Goal: Information Seeking & Learning: Learn about a topic

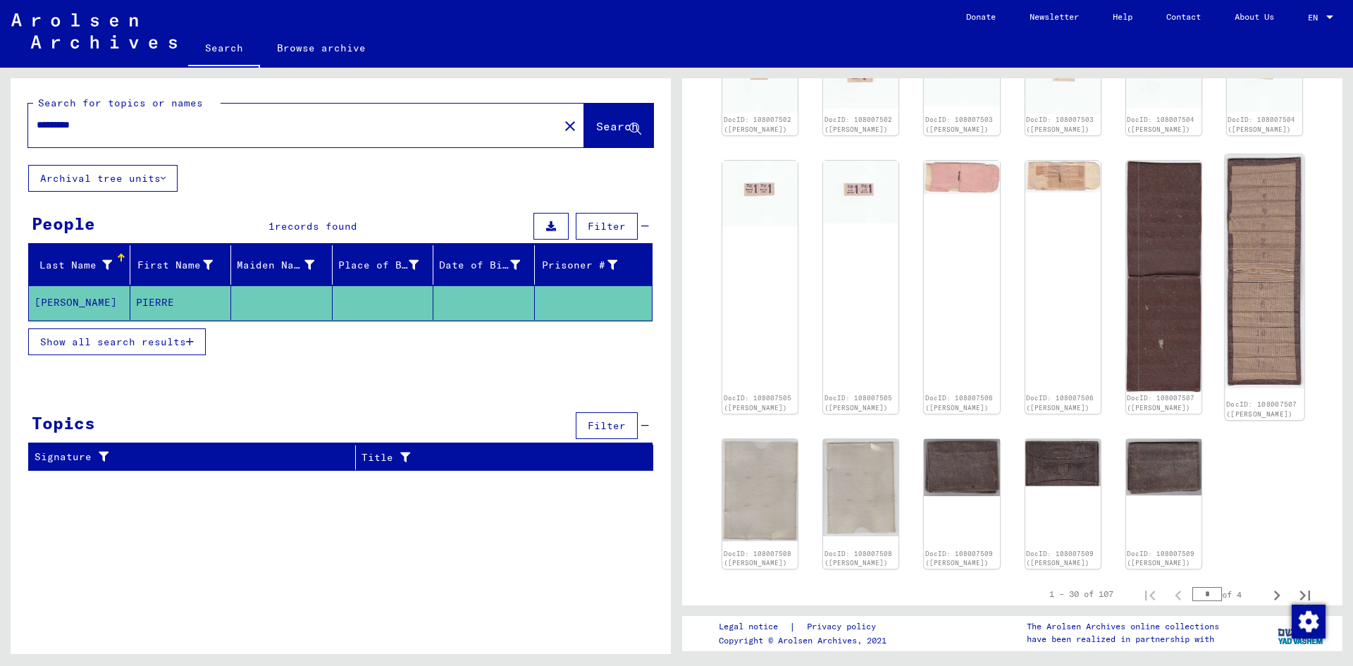
scroll to position [2255, 0]
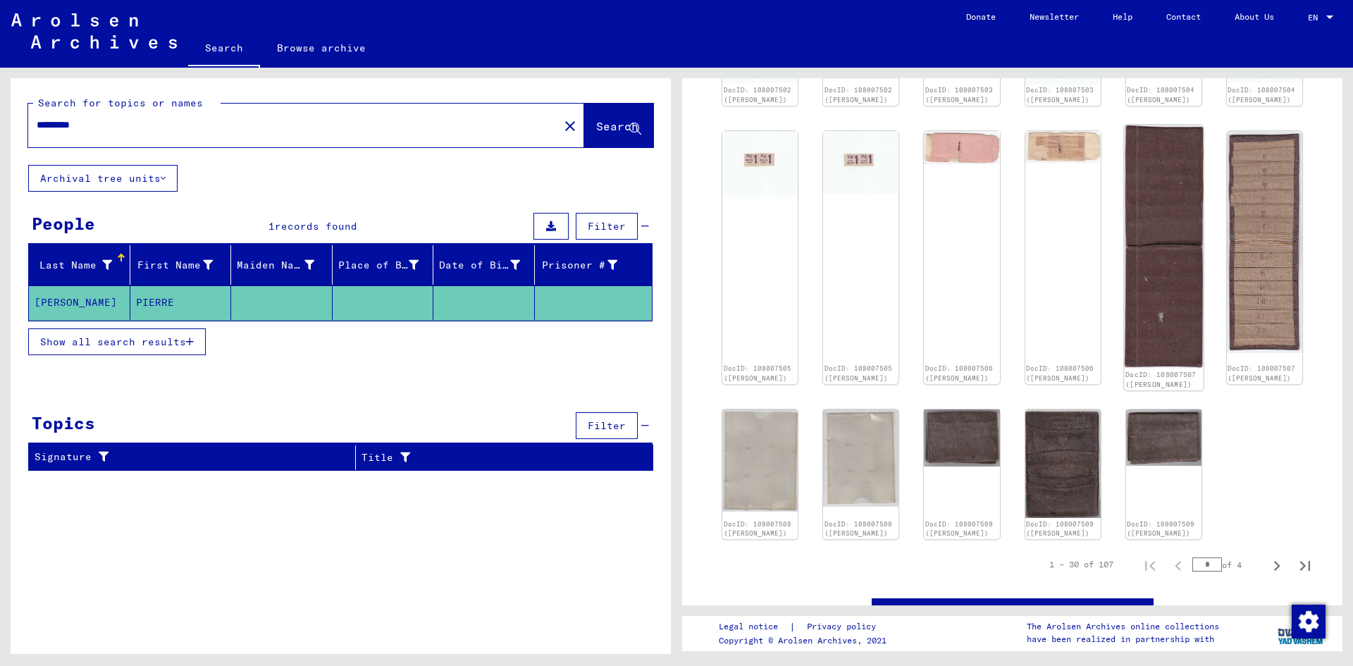
click at [1165, 368] on img at bounding box center [1164, 246] width 80 height 243
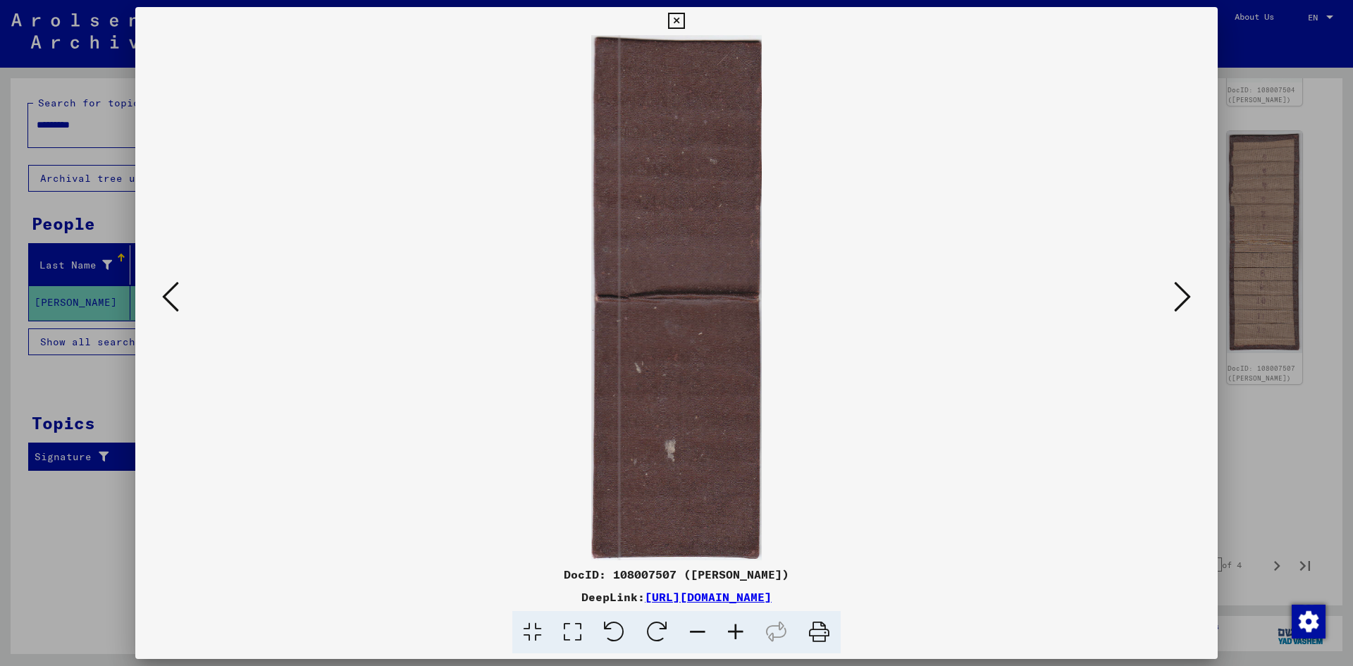
click at [1116, 266] on img at bounding box center [676, 297] width 987 height 525
drag, startPoint x: 1180, startPoint y: 283, endPoint x: 1187, endPoint y: 292, distance: 11.0
click at [1183, 289] on icon at bounding box center [1182, 297] width 17 height 34
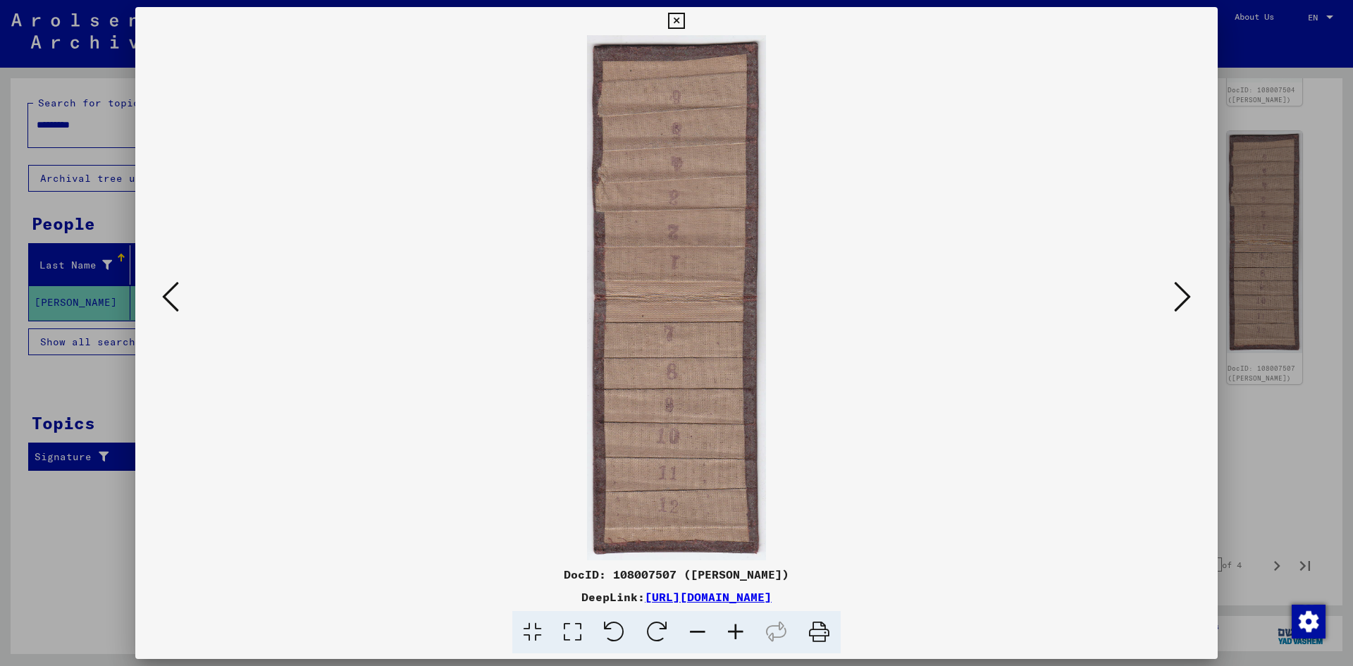
click at [1183, 304] on icon at bounding box center [1182, 297] width 17 height 34
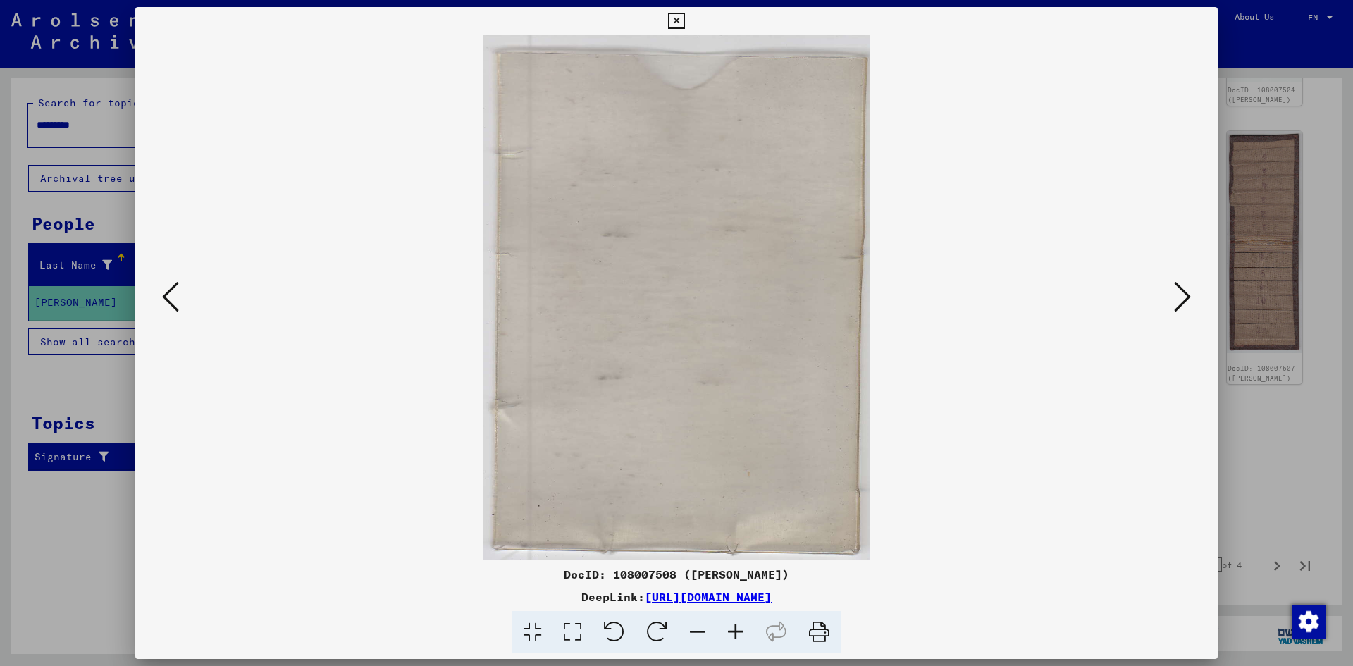
click at [1182, 305] on icon at bounding box center [1182, 297] width 17 height 34
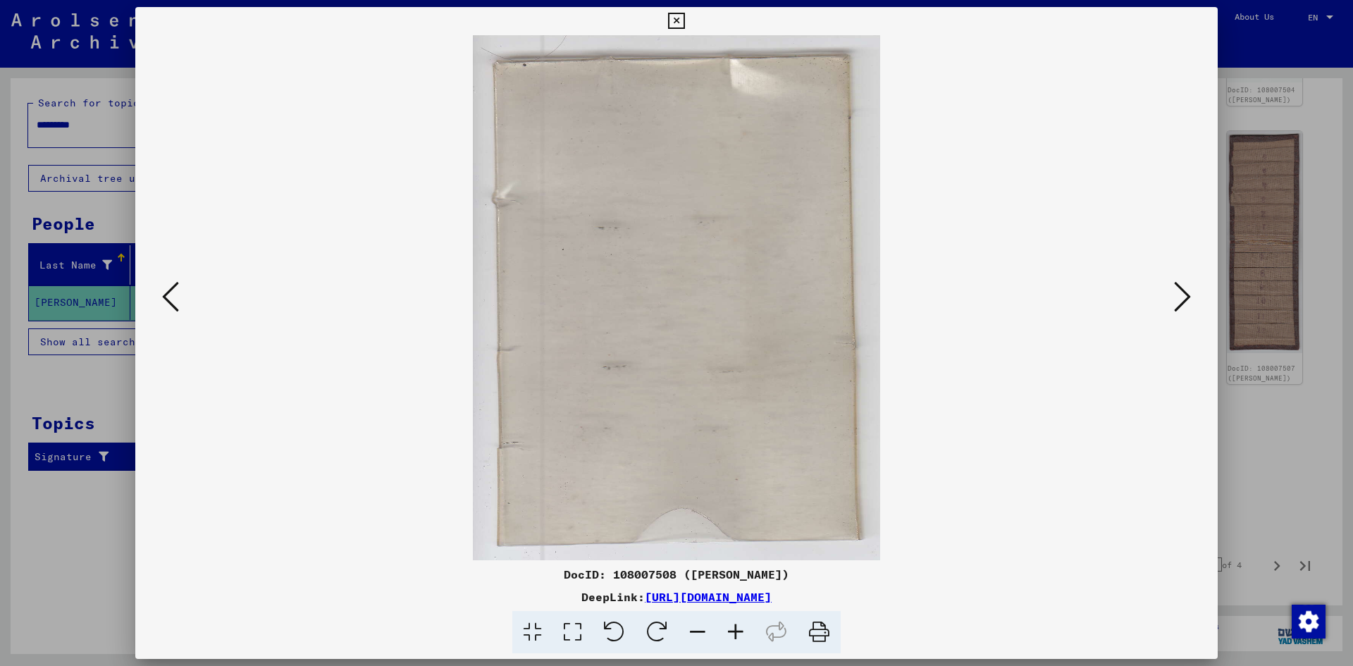
click at [1182, 299] on icon at bounding box center [1182, 297] width 17 height 34
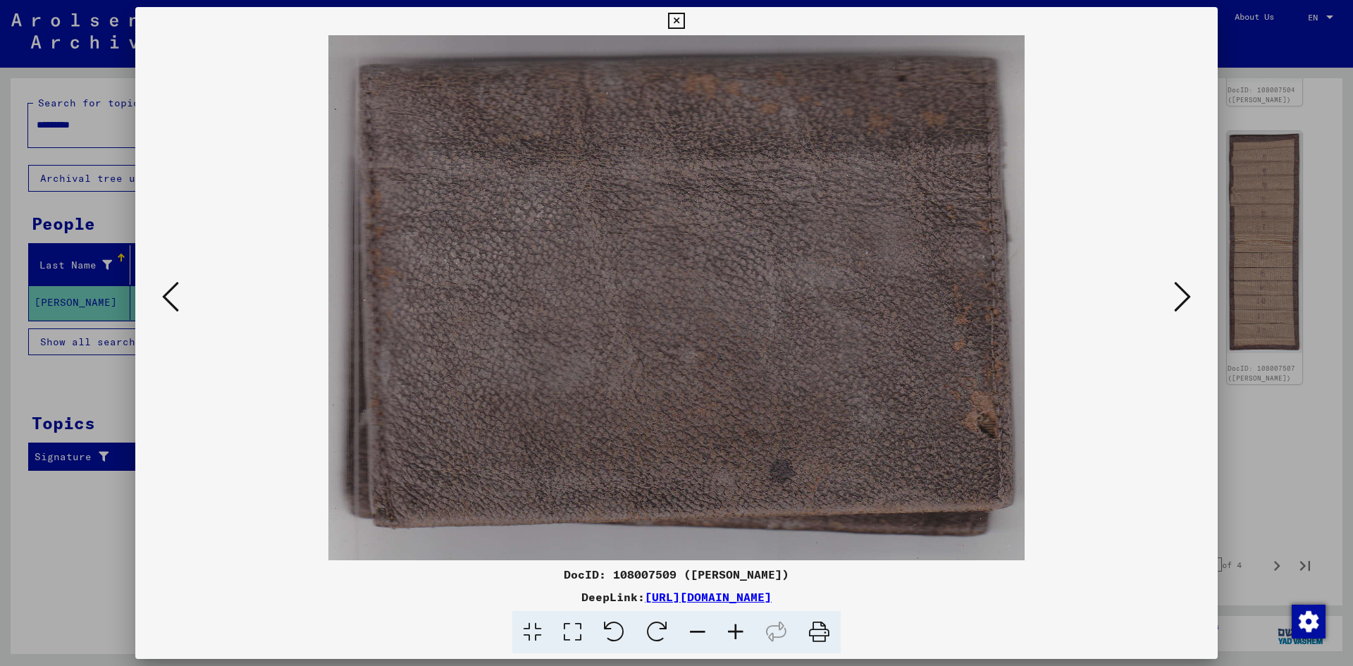
click at [1182, 299] on icon at bounding box center [1182, 297] width 17 height 34
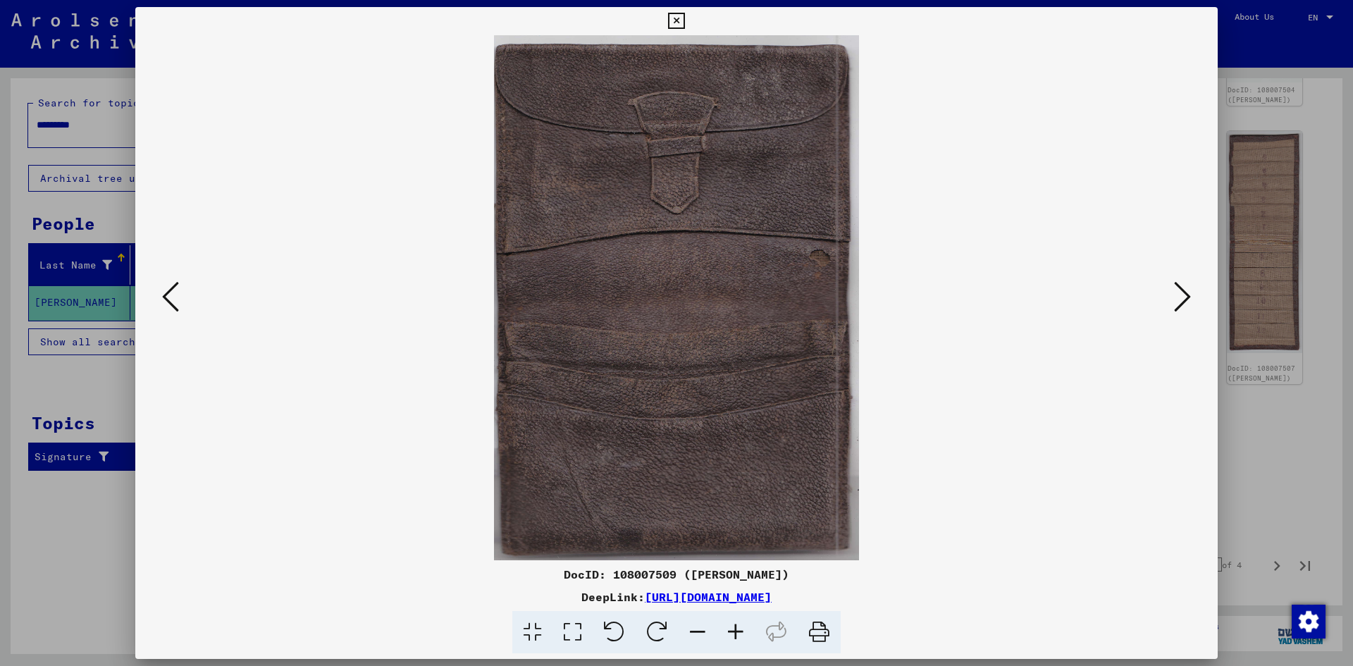
click at [1182, 299] on icon at bounding box center [1182, 297] width 17 height 34
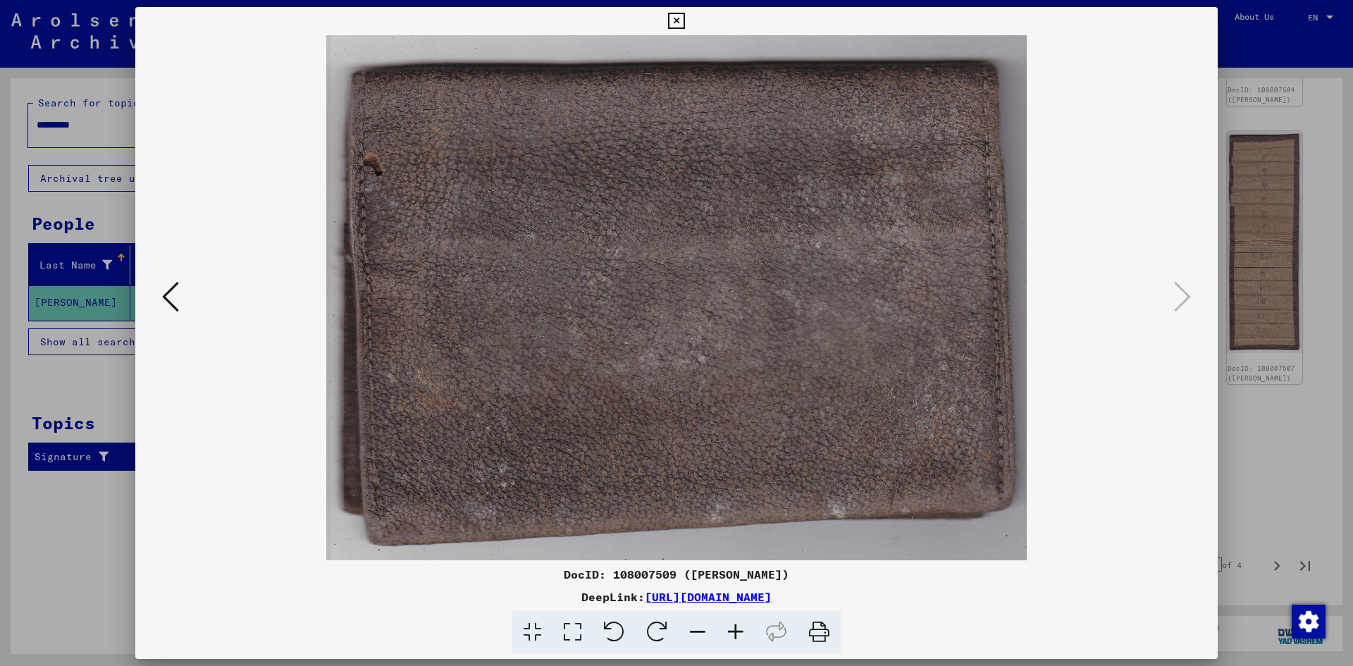
click at [149, 295] on div at bounding box center [676, 297] width 1083 height 525
click at [174, 295] on icon at bounding box center [170, 297] width 17 height 34
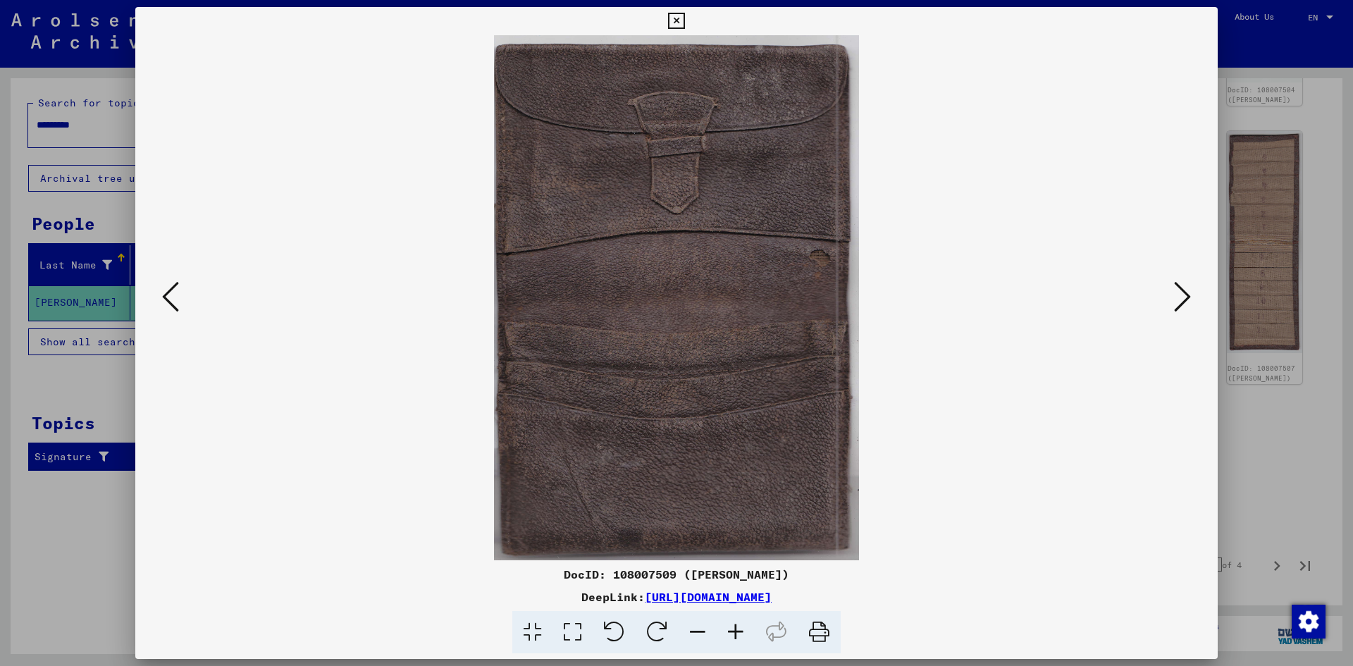
click at [171, 294] on icon at bounding box center [170, 297] width 17 height 34
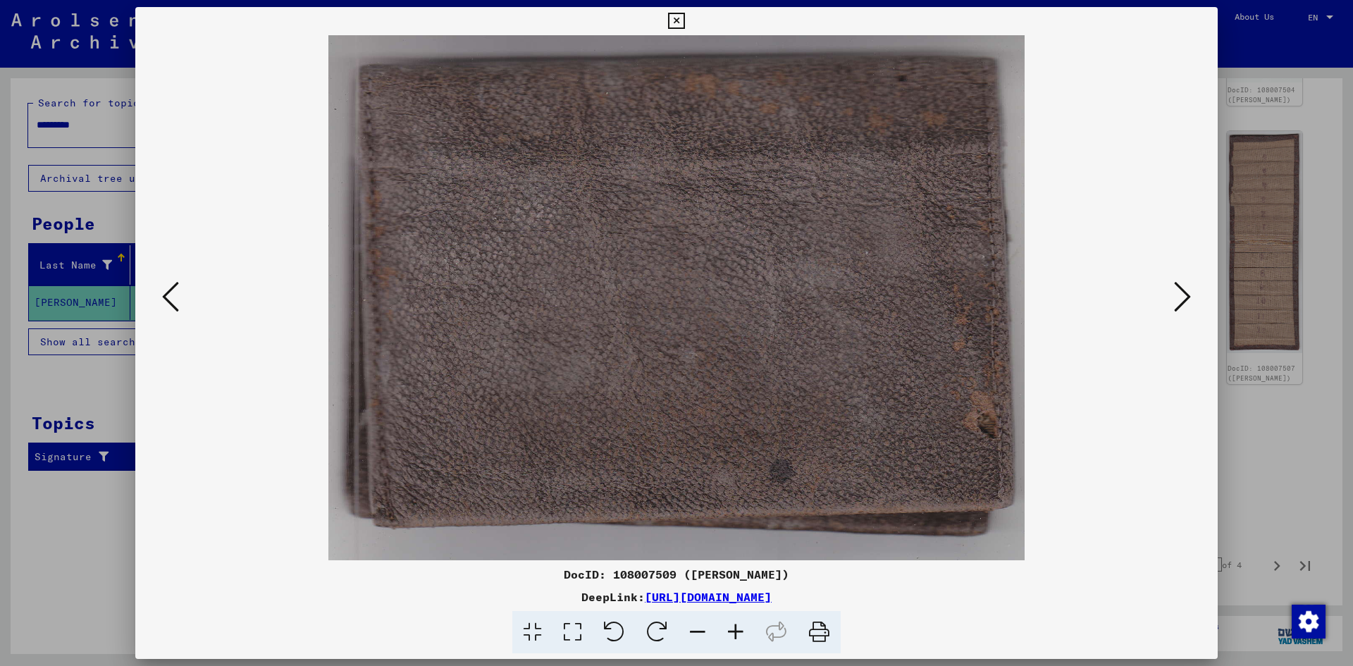
click at [162, 300] on icon at bounding box center [170, 297] width 17 height 34
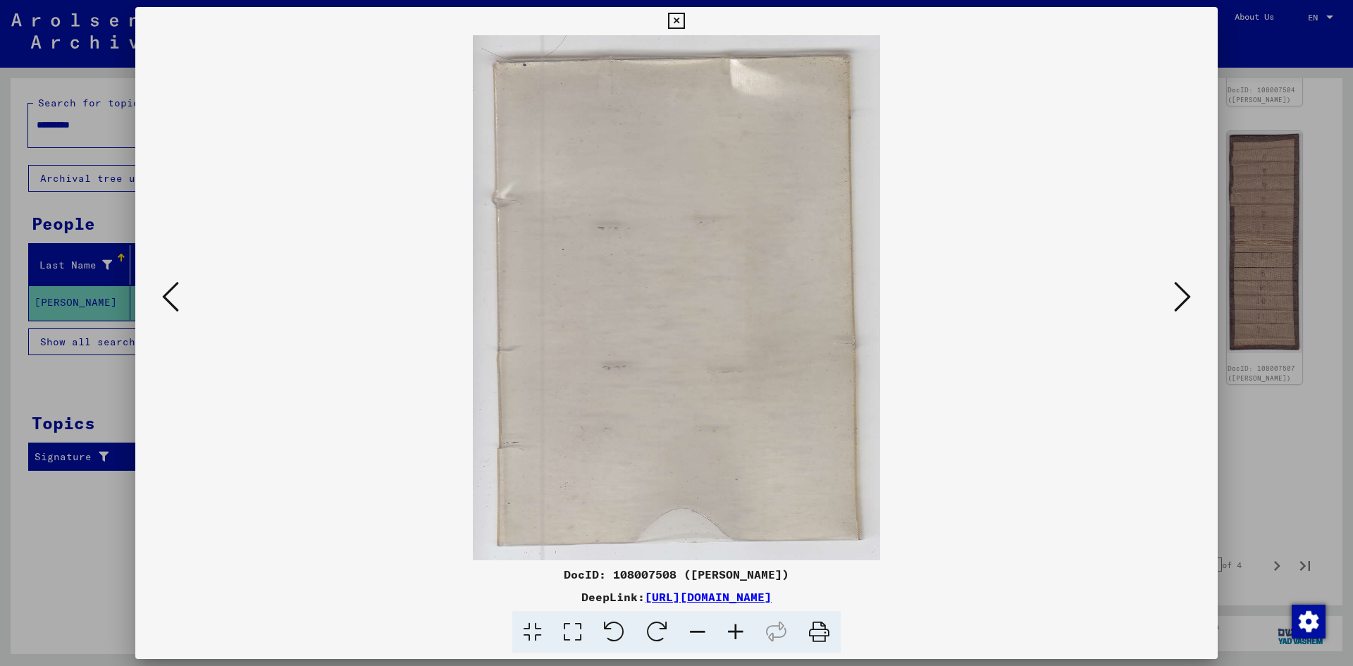
click at [153, 309] on div at bounding box center [676, 297] width 1083 height 525
click at [153, 307] on div at bounding box center [676, 297] width 1083 height 525
click at [173, 286] on icon at bounding box center [170, 297] width 17 height 34
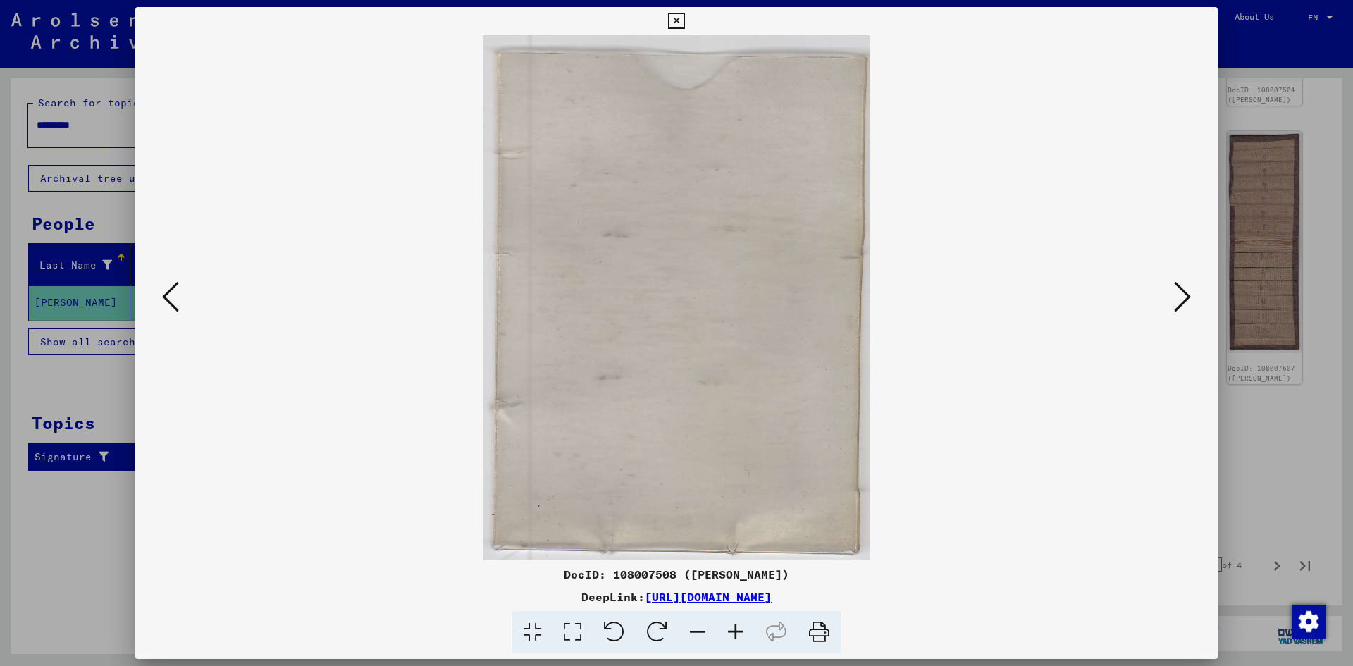
click at [173, 286] on icon at bounding box center [170, 297] width 17 height 34
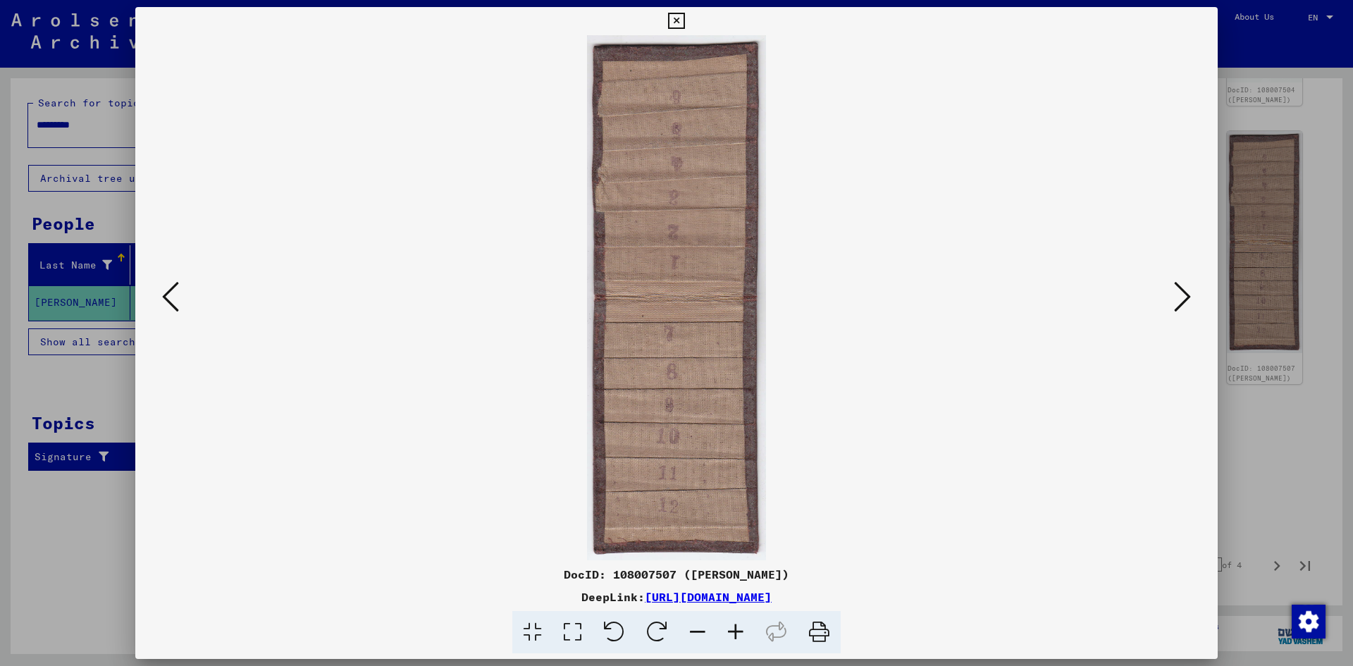
click at [173, 286] on icon at bounding box center [170, 297] width 17 height 34
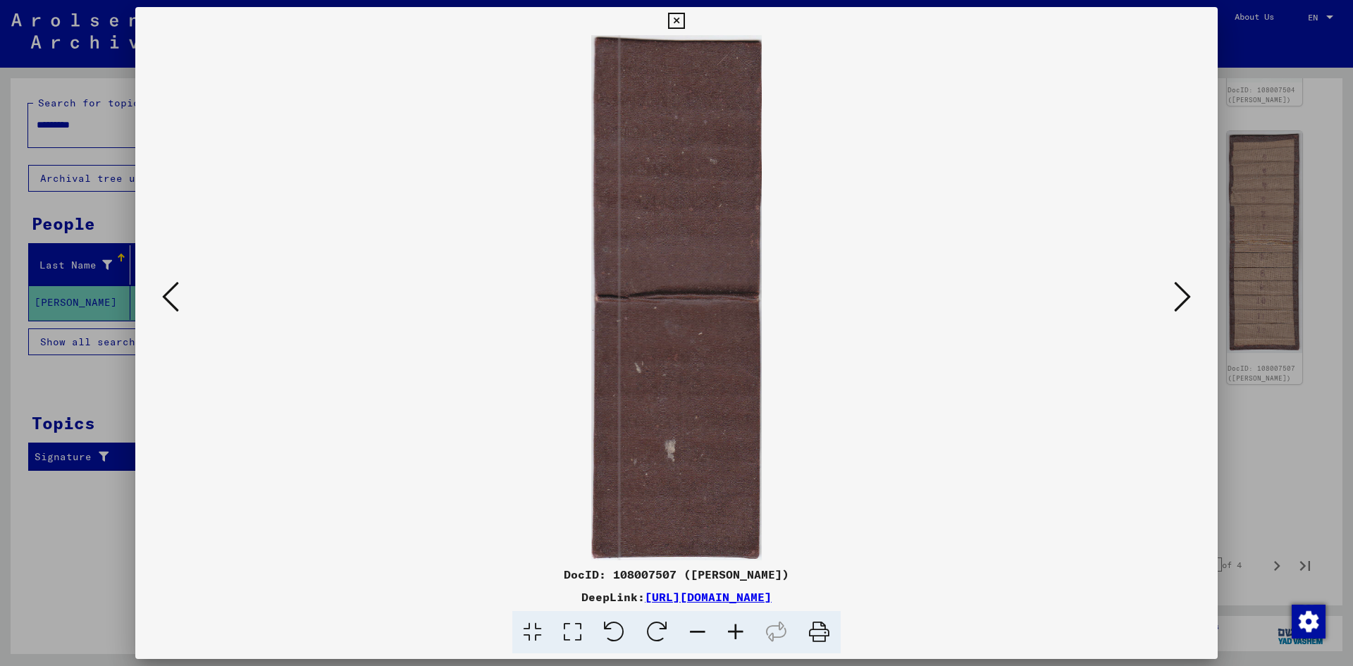
click at [172, 289] on icon at bounding box center [170, 297] width 17 height 34
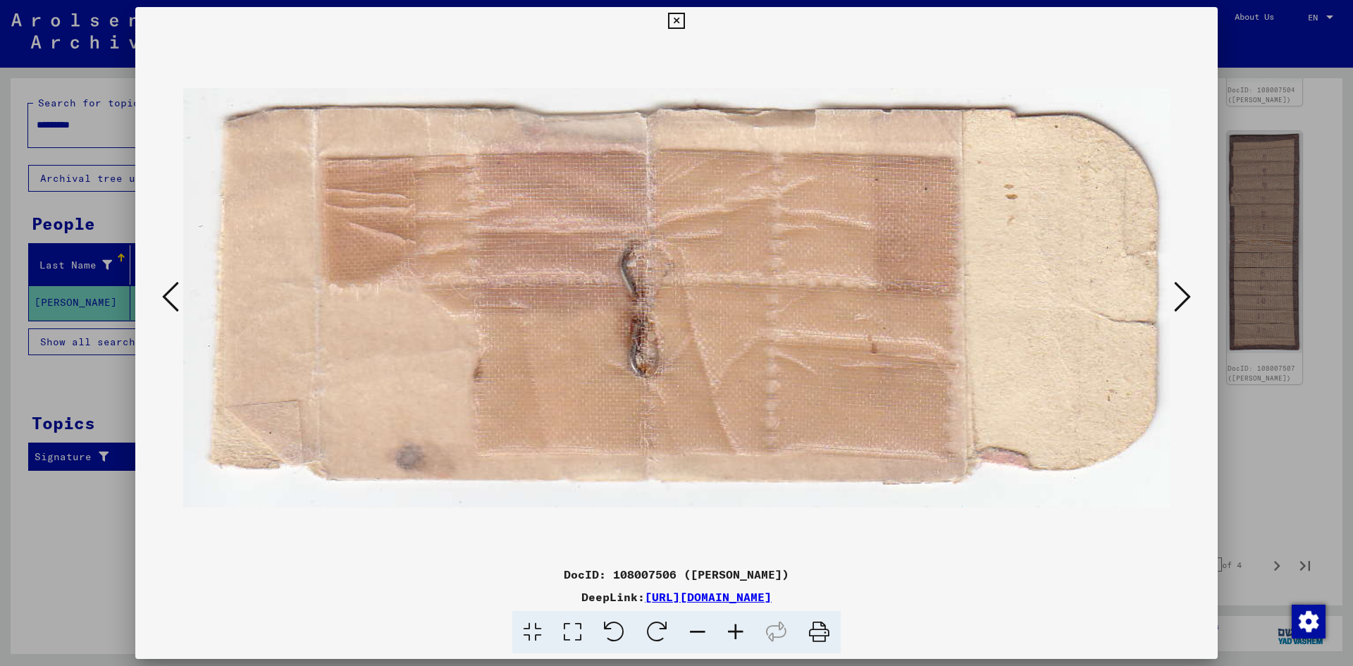
click at [172, 289] on icon at bounding box center [170, 297] width 17 height 34
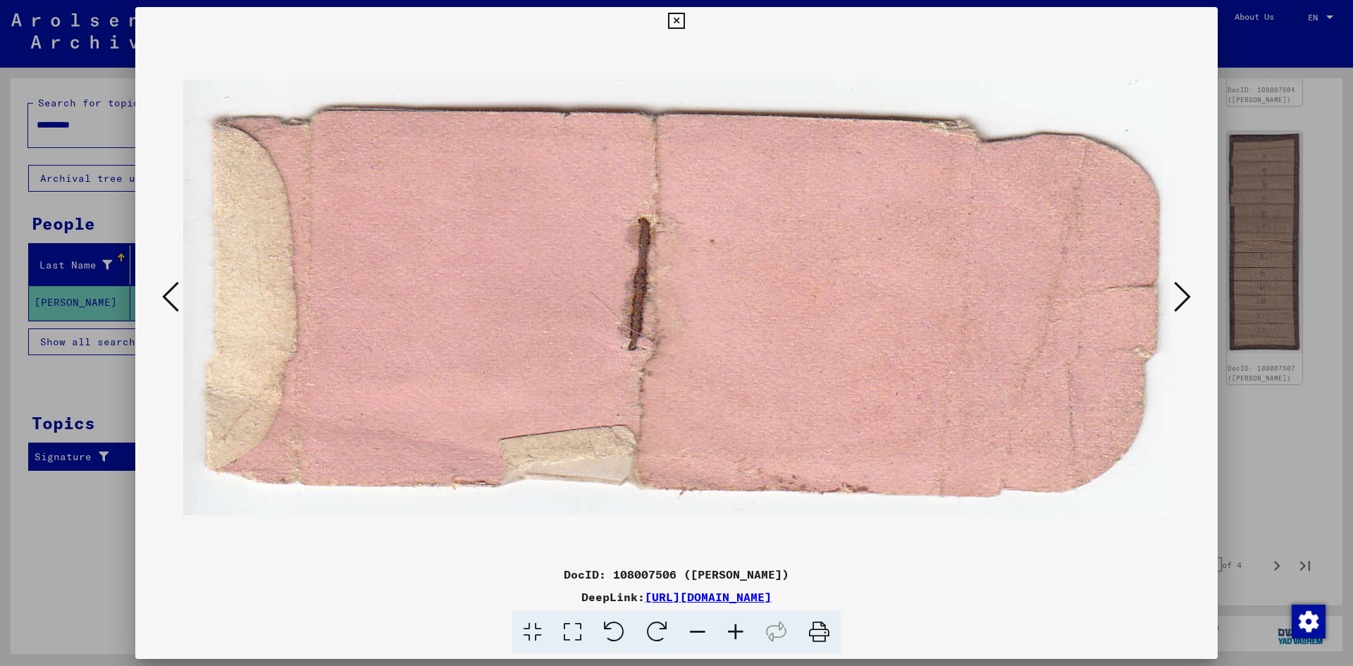
click at [172, 289] on icon at bounding box center [170, 297] width 17 height 34
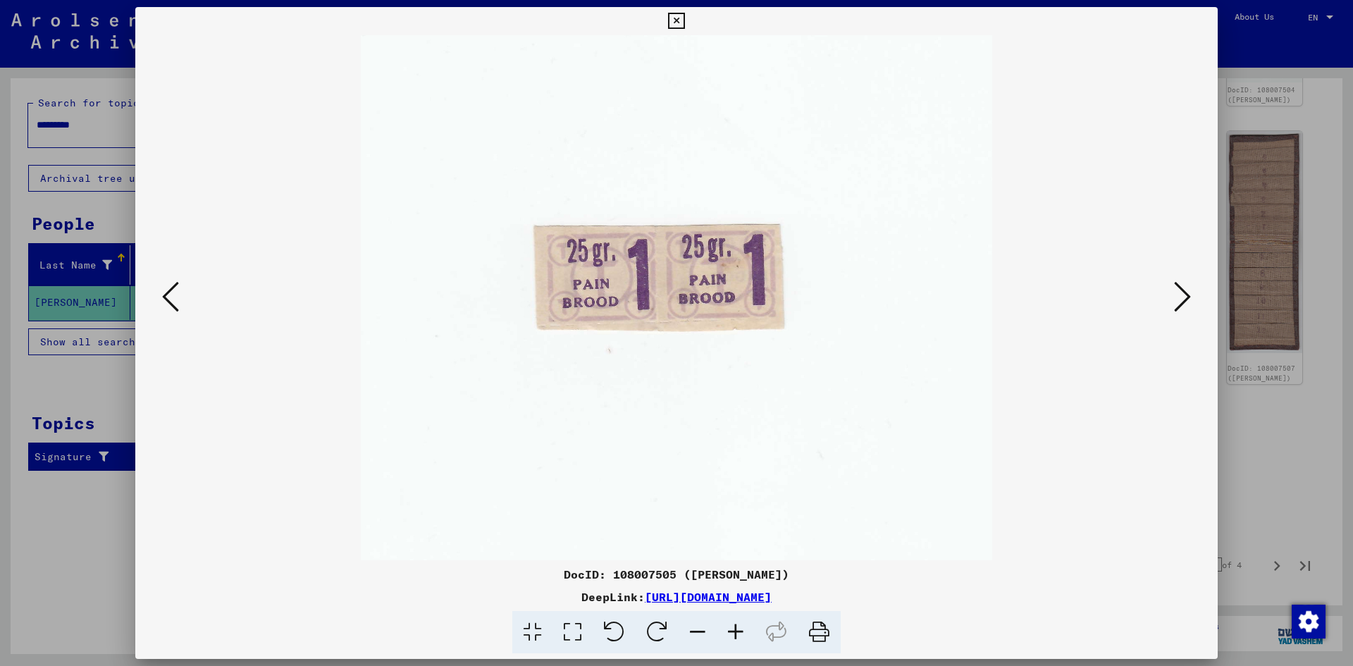
click at [1212, 300] on div at bounding box center [676, 297] width 1083 height 525
click at [1191, 300] on button at bounding box center [1182, 298] width 25 height 40
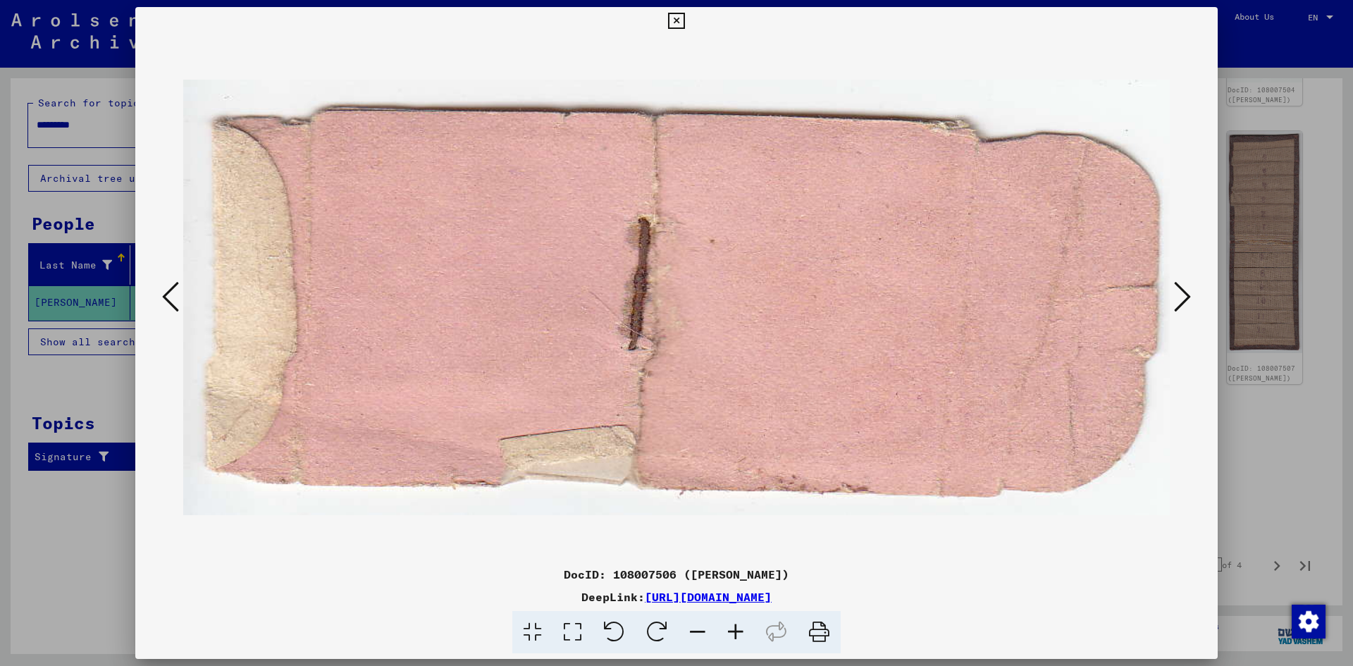
click at [1182, 303] on icon at bounding box center [1182, 297] width 17 height 34
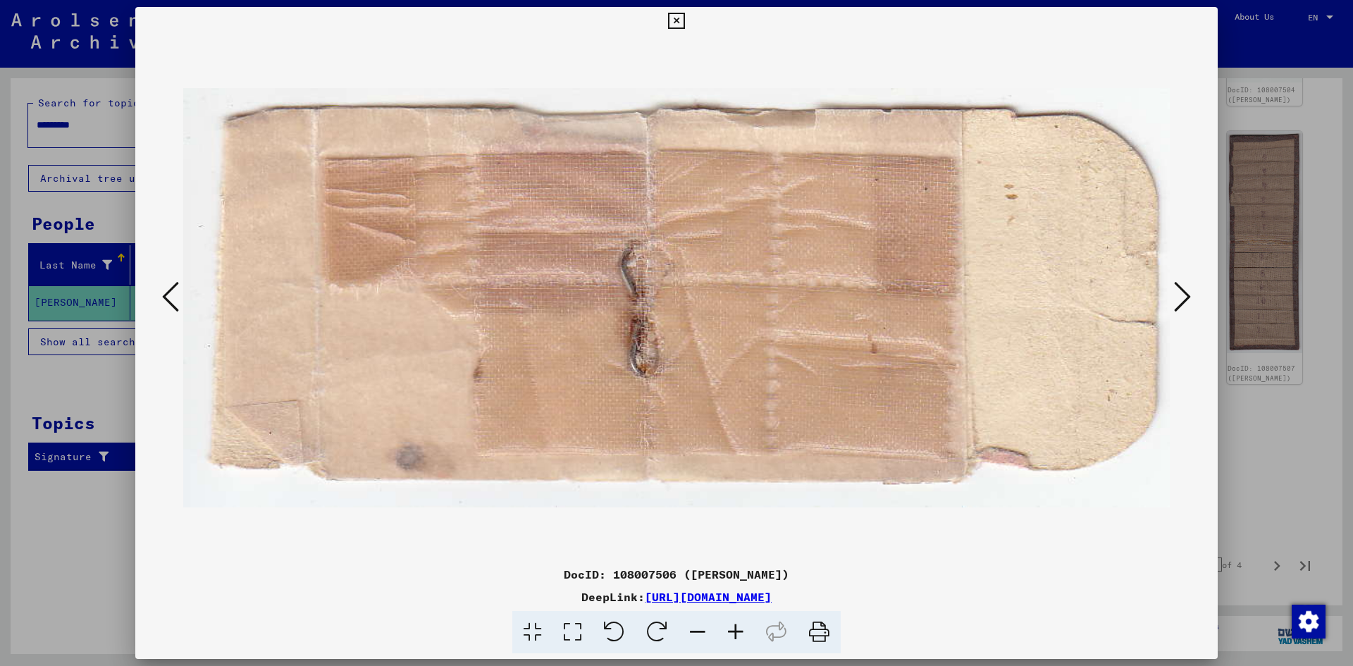
click at [172, 294] on icon at bounding box center [170, 297] width 17 height 34
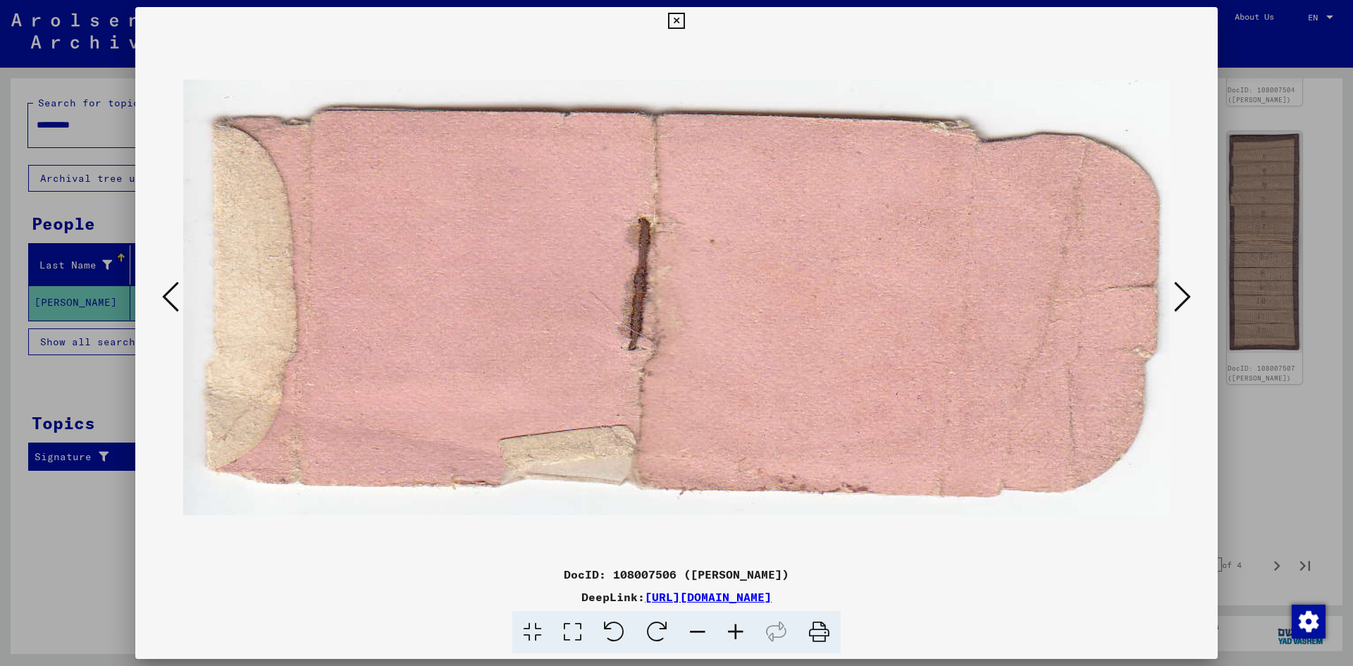
click at [169, 295] on icon at bounding box center [170, 297] width 17 height 34
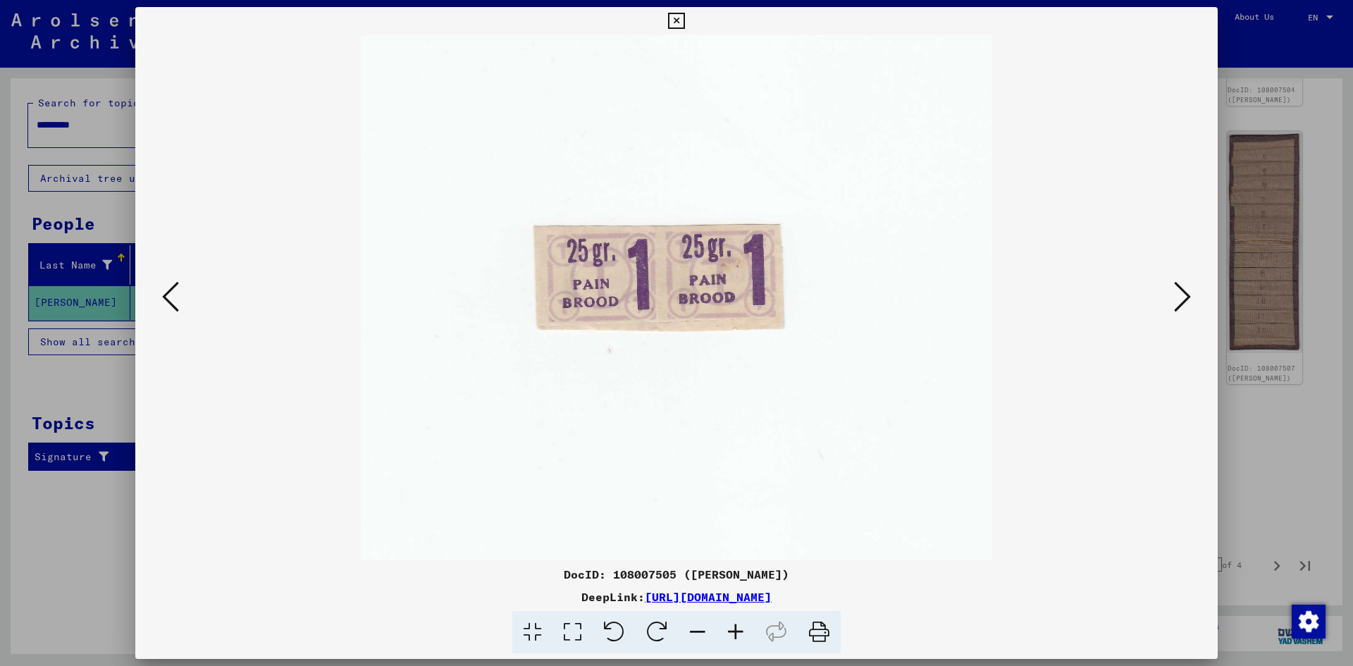
click at [169, 295] on icon at bounding box center [170, 297] width 17 height 34
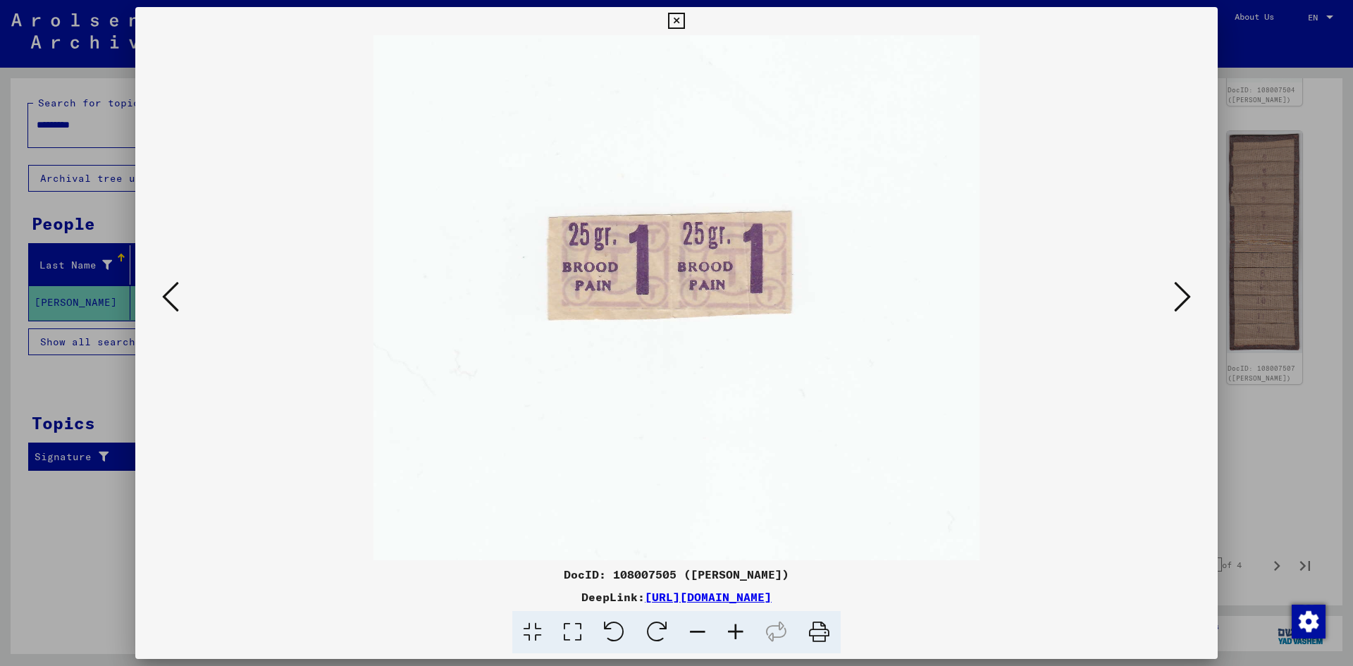
click at [169, 295] on icon at bounding box center [170, 297] width 17 height 34
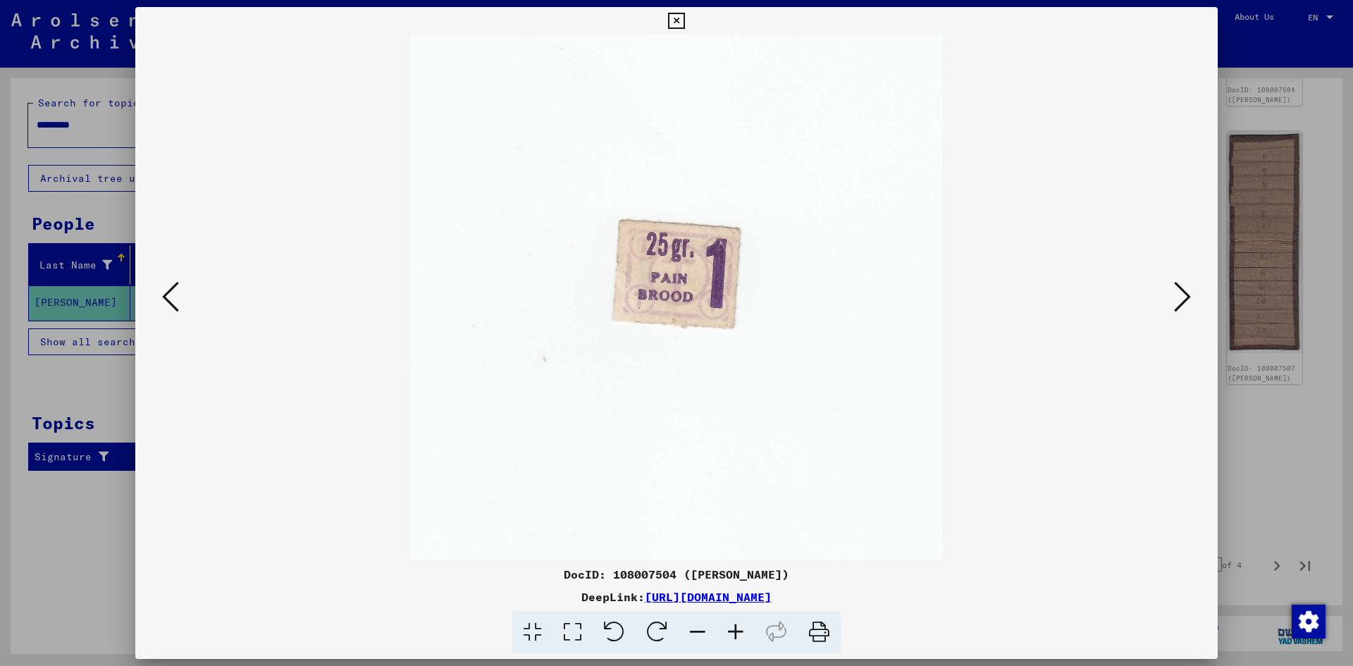
click at [169, 295] on icon at bounding box center [170, 297] width 17 height 34
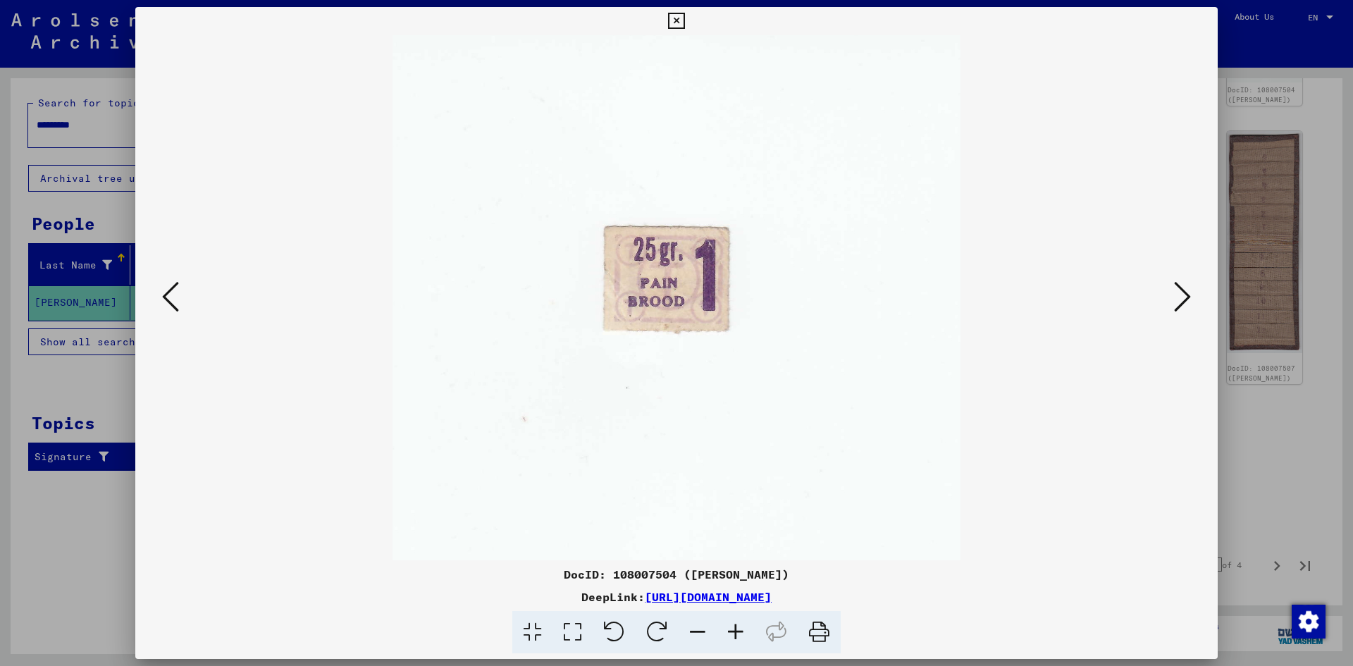
click at [169, 295] on icon at bounding box center [170, 297] width 17 height 34
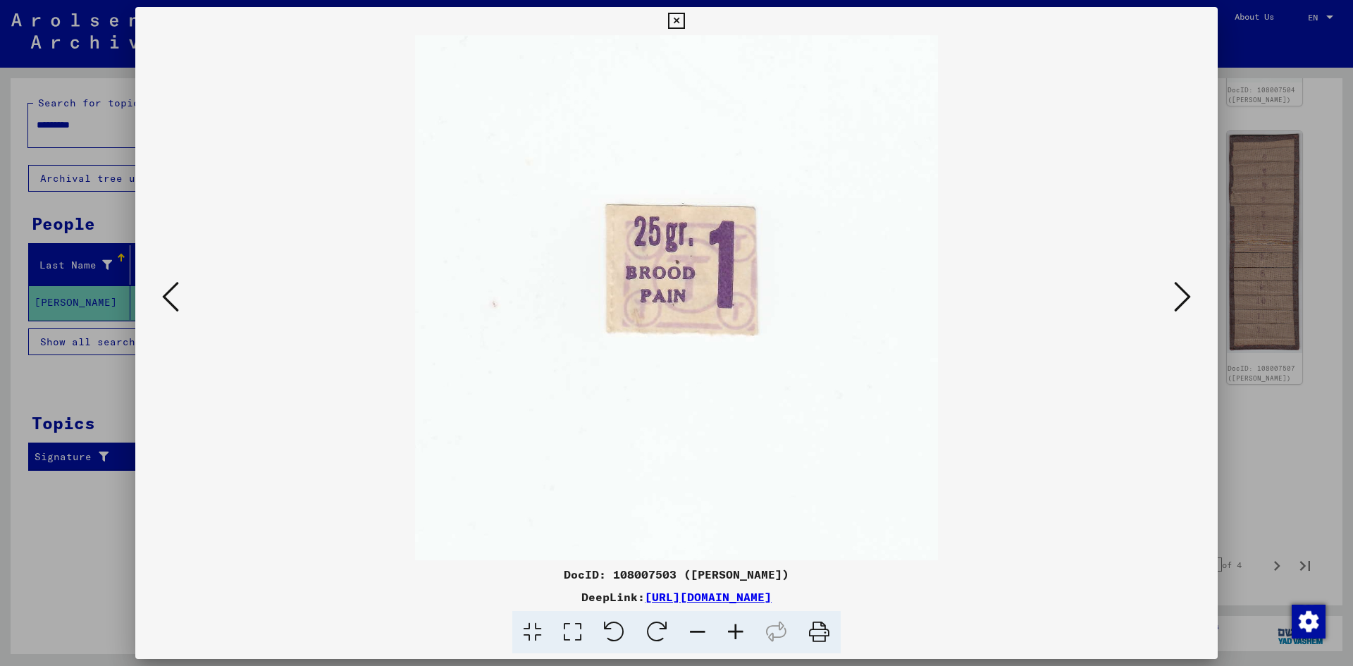
click at [169, 295] on icon at bounding box center [170, 297] width 17 height 34
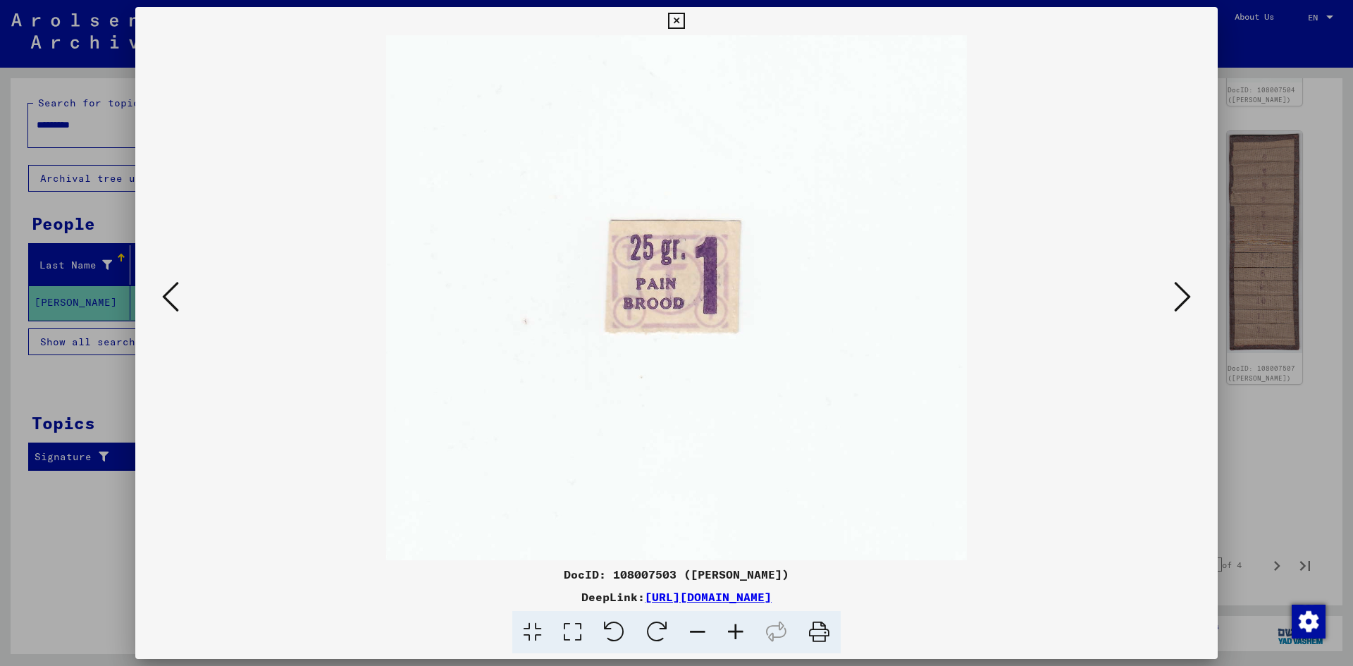
click at [169, 295] on icon at bounding box center [170, 297] width 17 height 34
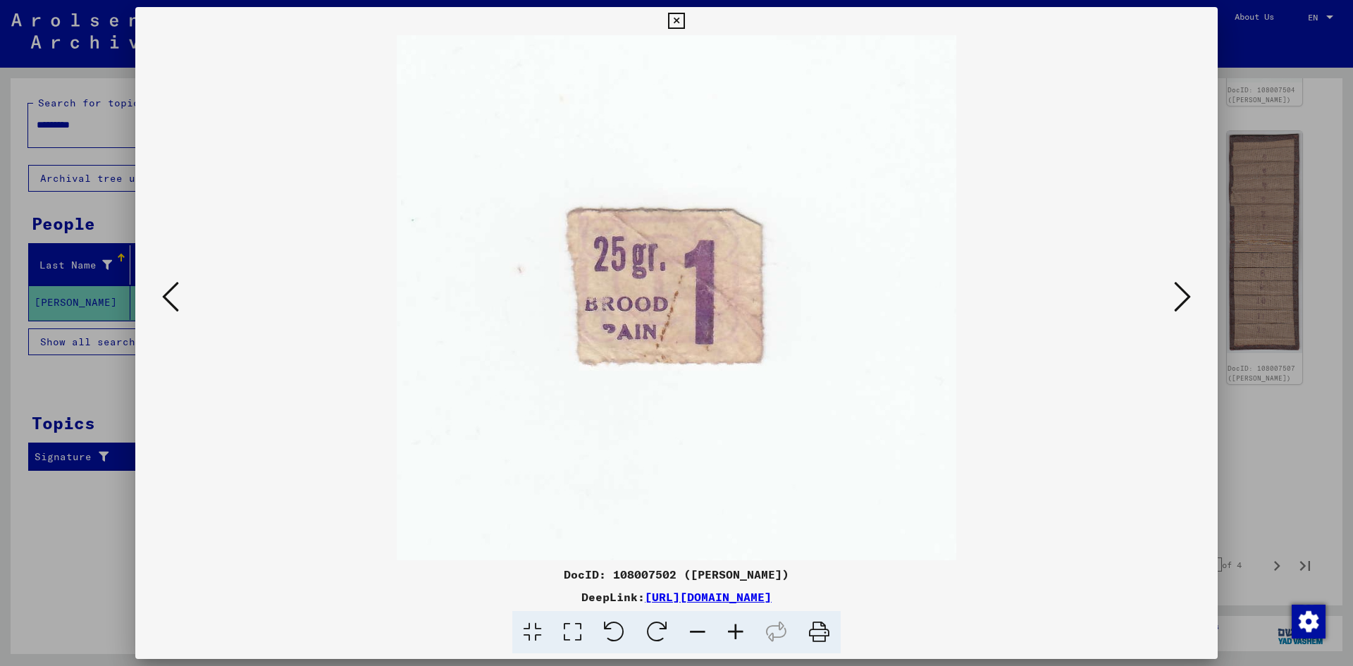
click at [169, 295] on icon at bounding box center [170, 297] width 17 height 34
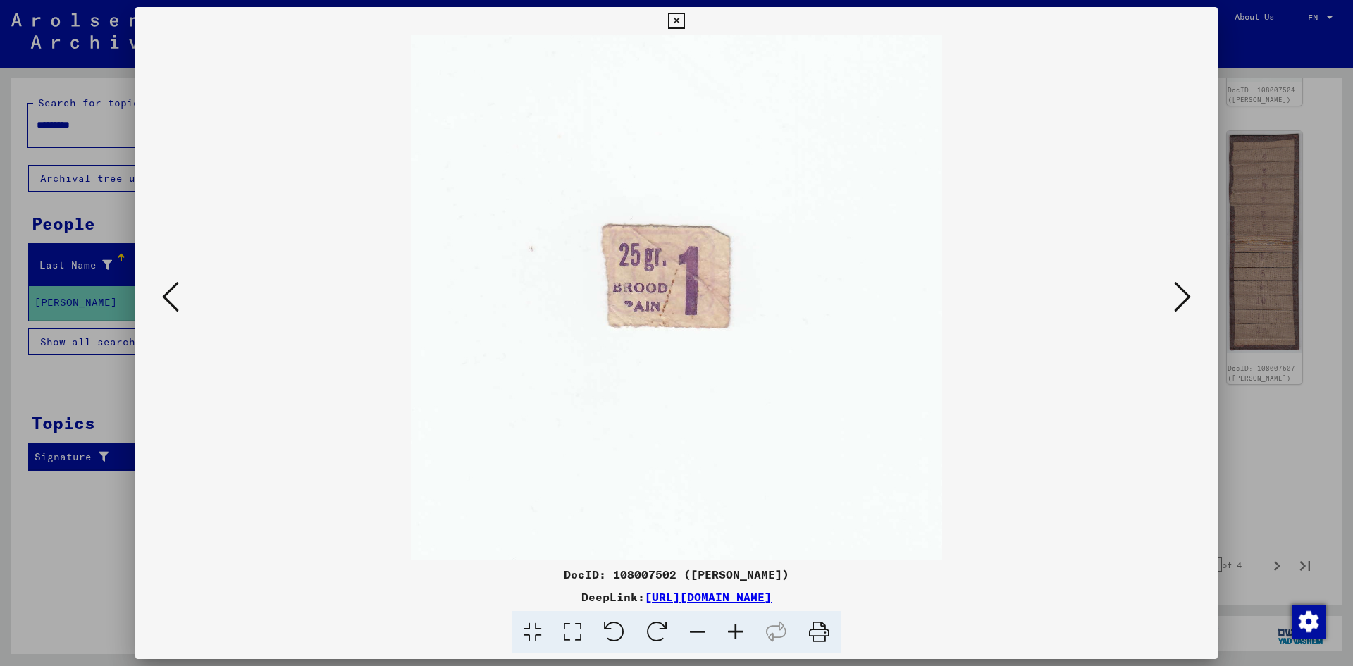
click at [169, 295] on icon at bounding box center [170, 297] width 17 height 34
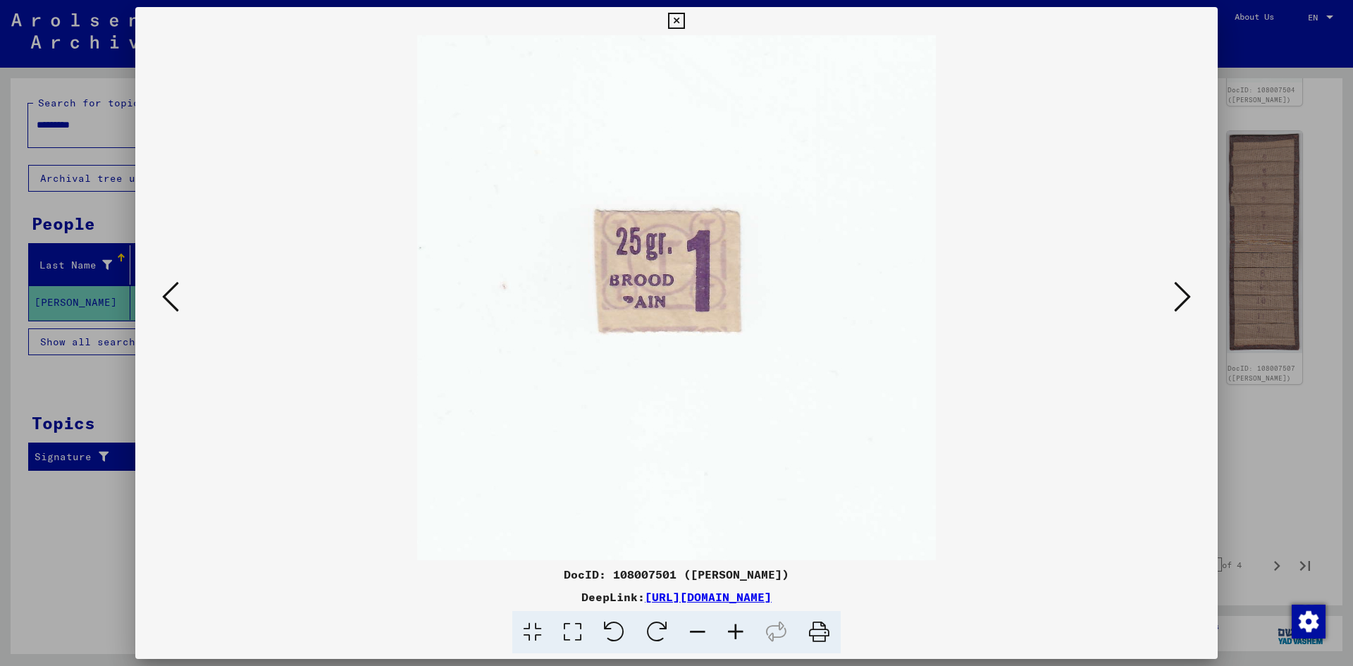
click at [169, 295] on icon at bounding box center [170, 297] width 17 height 34
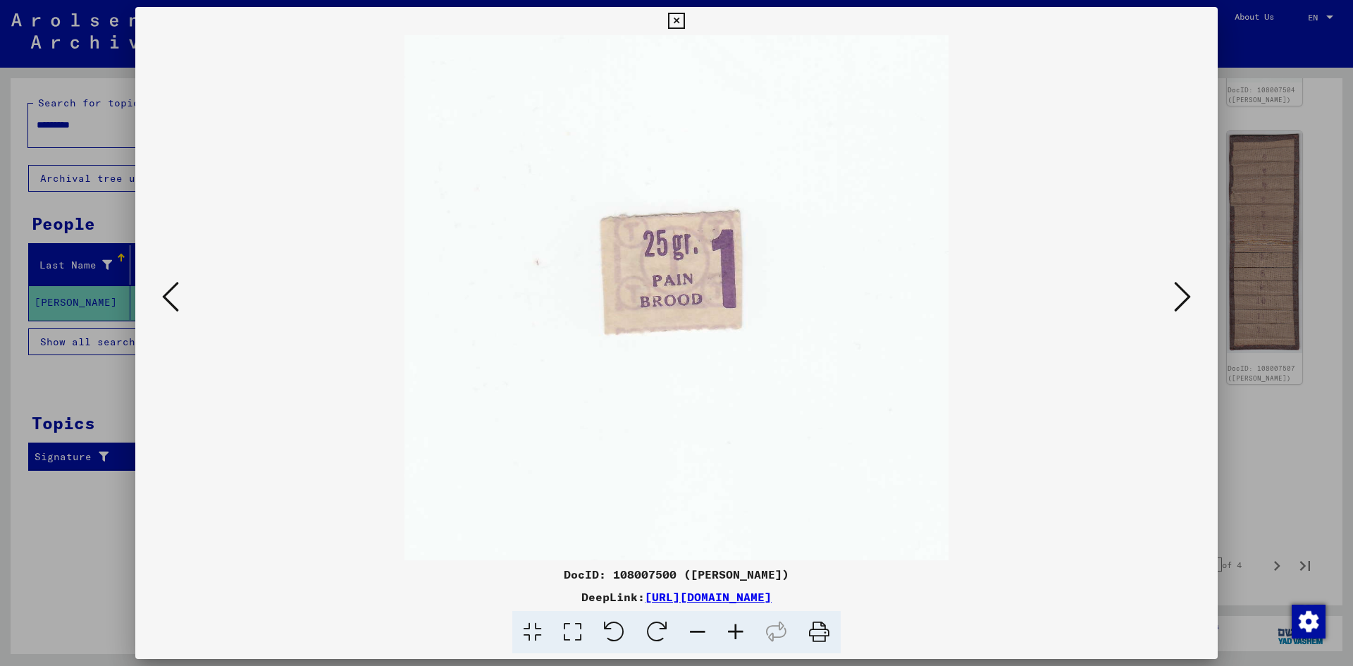
click at [169, 295] on icon at bounding box center [170, 297] width 17 height 34
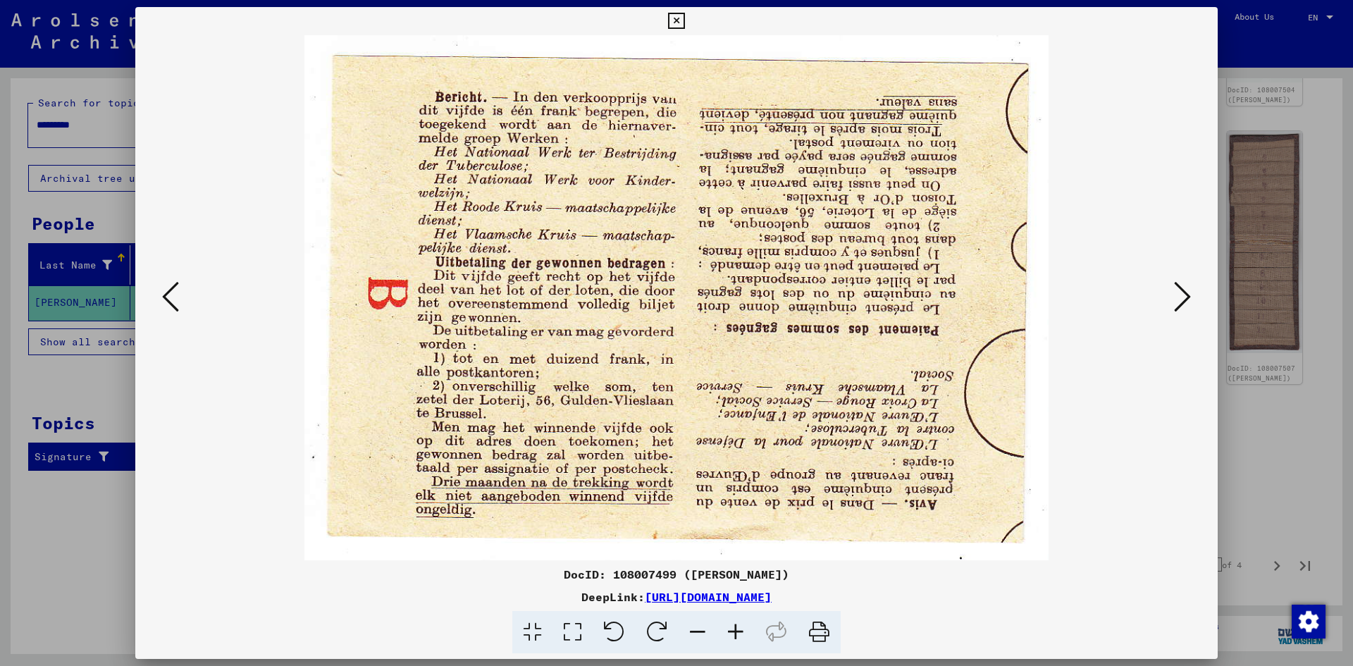
click at [169, 295] on icon at bounding box center [170, 297] width 17 height 34
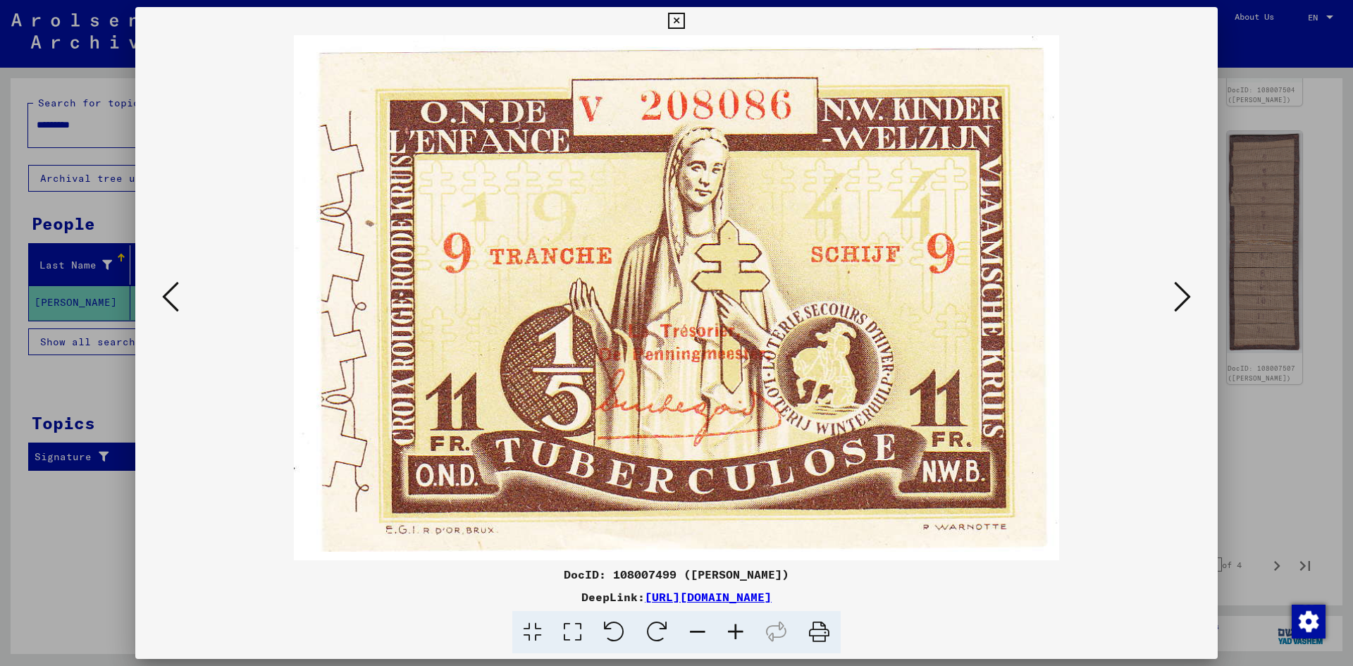
click at [1190, 304] on button at bounding box center [1182, 298] width 25 height 40
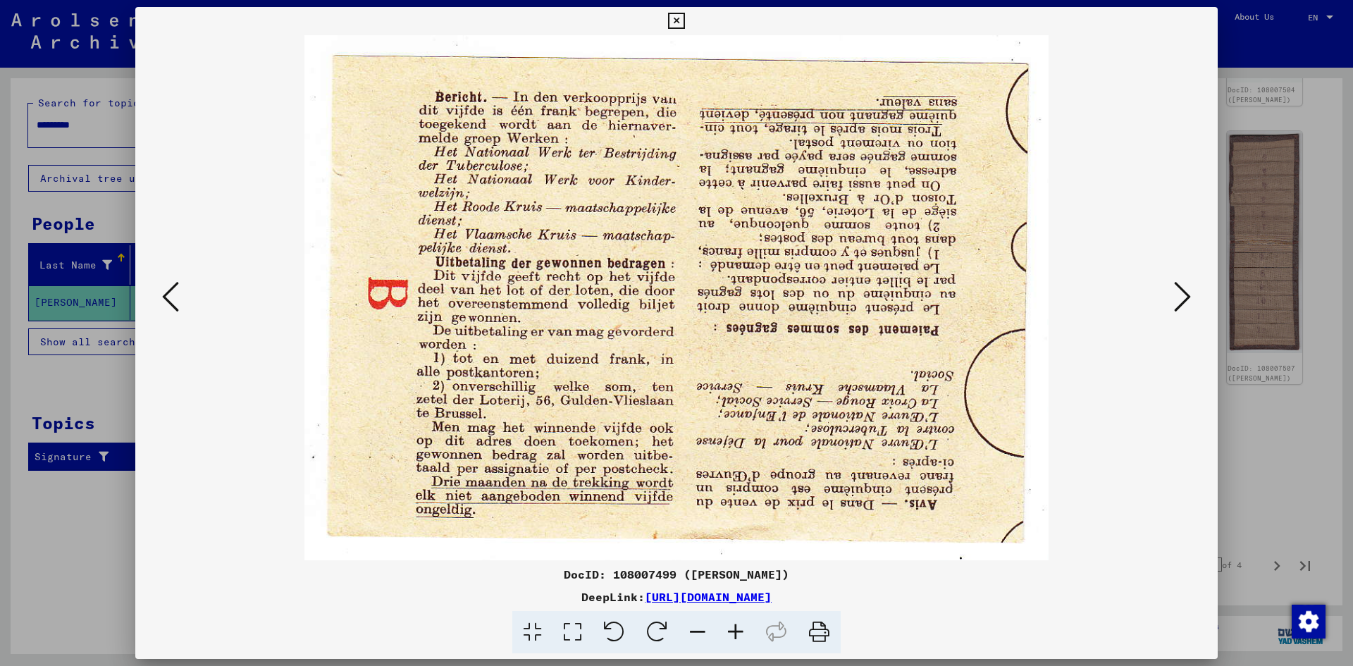
drag, startPoint x: 80, startPoint y: 290, endPoint x: 123, endPoint y: 291, distance: 43.0
click at [117, 293] on div at bounding box center [676, 333] width 1353 height 666
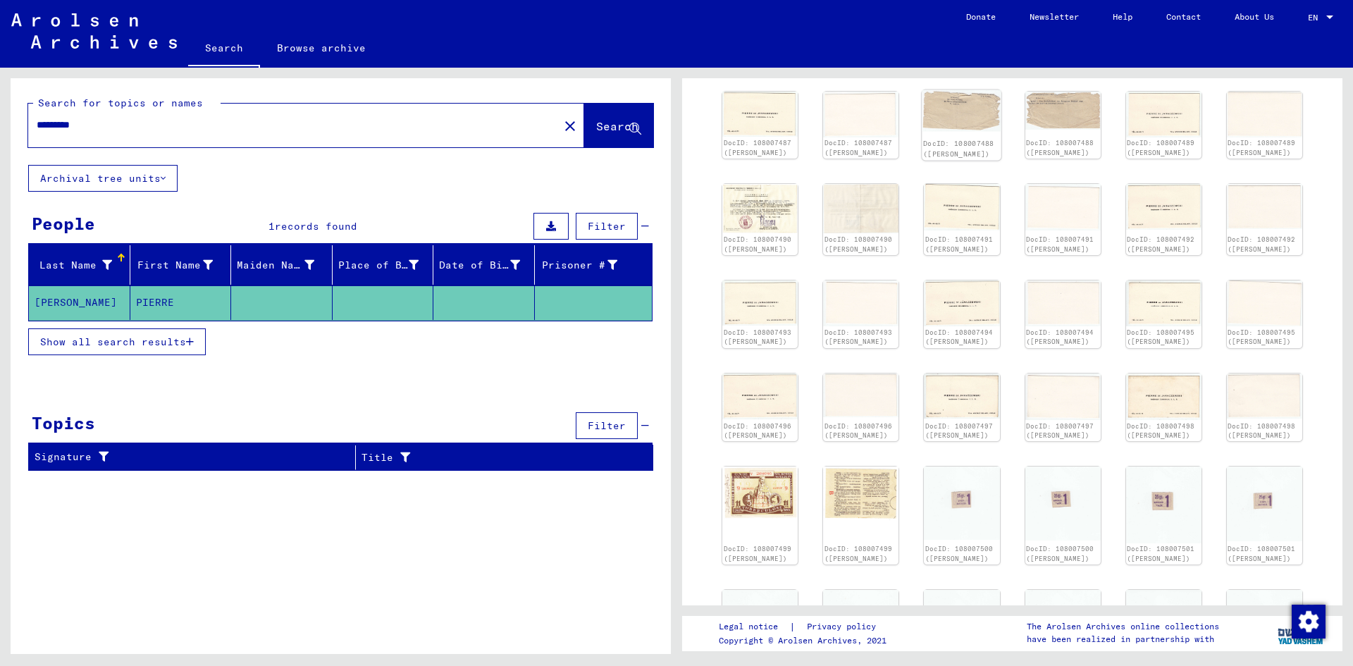
scroll to position [1648, 0]
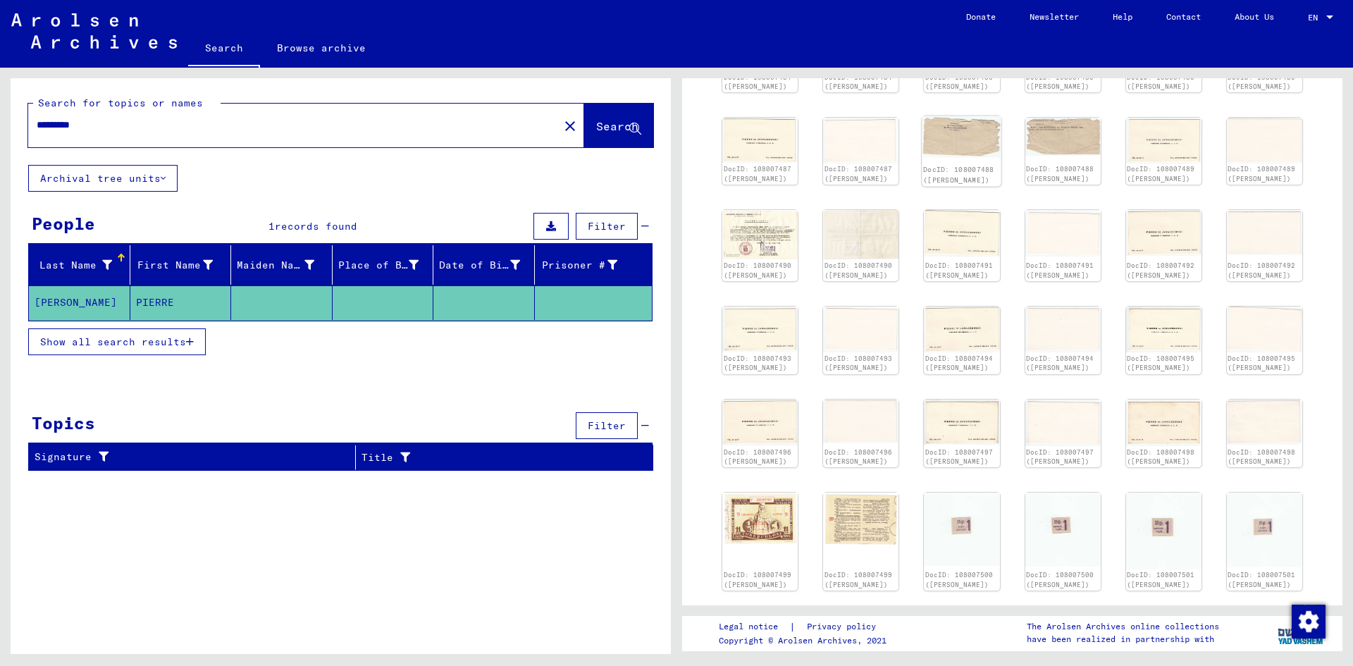
click at [951, 158] on img at bounding box center [963, 137] width 80 height 42
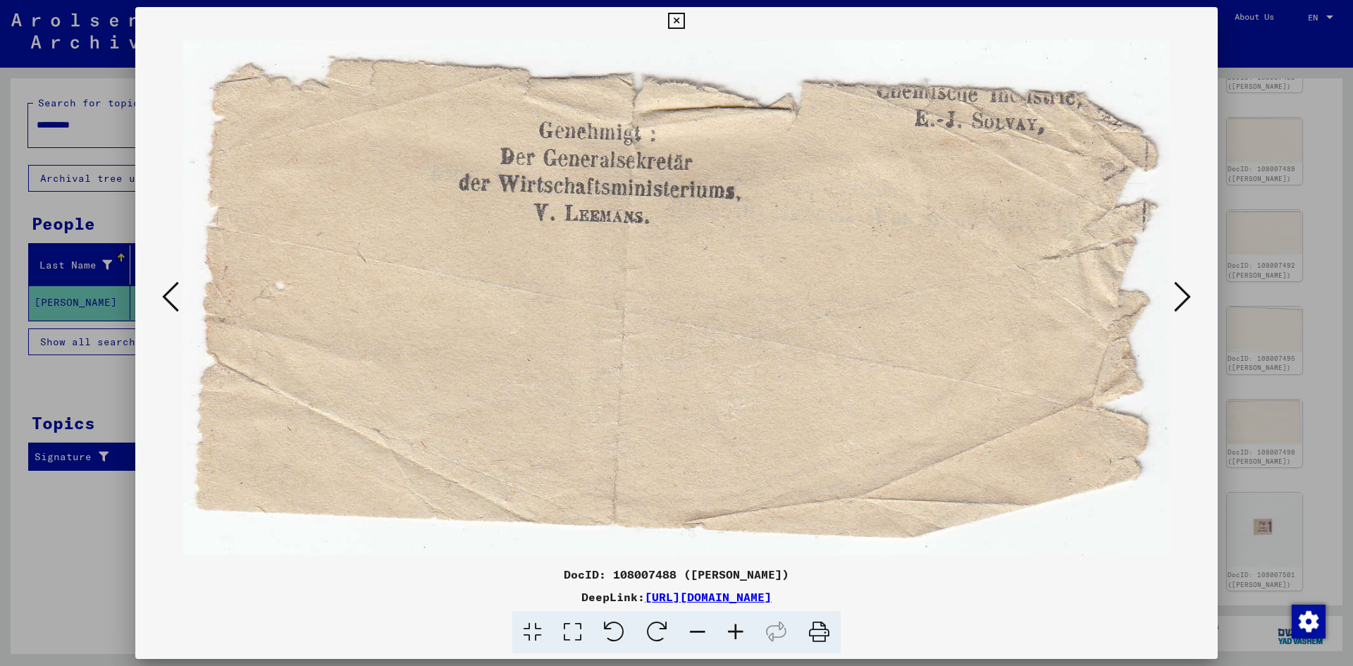
click at [177, 311] on icon at bounding box center [170, 297] width 17 height 34
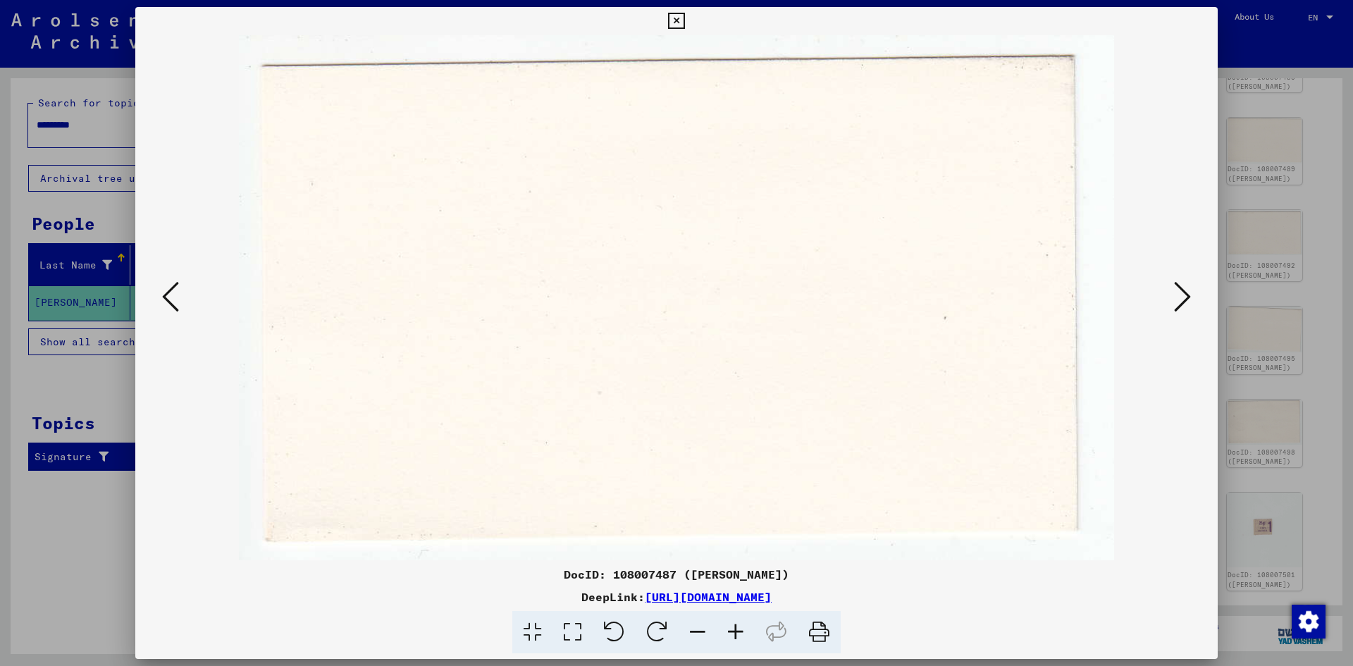
click at [177, 311] on icon at bounding box center [170, 297] width 17 height 34
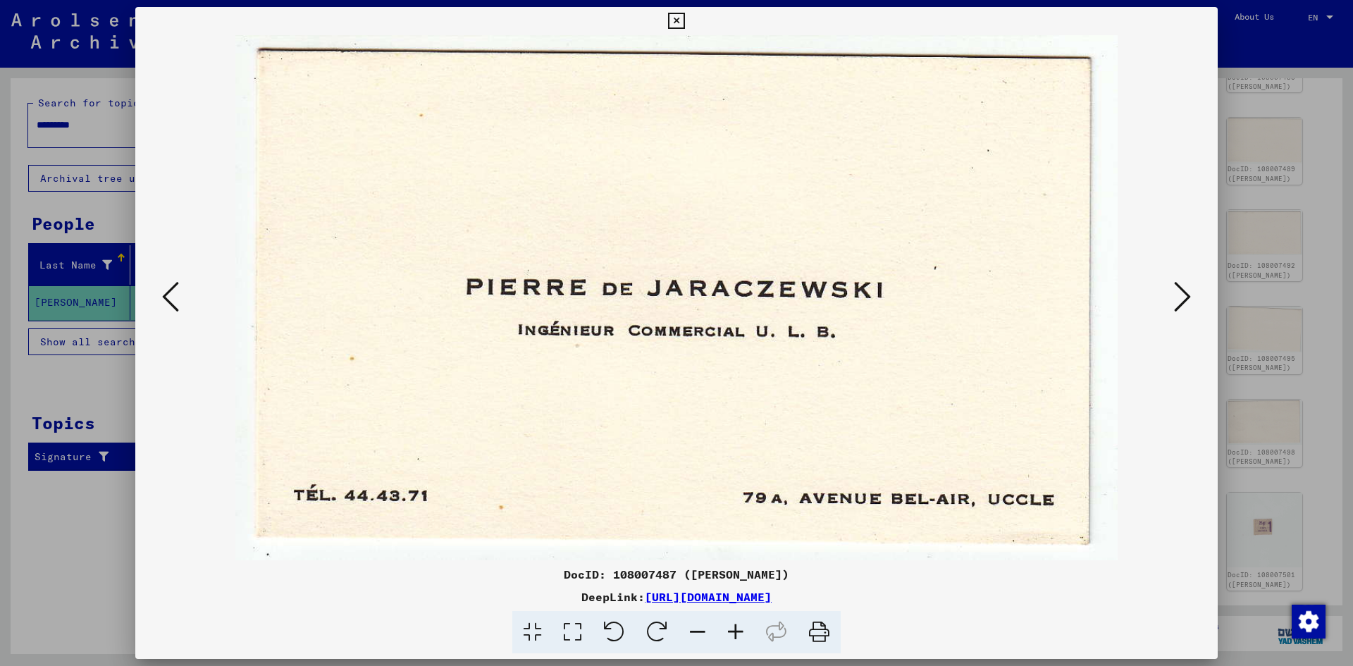
click at [177, 311] on icon at bounding box center [170, 297] width 17 height 34
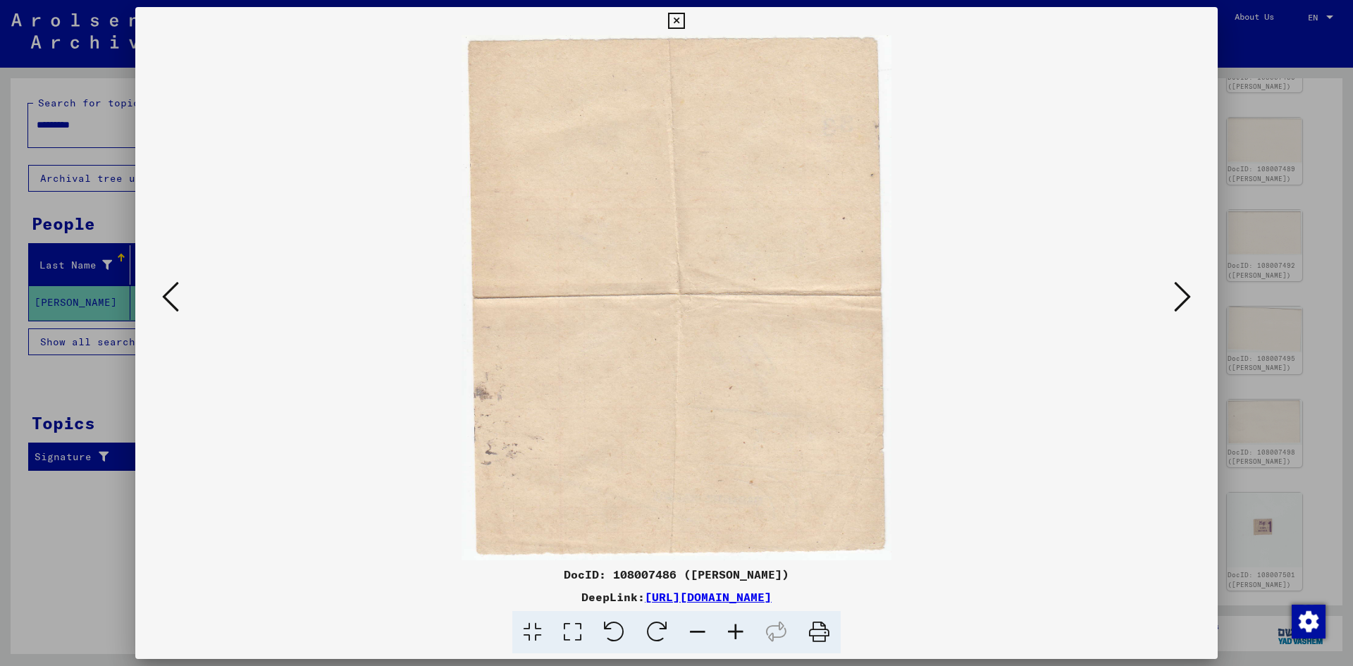
click at [177, 311] on icon at bounding box center [170, 297] width 17 height 34
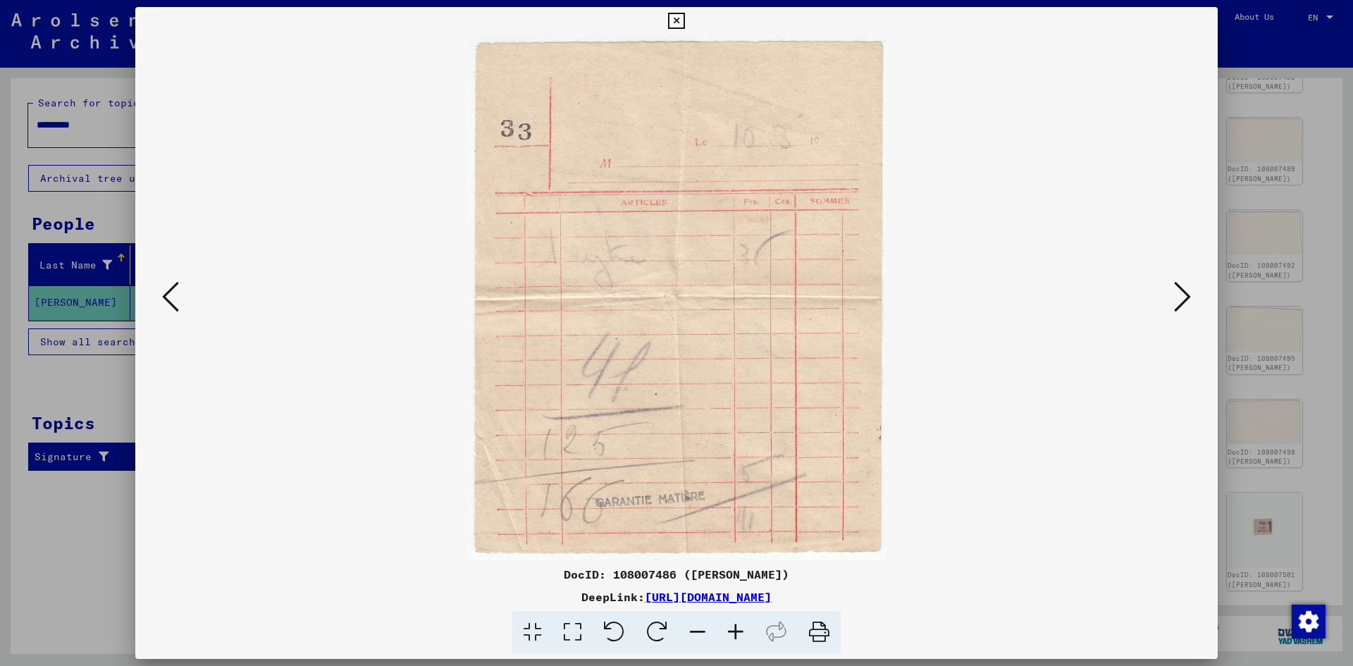
click at [177, 311] on icon at bounding box center [170, 297] width 17 height 34
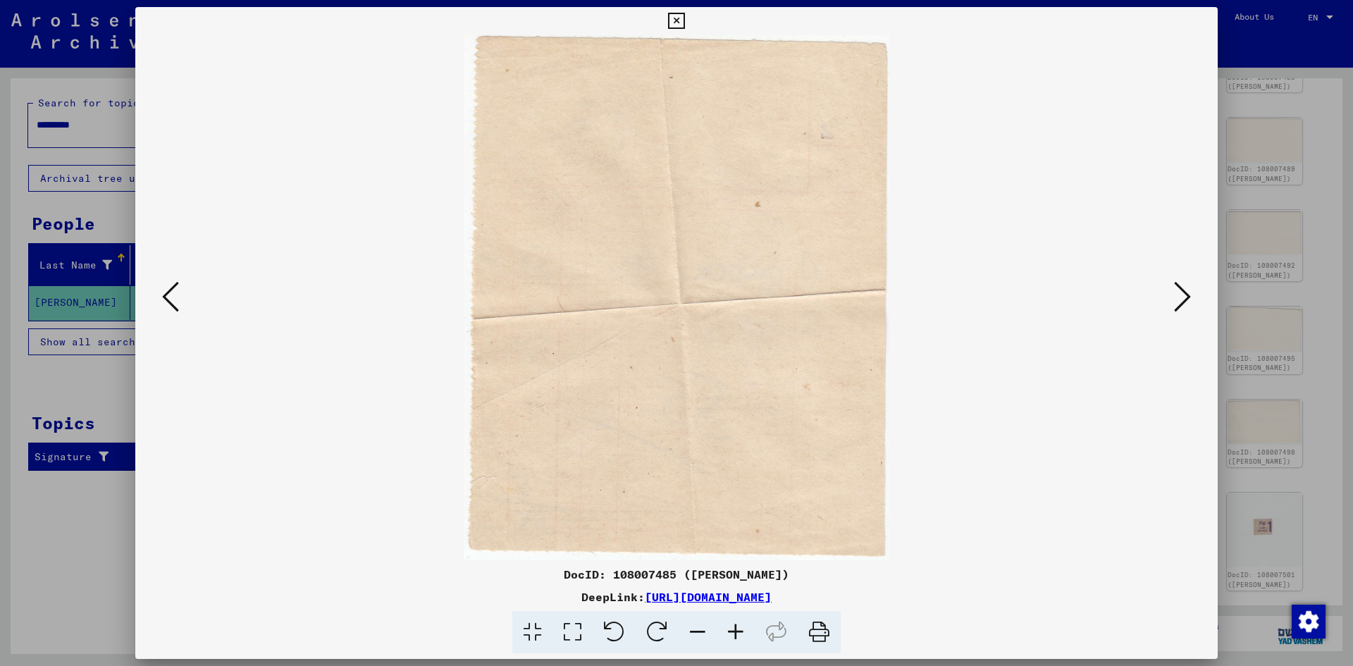
click at [177, 311] on icon at bounding box center [170, 297] width 17 height 34
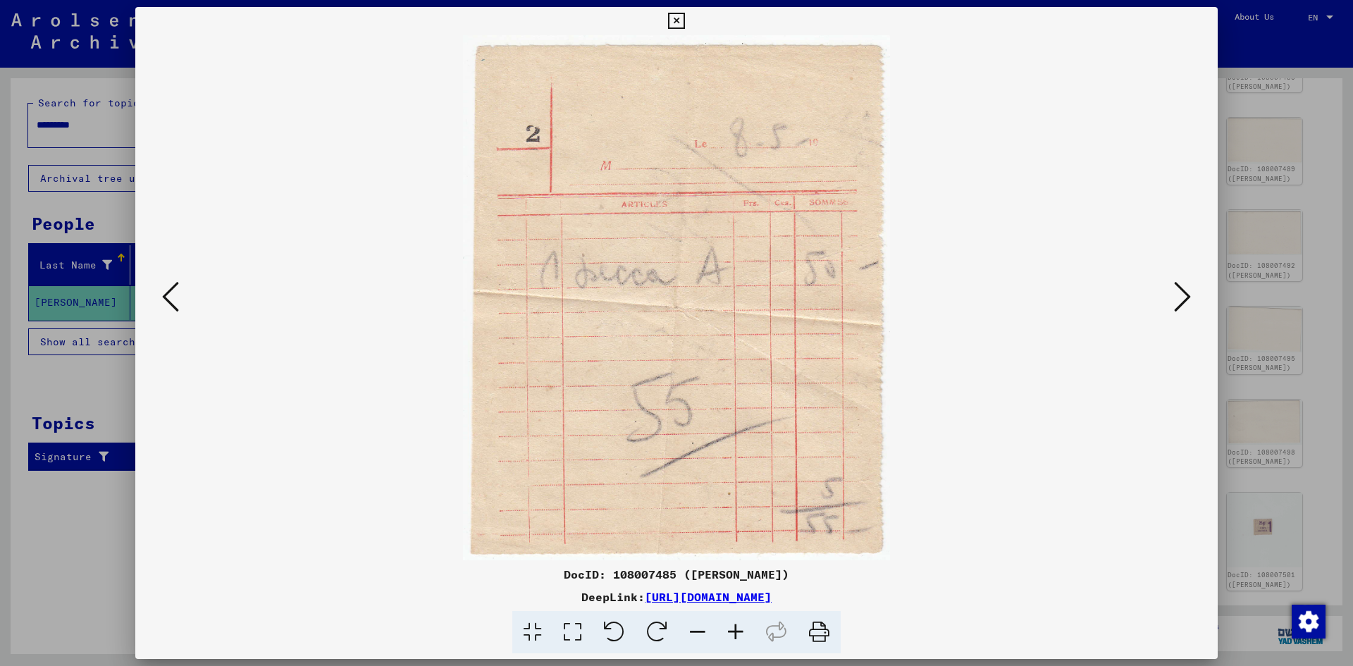
click at [177, 311] on icon at bounding box center [170, 297] width 17 height 34
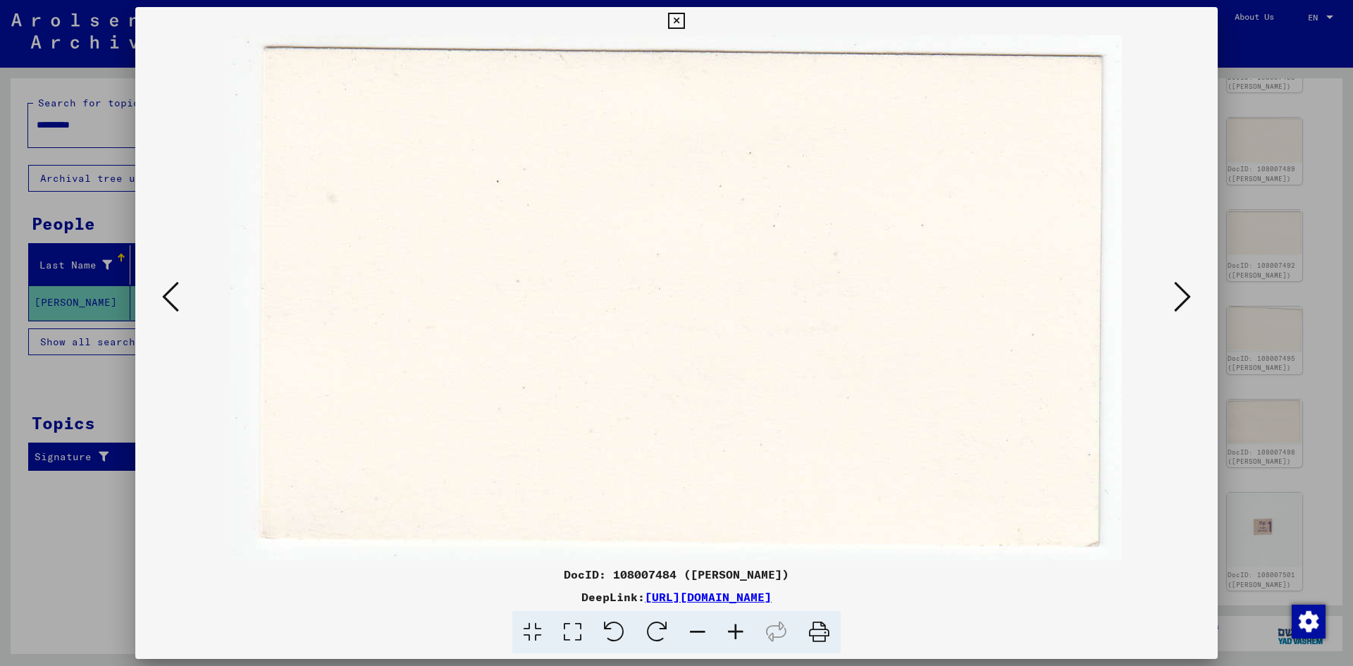
click at [174, 311] on icon at bounding box center [170, 297] width 17 height 34
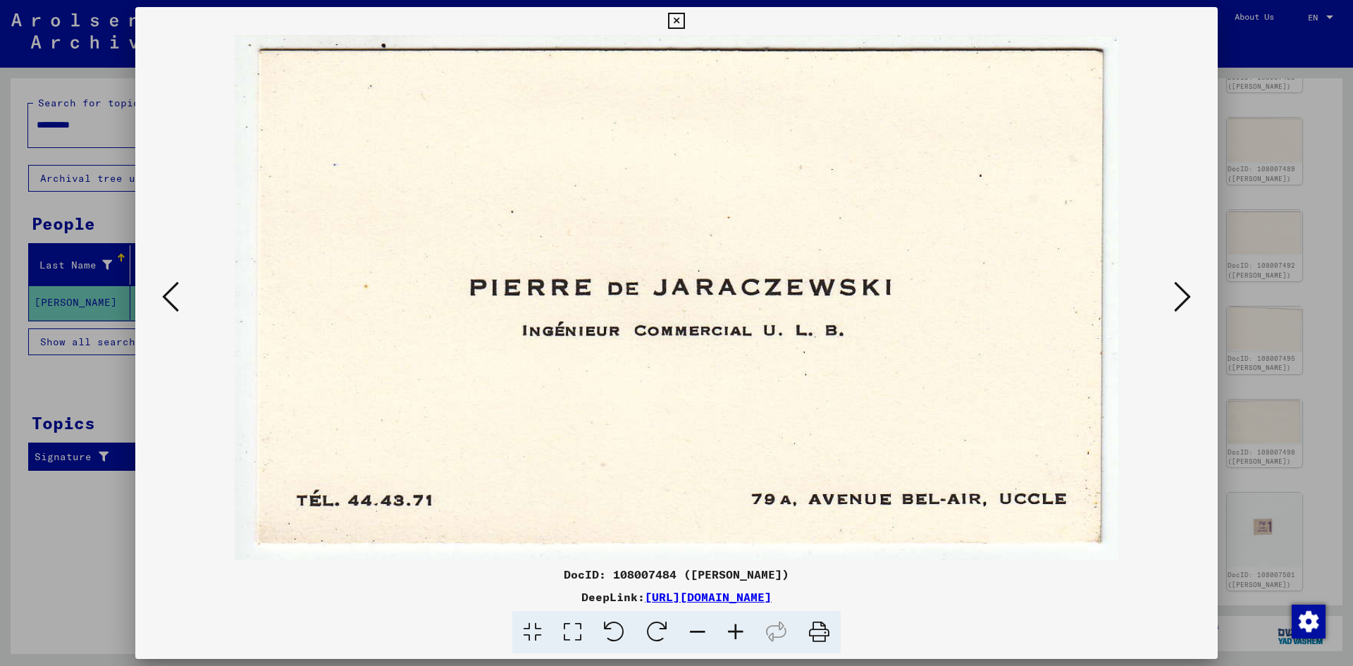
click at [174, 311] on icon at bounding box center [170, 297] width 17 height 34
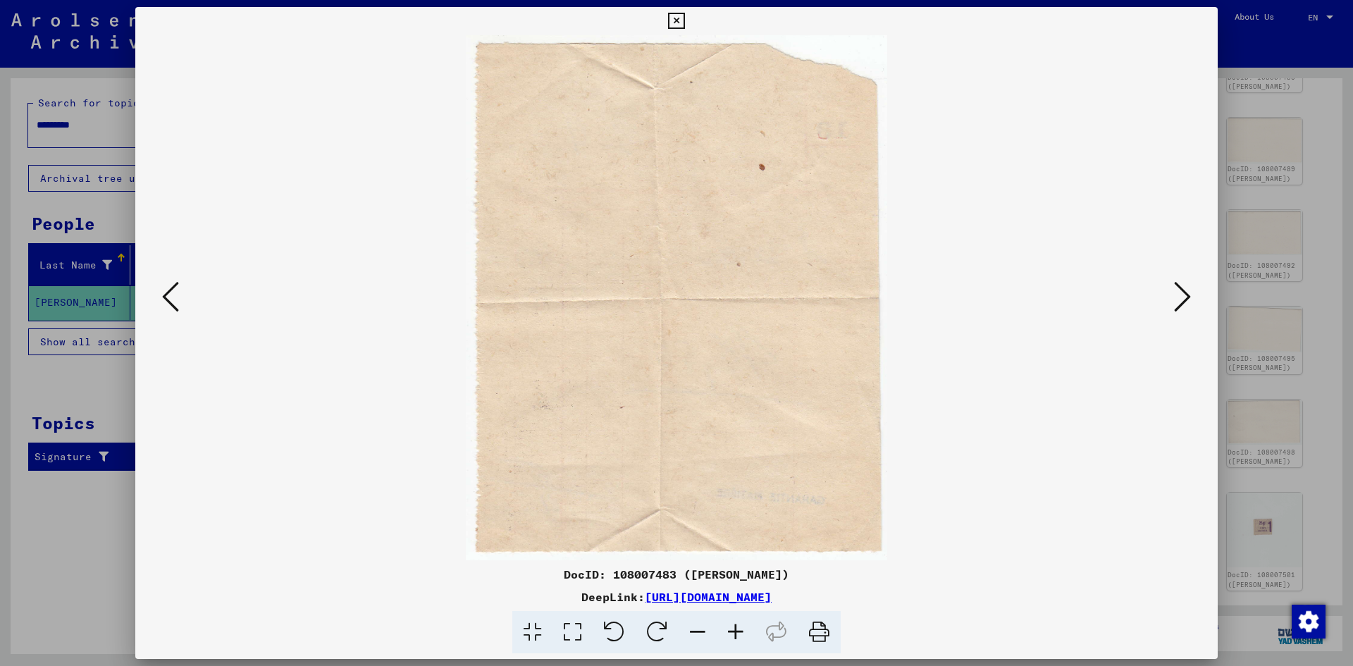
click at [174, 311] on icon at bounding box center [170, 297] width 17 height 34
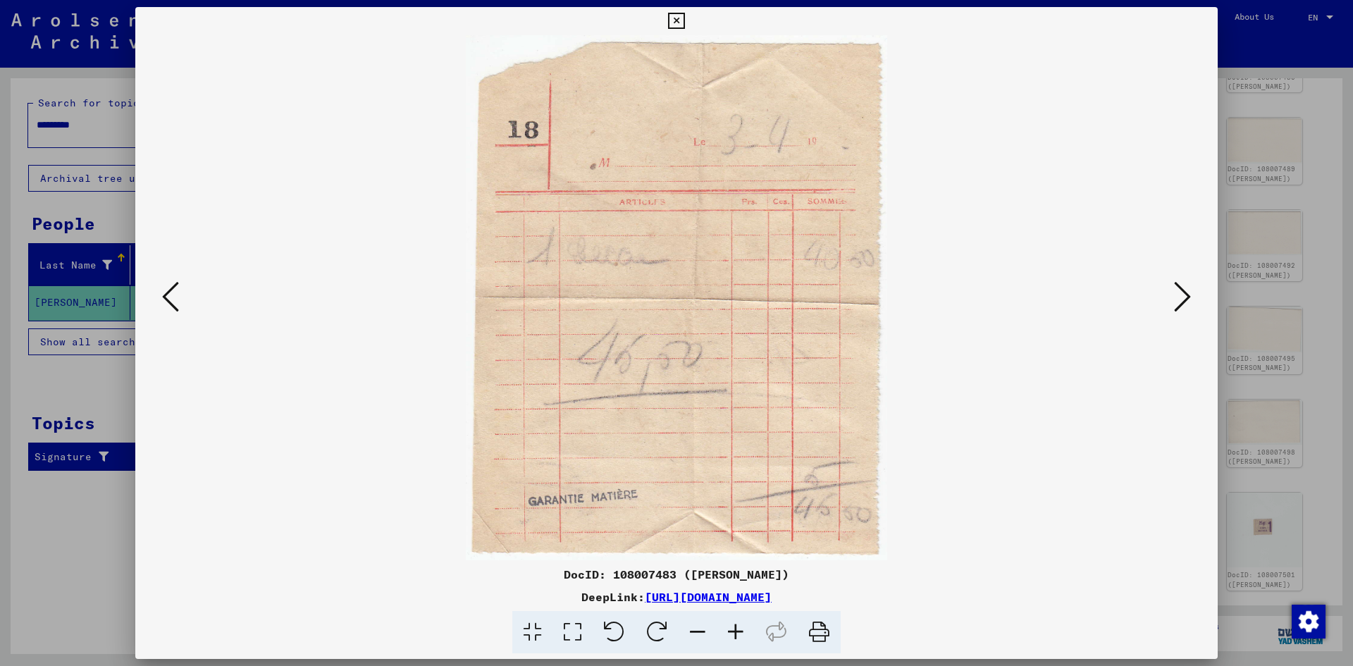
click at [174, 311] on icon at bounding box center [170, 297] width 17 height 34
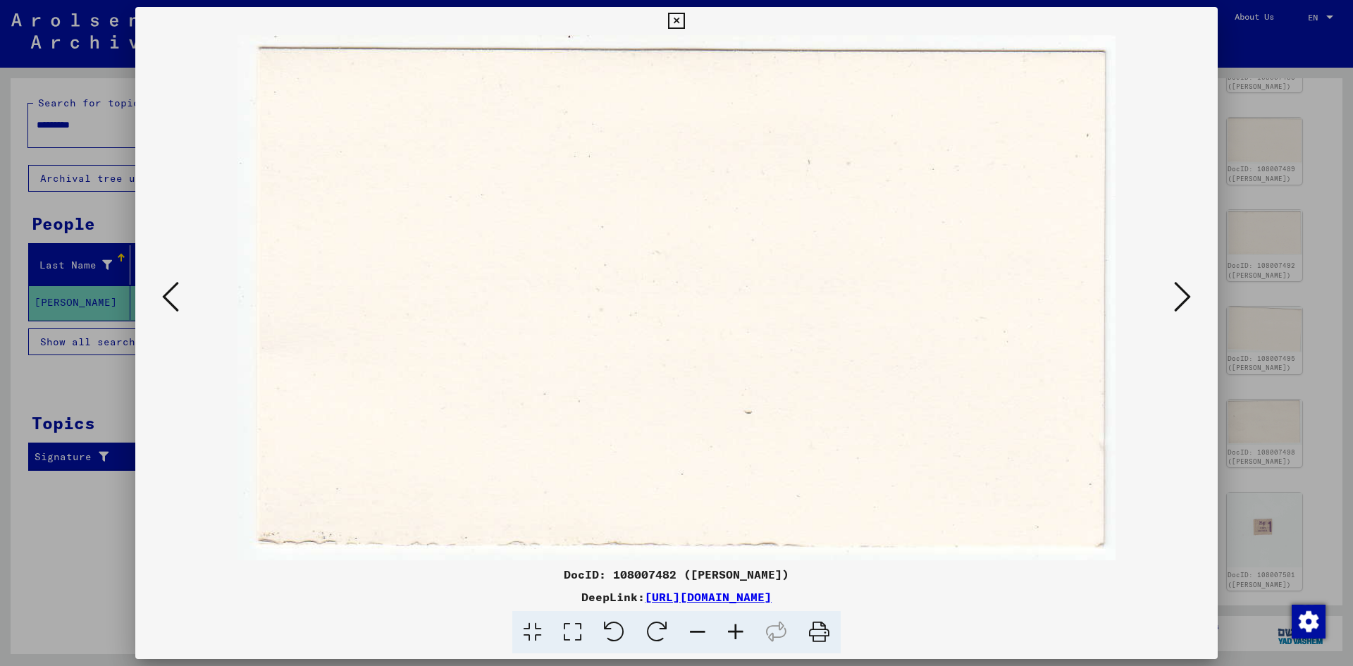
click at [174, 311] on icon at bounding box center [170, 297] width 17 height 34
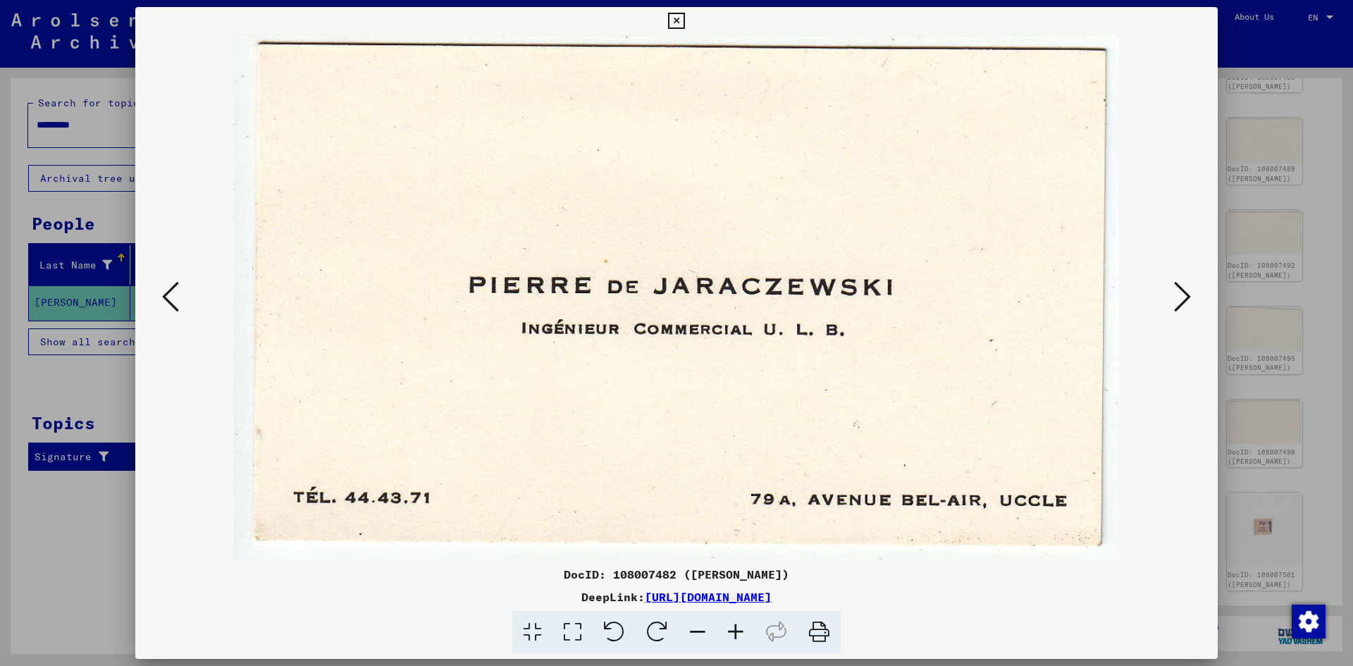
click at [174, 311] on icon at bounding box center [170, 297] width 17 height 34
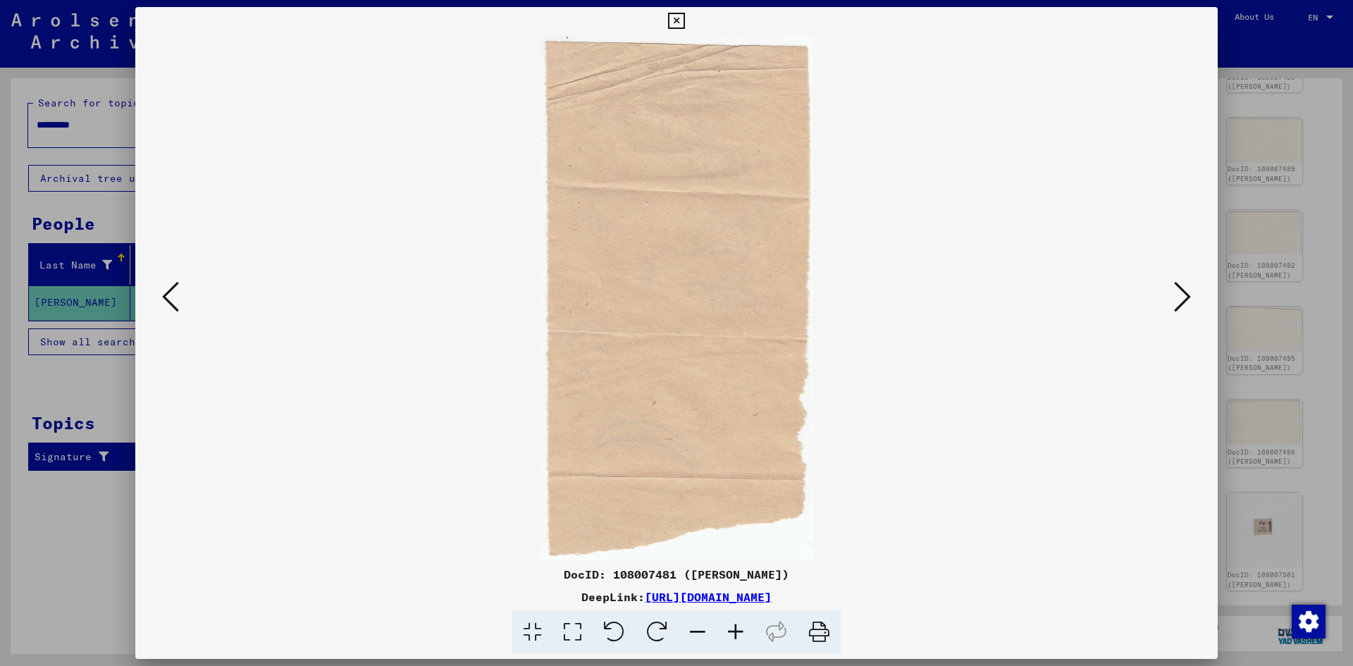
click at [174, 311] on icon at bounding box center [170, 297] width 17 height 34
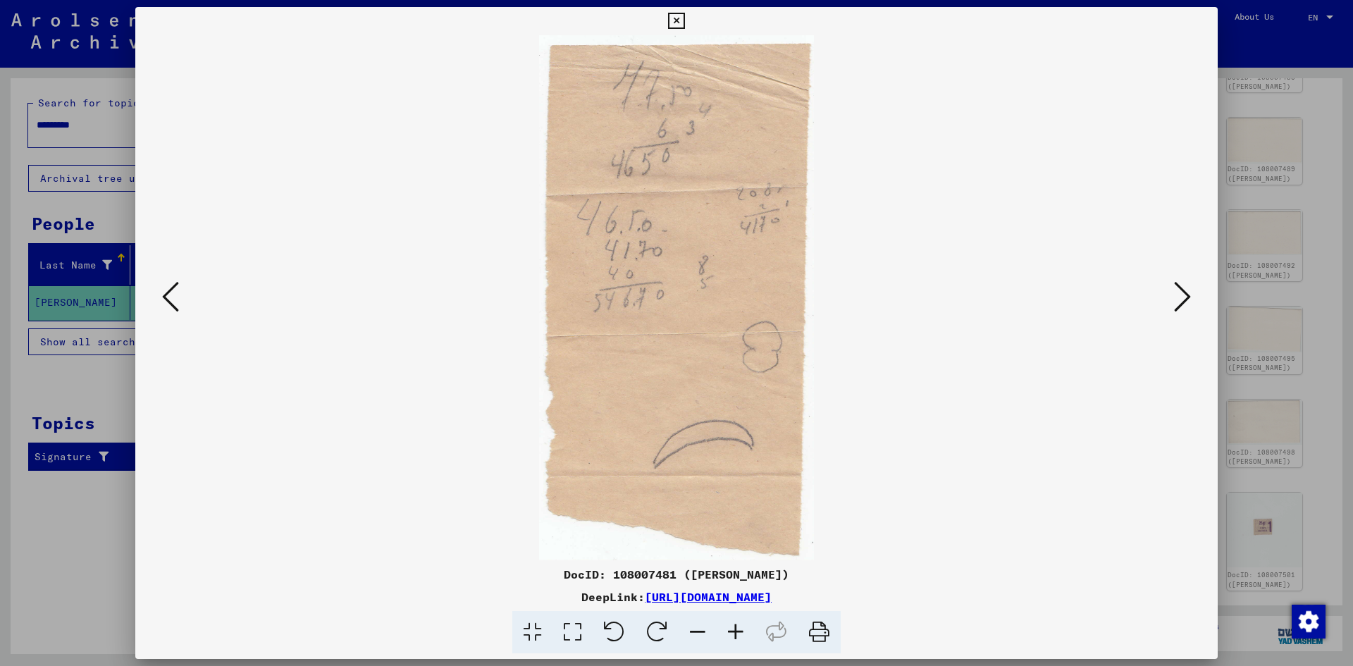
click at [174, 311] on icon at bounding box center [170, 297] width 17 height 34
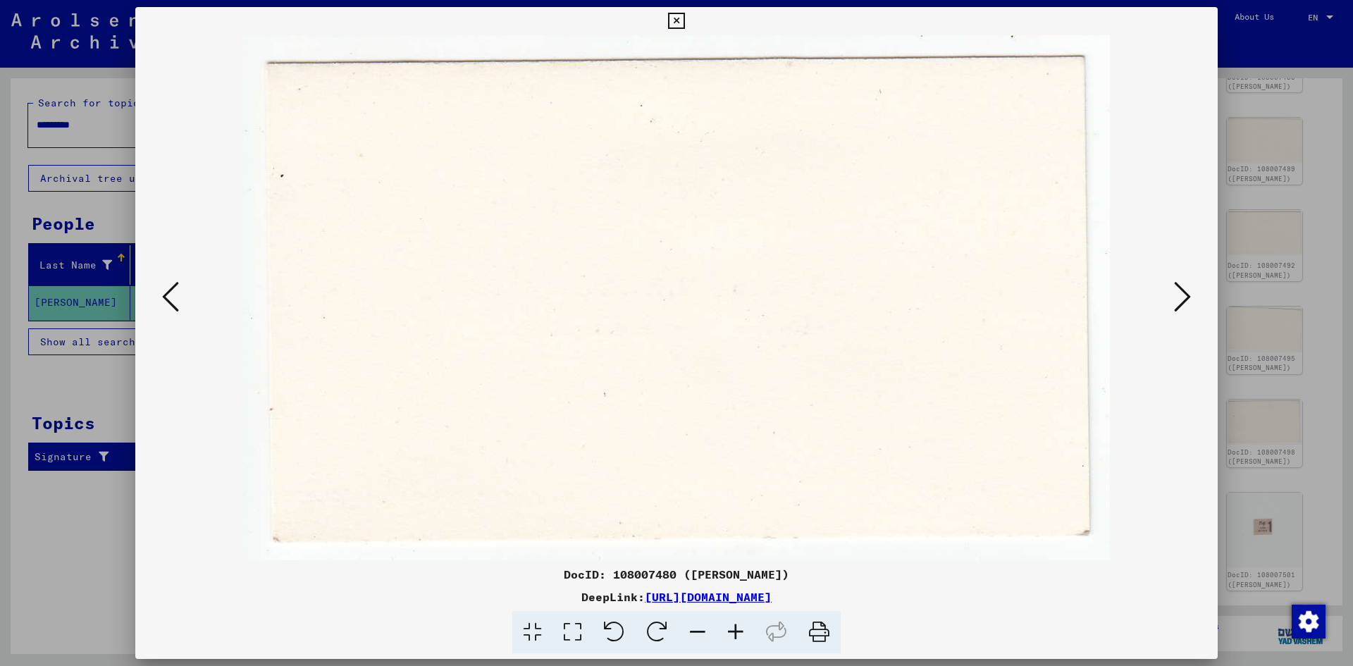
click at [1183, 284] on icon at bounding box center [1182, 297] width 17 height 34
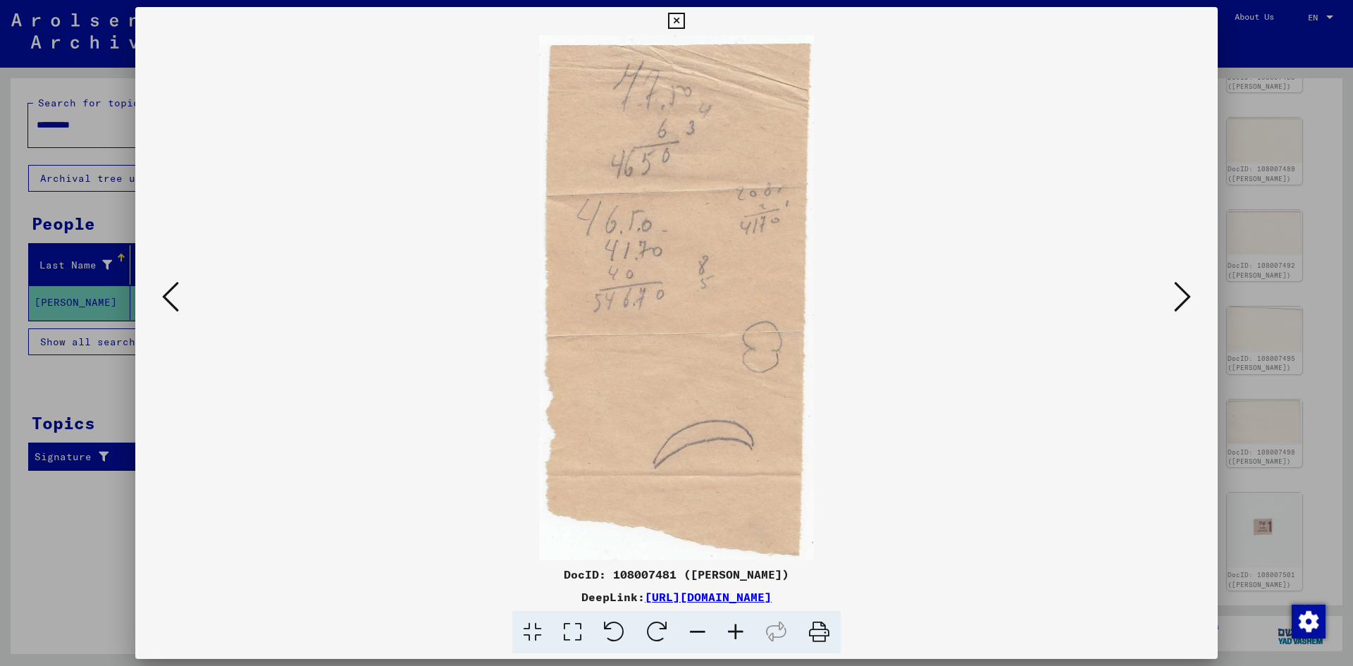
click at [166, 288] on icon at bounding box center [170, 297] width 17 height 34
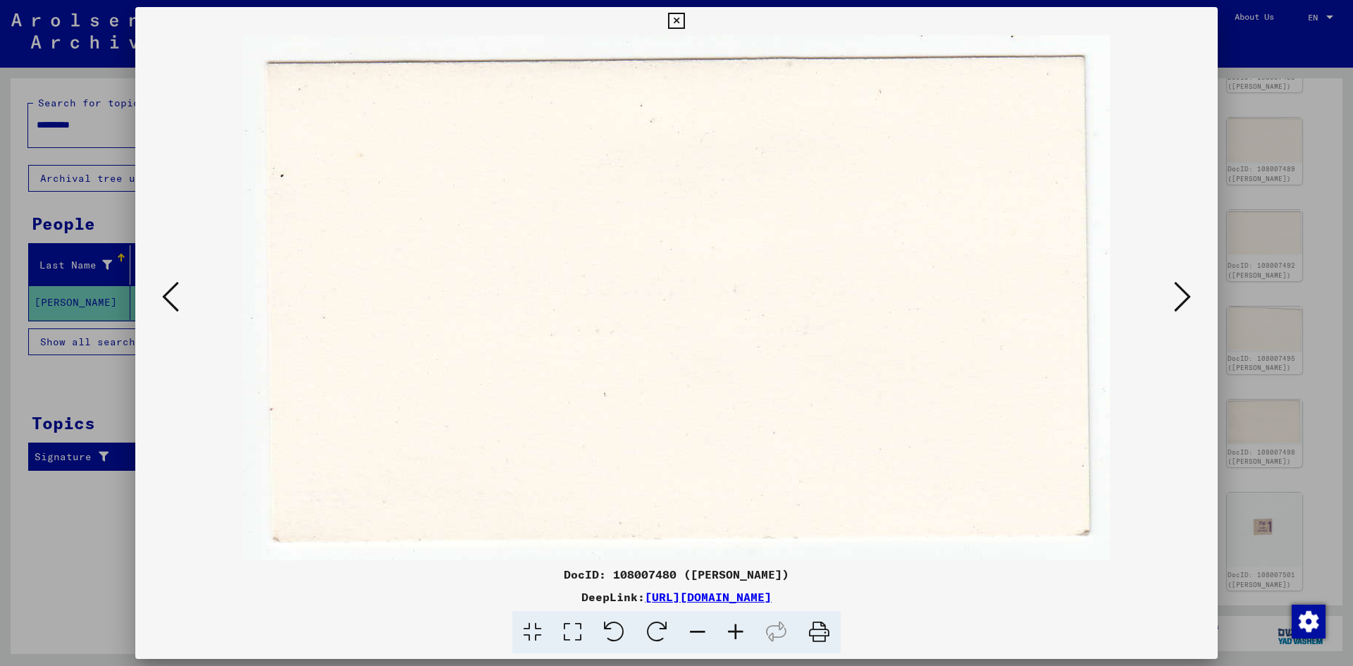
click at [166, 288] on icon at bounding box center [170, 297] width 17 height 34
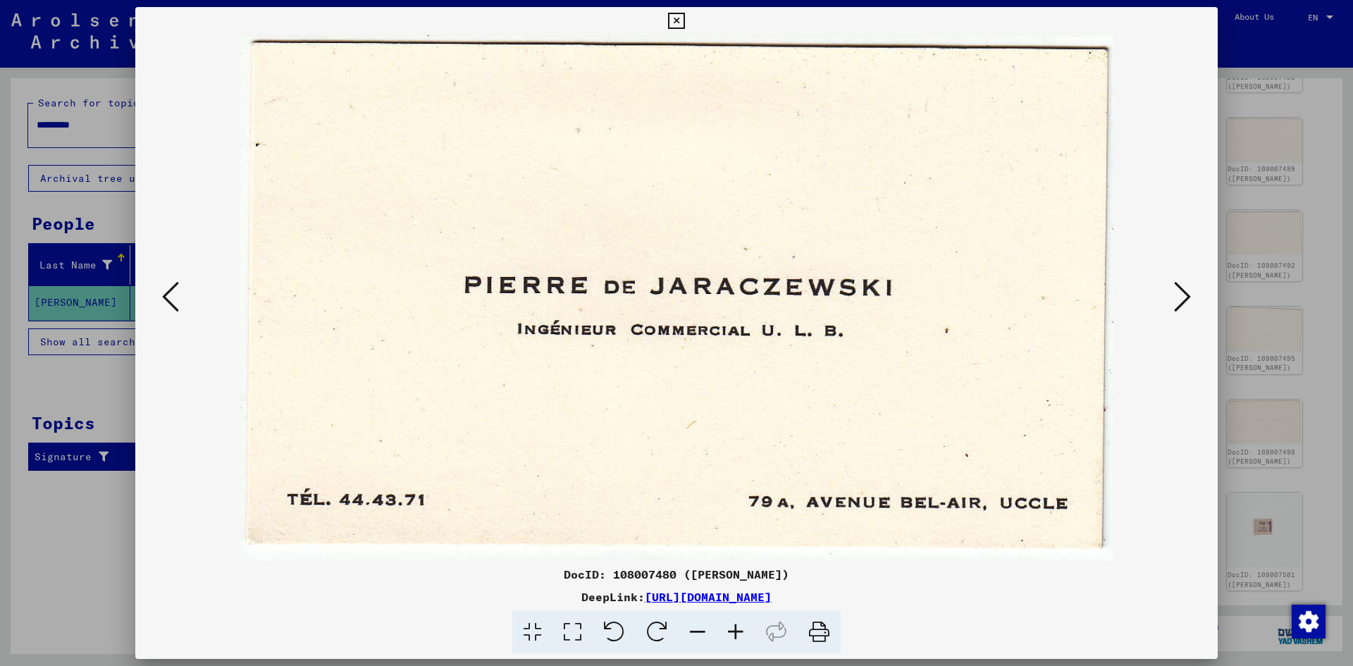
click at [166, 288] on icon at bounding box center [170, 297] width 17 height 34
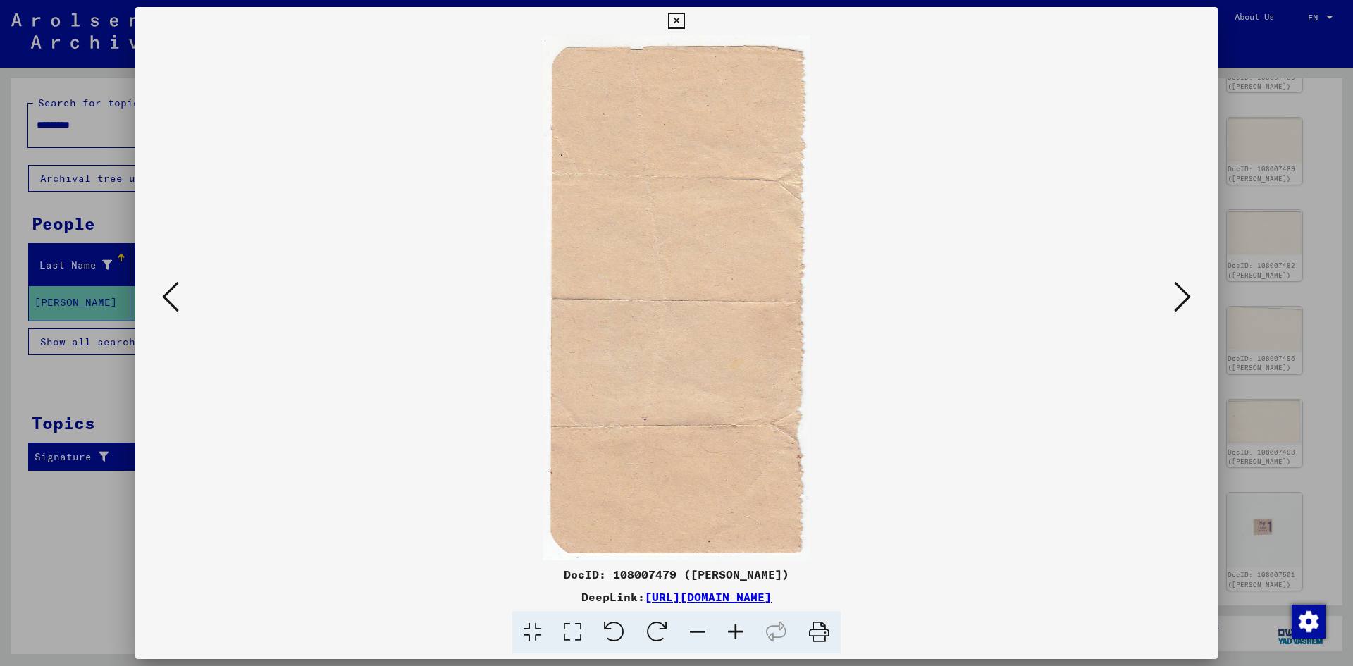
click at [166, 288] on icon at bounding box center [170, 297] width 17 height 34
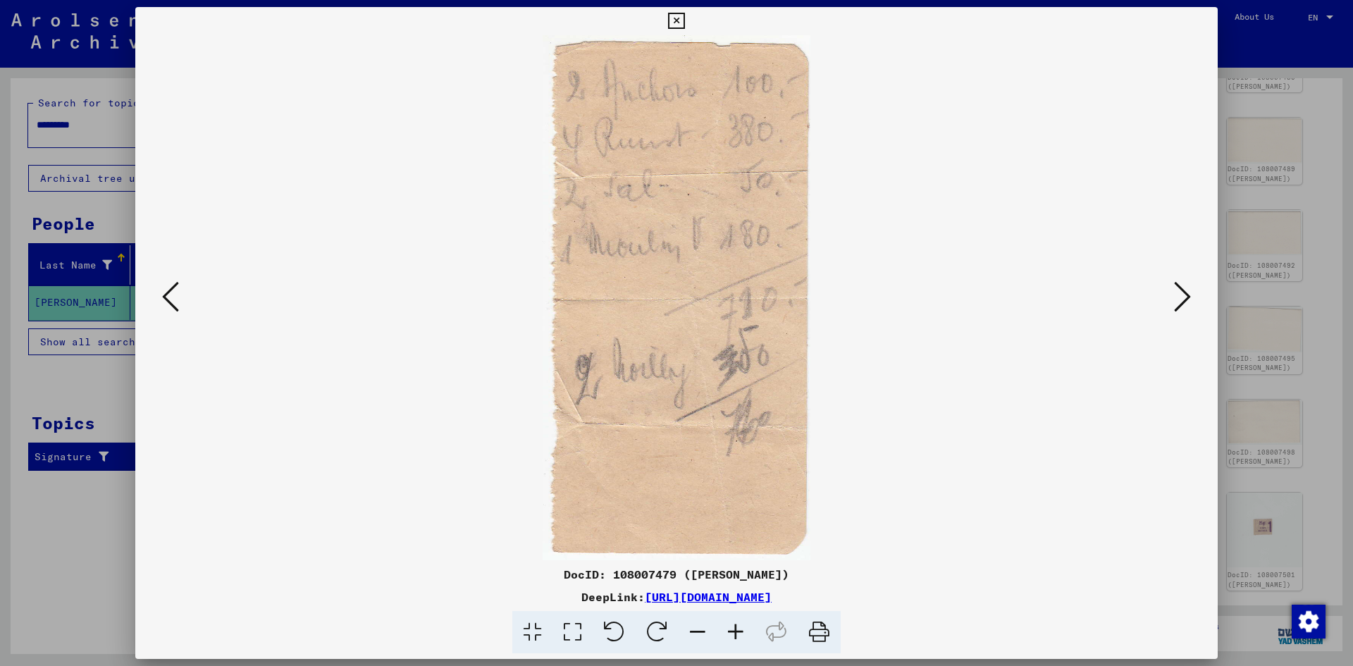
click at [166, 288] on icon at bounding box center [170, 297] width 17 height 34
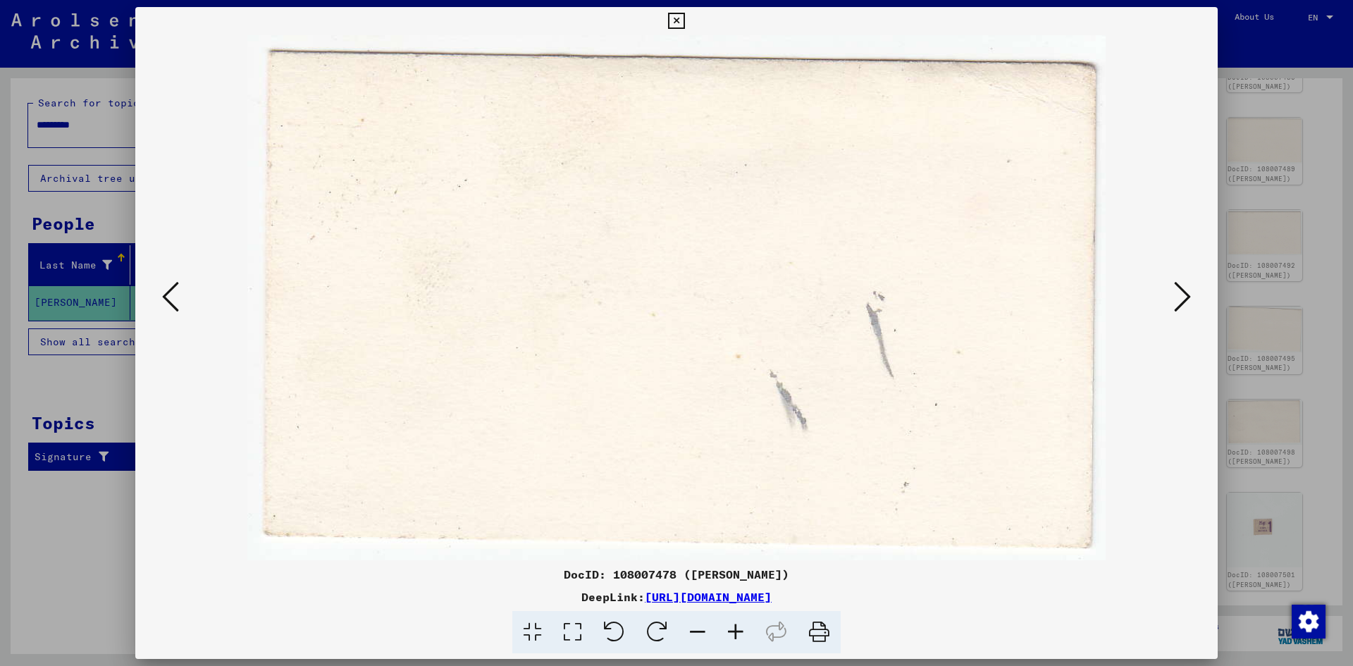
click at [166, 288] on icon at bounding box center [170, 297] width 17 height 34
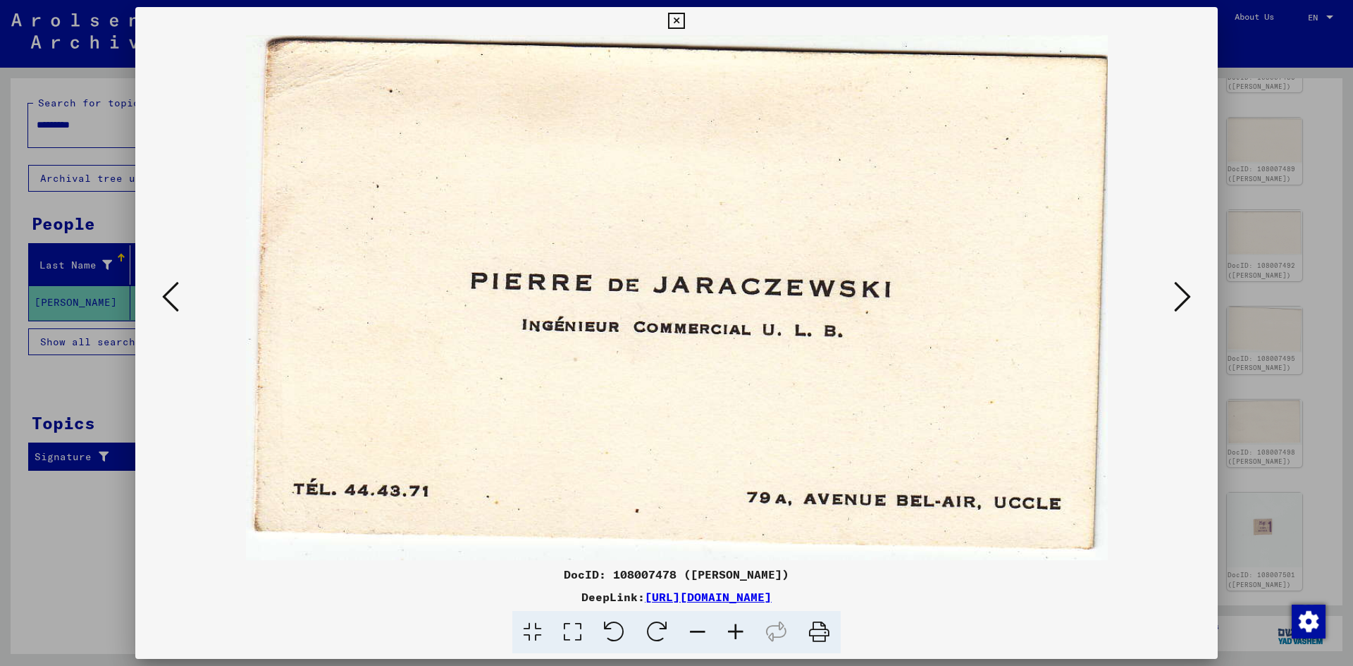
click at [166, 288] on icon at bounding box center [170, 297] width 17 height 34
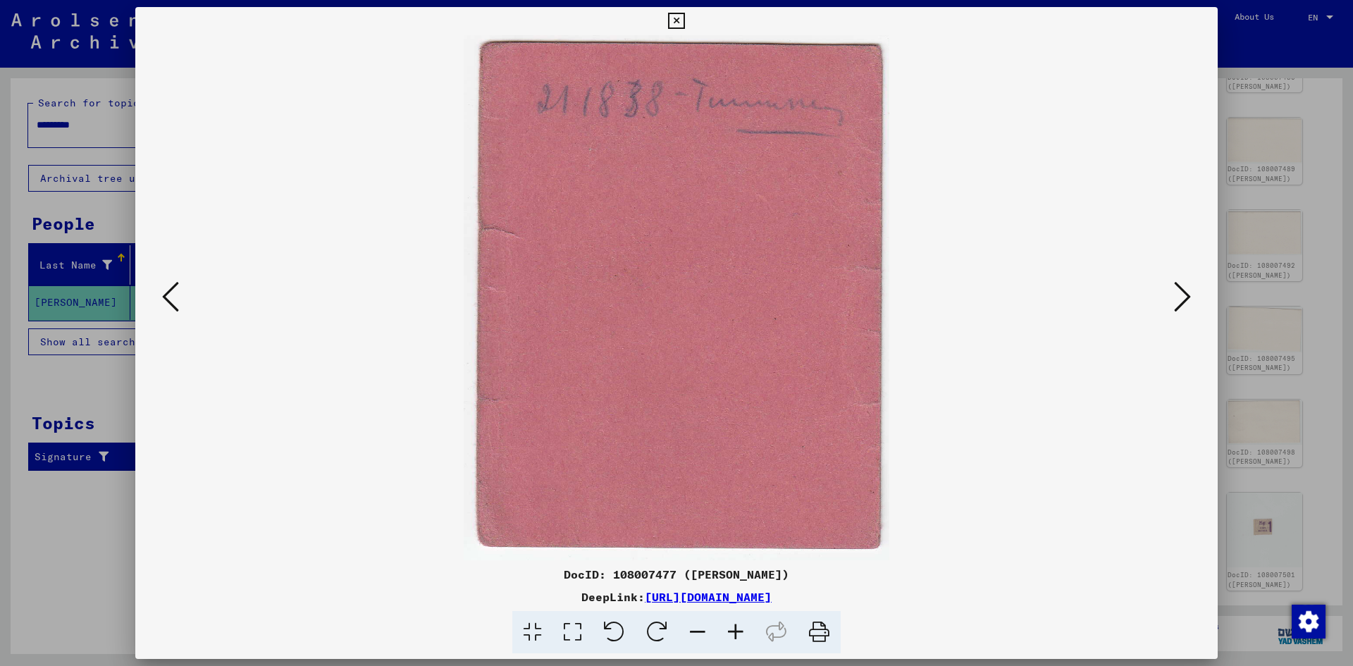
click at [166, 288] on icon at bounding box center [170, 297] width 17 height 34
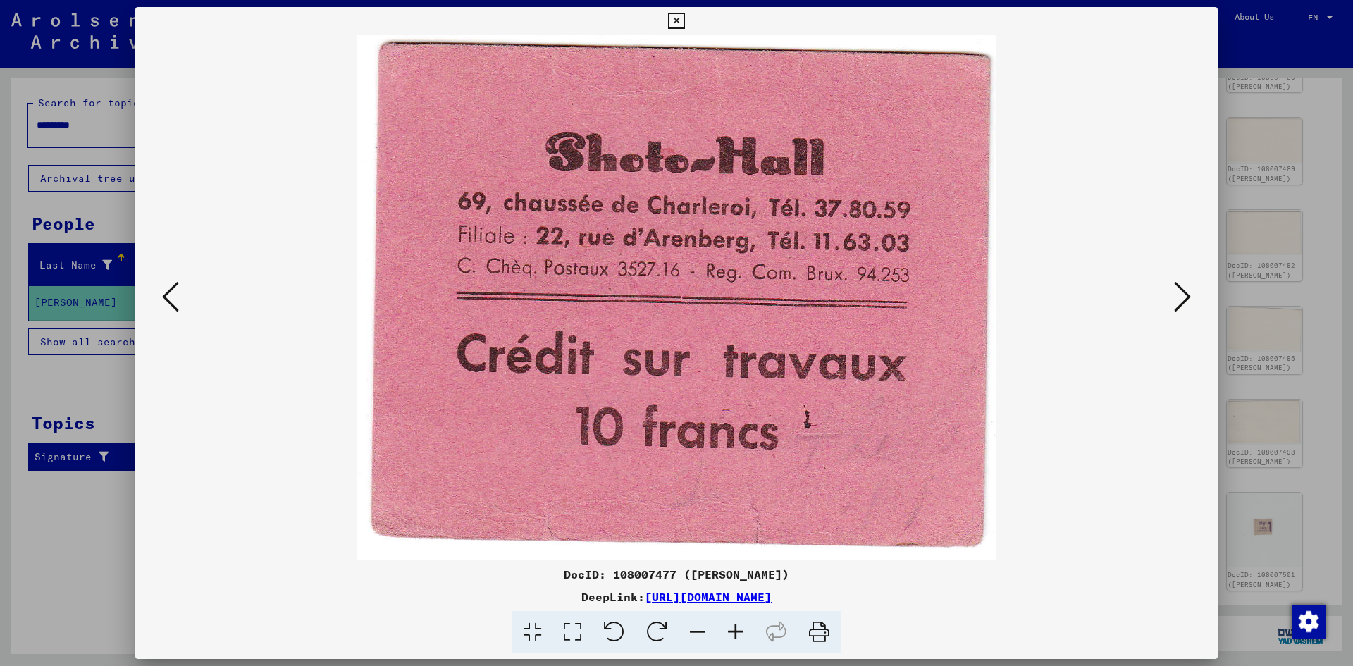
click at [166, 288] on icon at bounding box center [170, 297] width 17 height 34
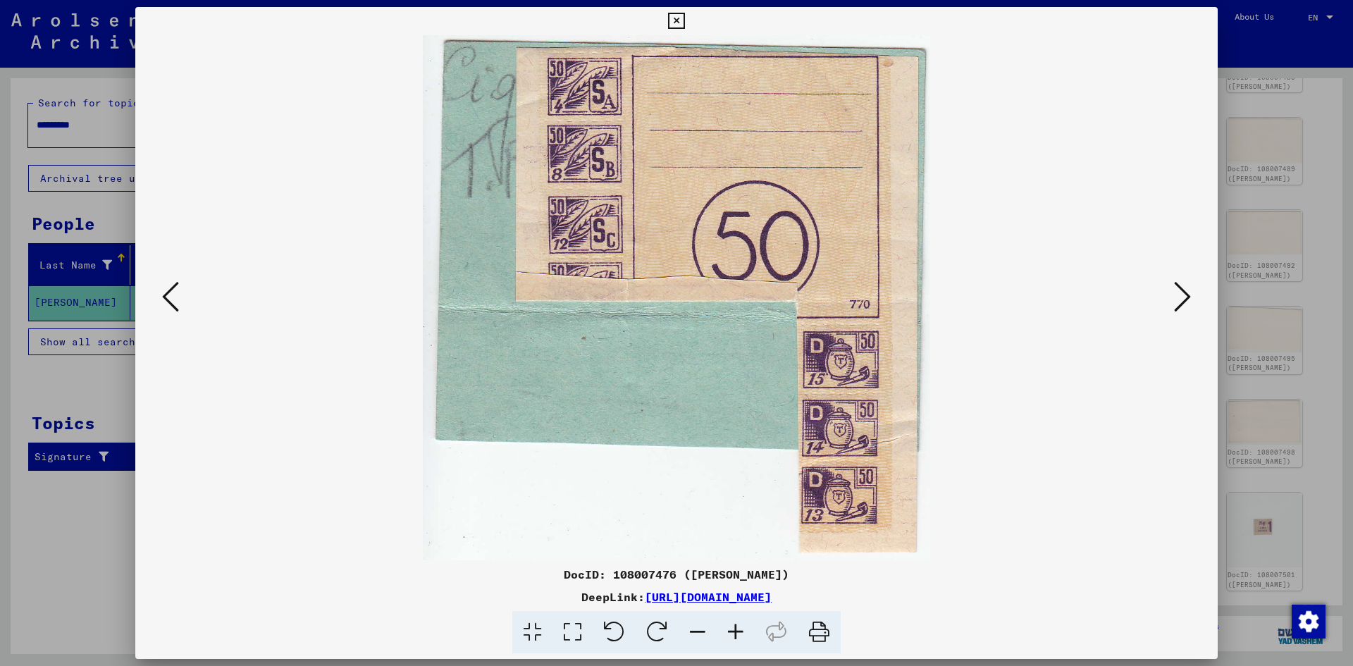
click at [166, 288] on icon at bounding box center [170, 297] width 17 height 34
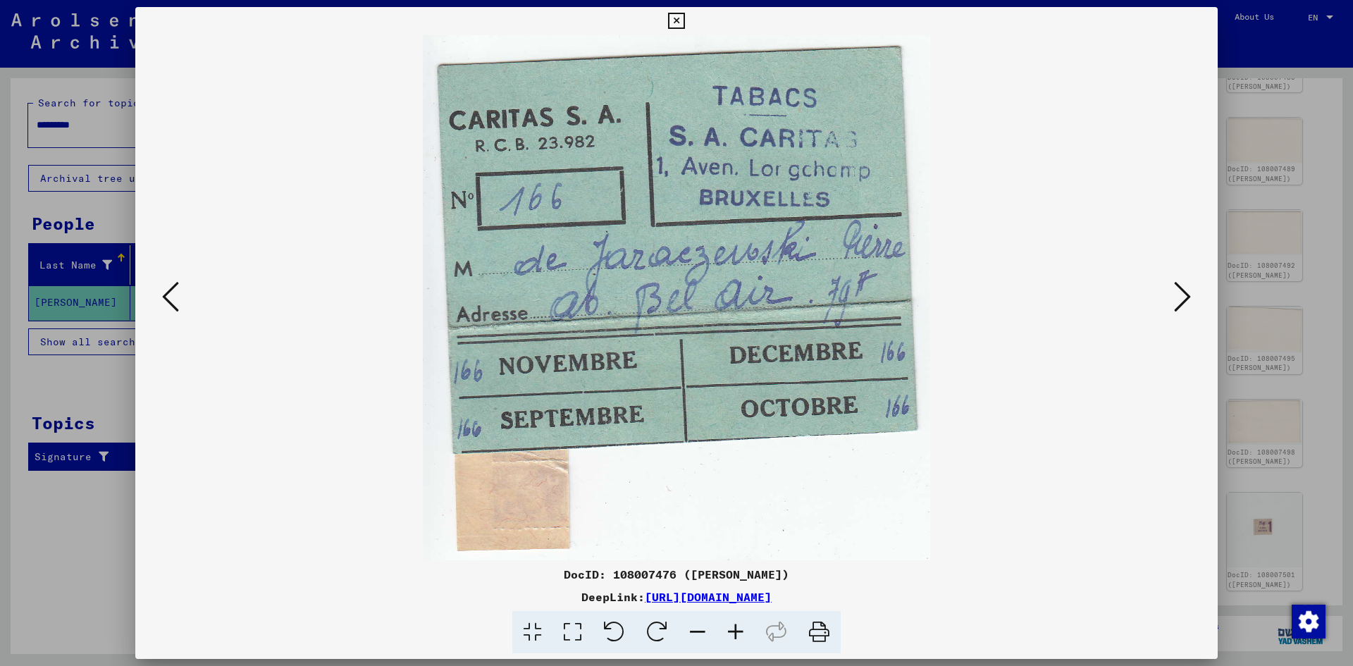
click at [166, 288] on icon at bounding box center [170, 297] width 17 height 34
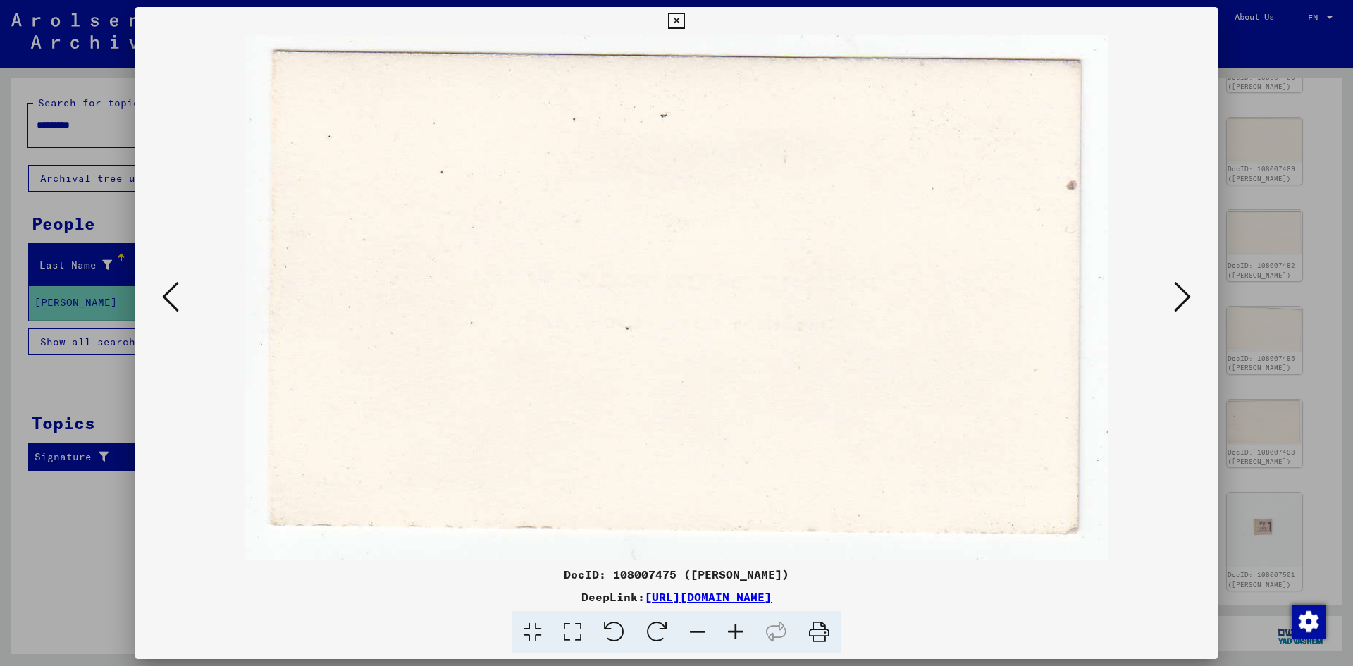
click at [166, 288] on icon at bounding box center [170, 297] width 17 height 34
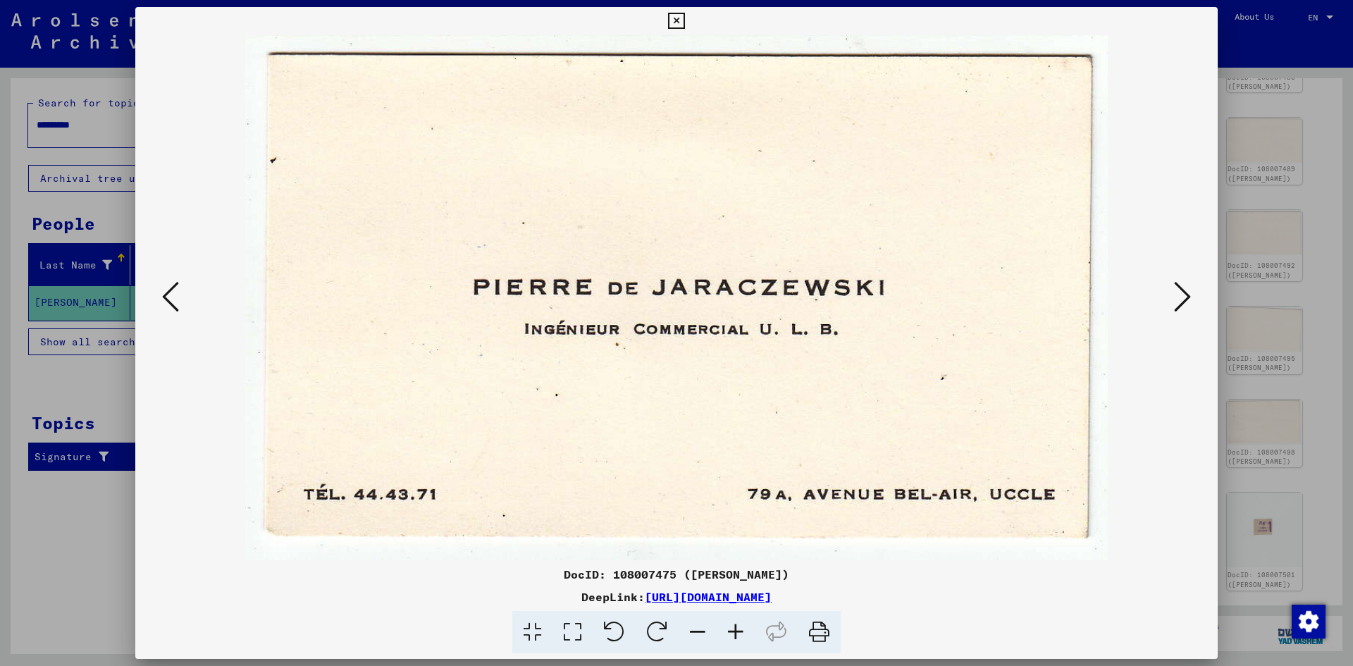
click at [166, 288] on icon at bounding box center [170, 297] width 17 height 34
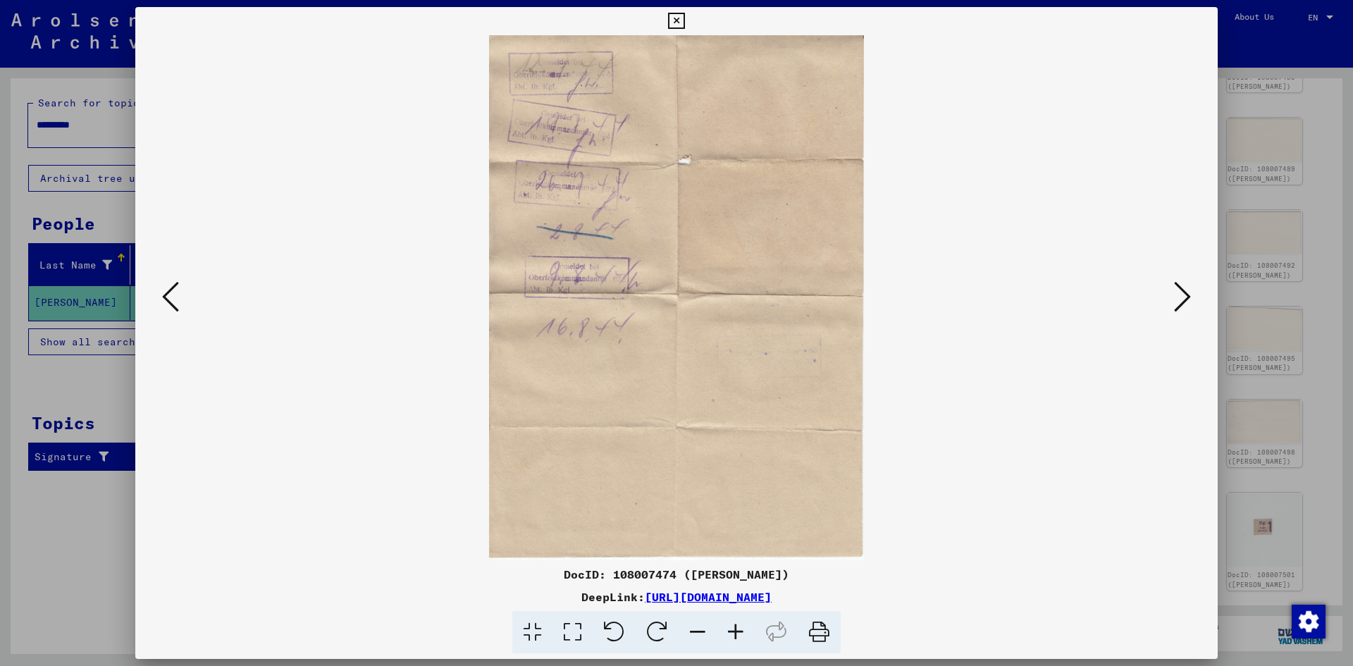
click at [166, 288] on icon at bounding box center [170, 297] width 17 height 34
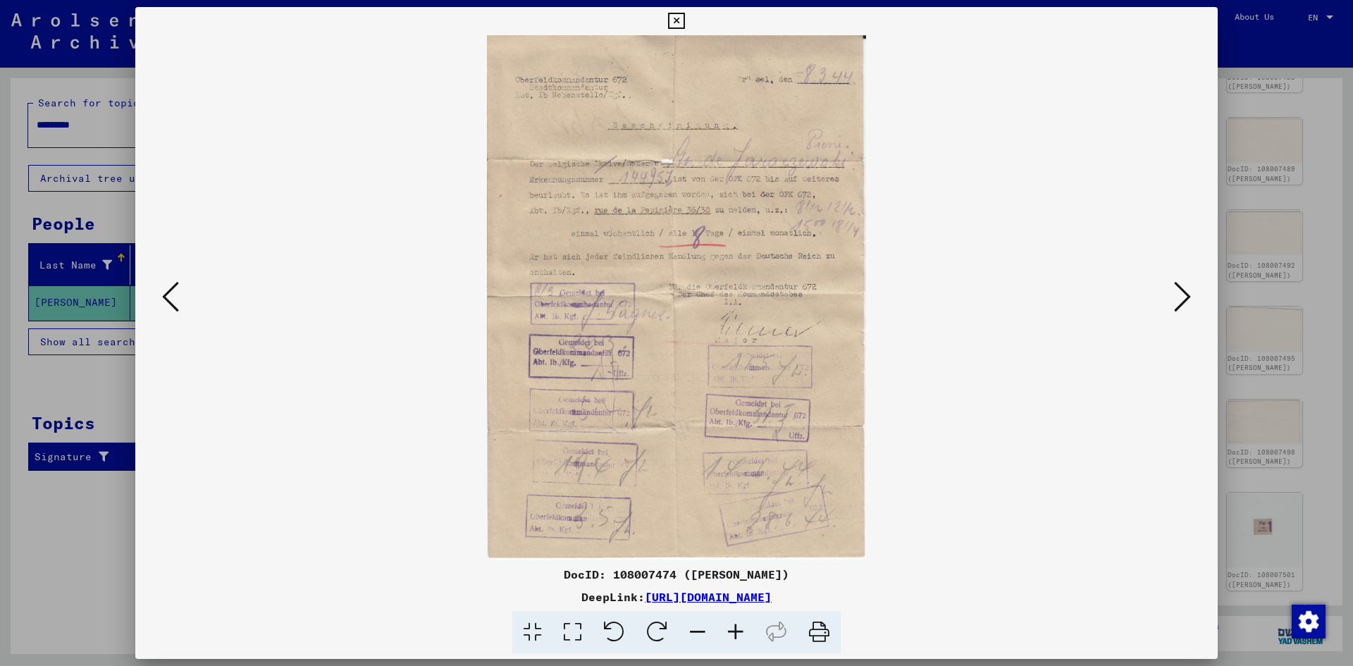
click at [166, 288] on icon at bounding box center [170, 297] width 17 height 34
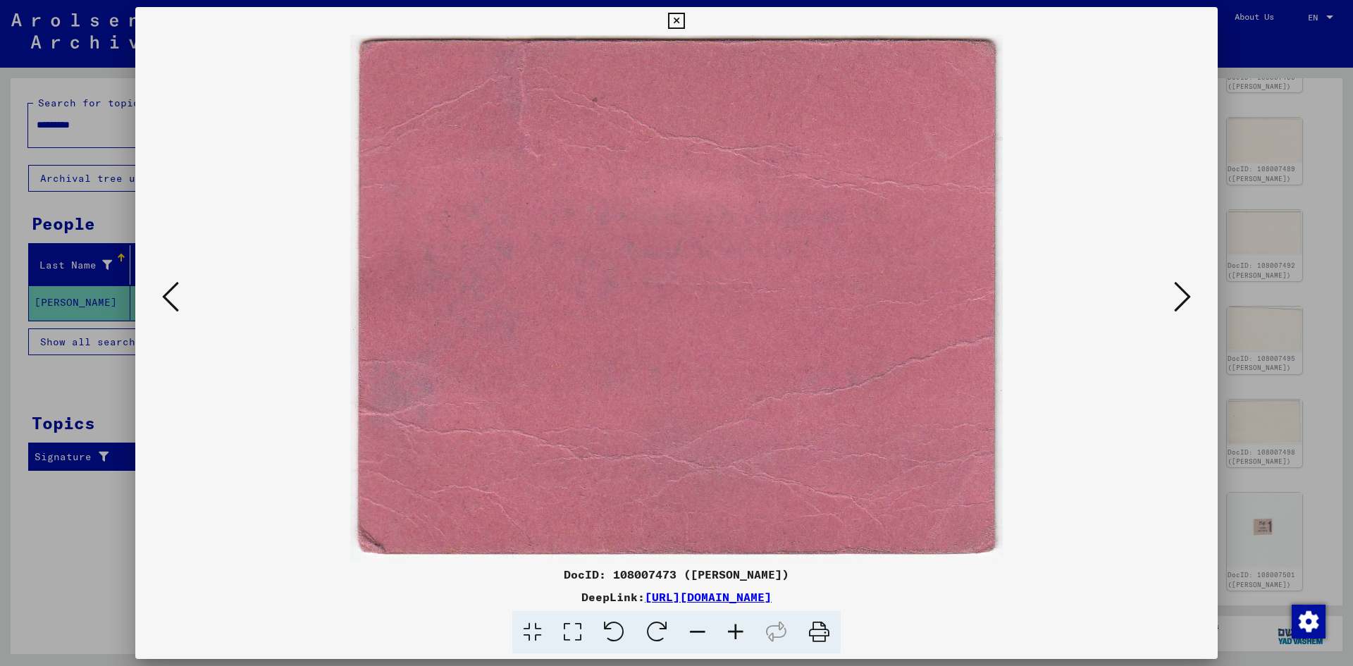
click at [166, 288] on icon at bounding box center [170, 297] width 17 height 34
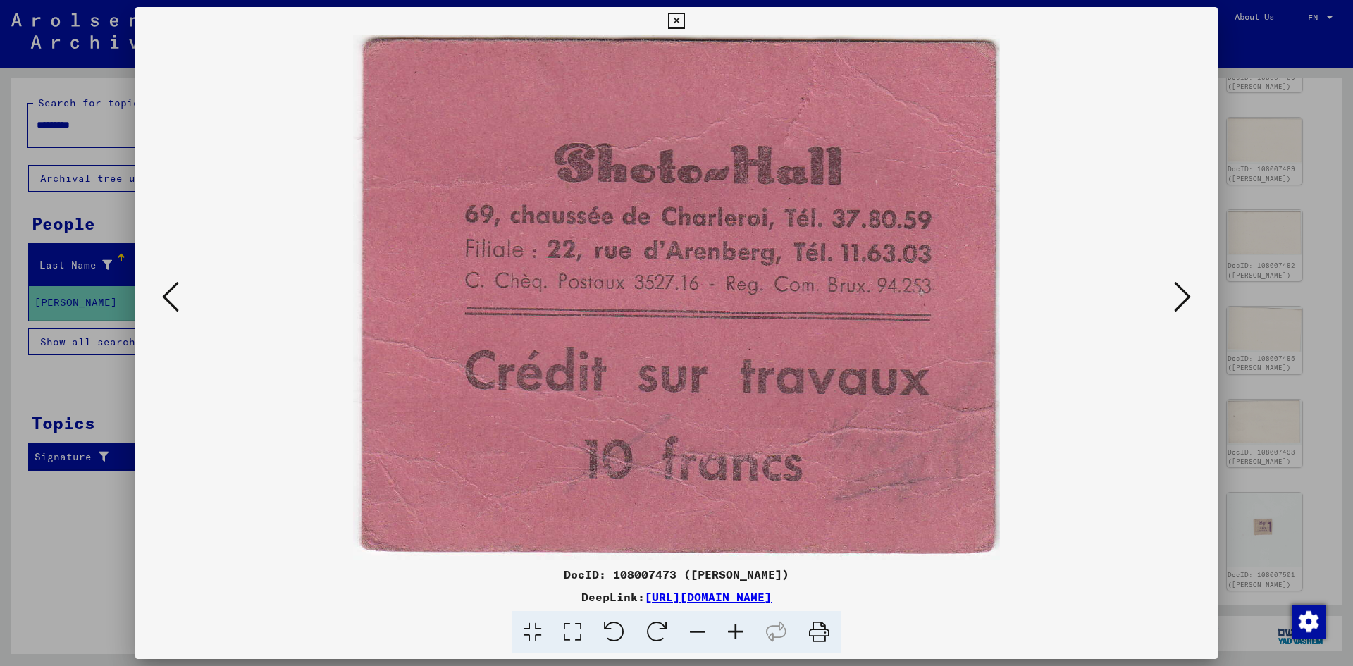
click at [166, 288] on icon at bounding box center [170, 297] width 17 height 34
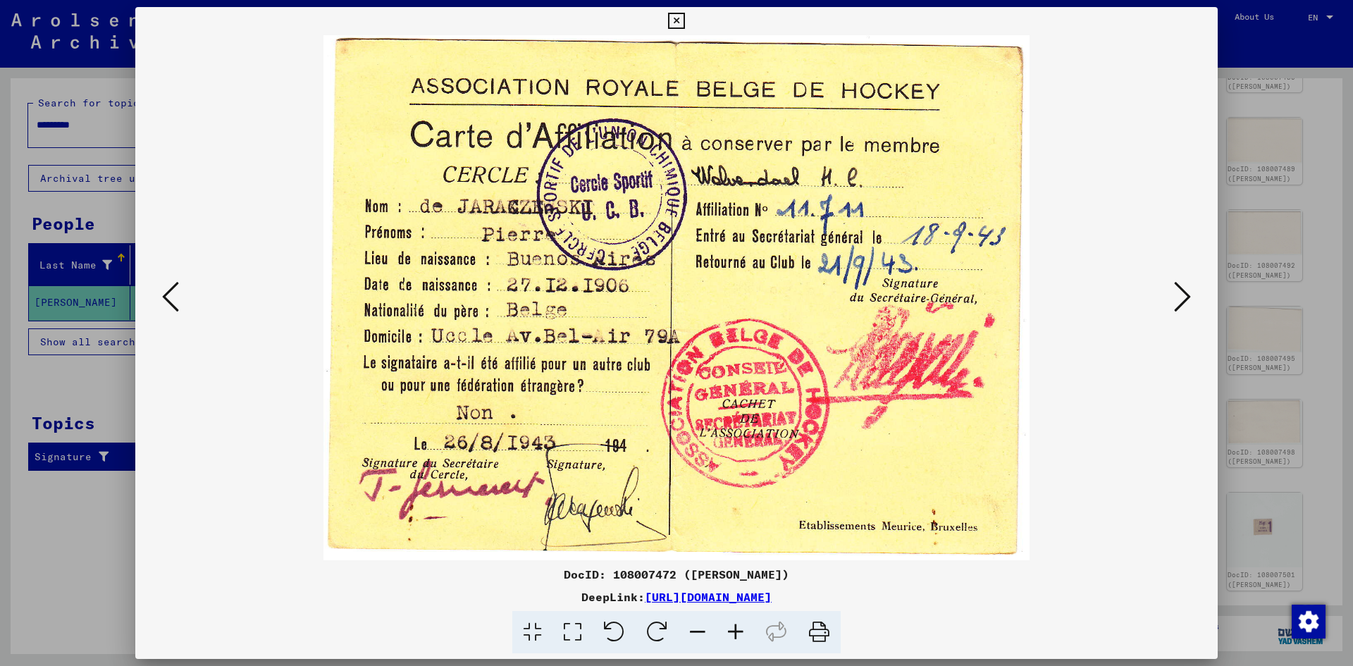
click at [166, 288] on icon at bounding box center [170, 297] width 17 height 34
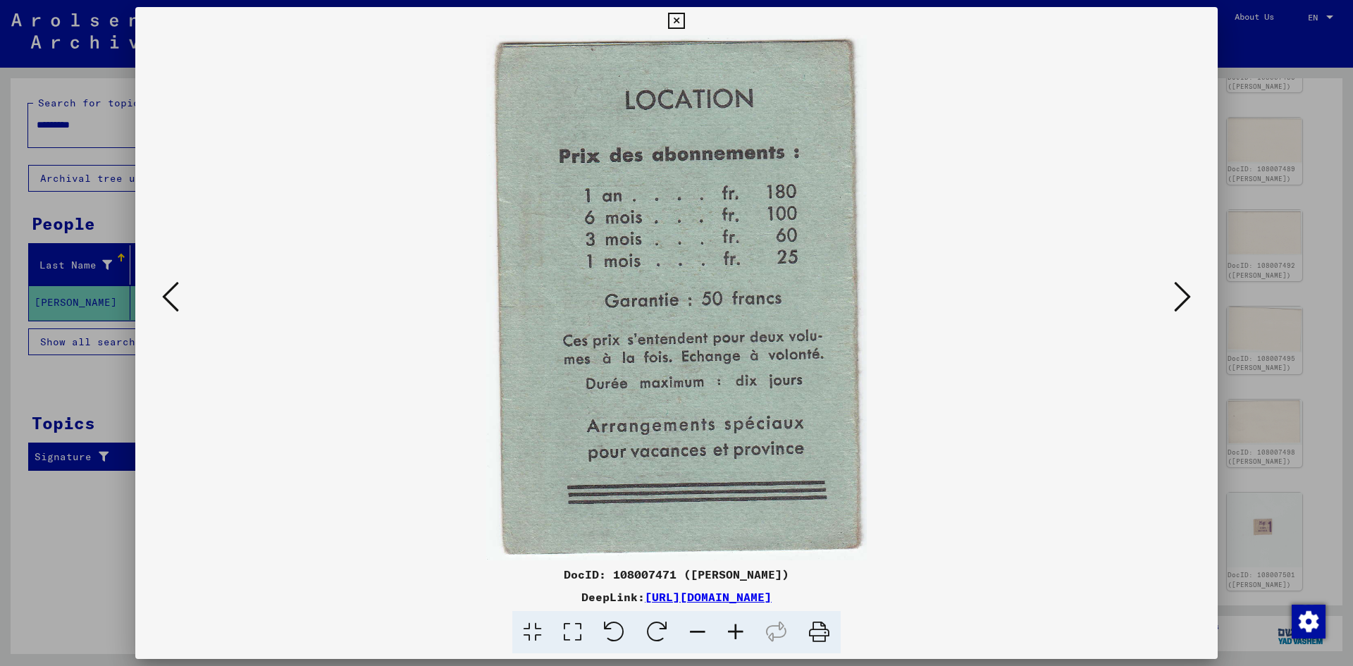
click at [166, 288] on icon at bounding box center [170, 297] width 17 height 34
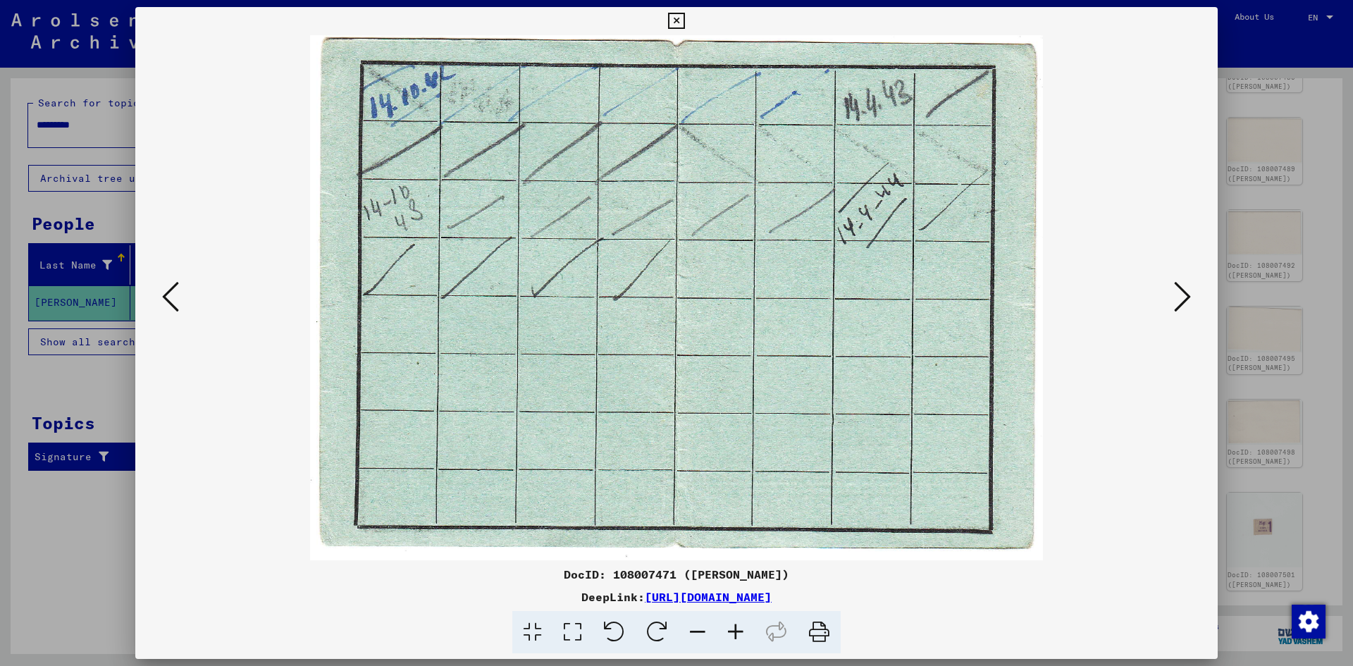
click at [166, 288] on icon at bounding box center [170, 297] width 17 height 34
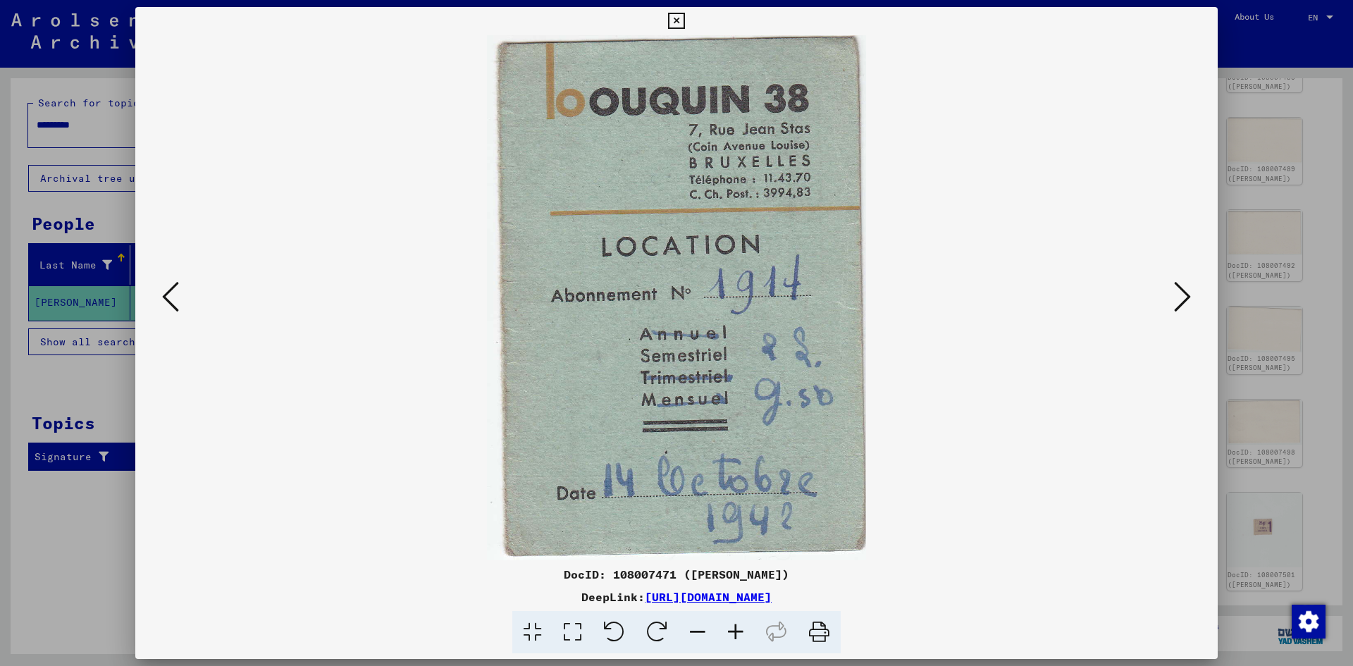
click at [166, 288] on icon at bounding box center [170, 297] width 17 height 34
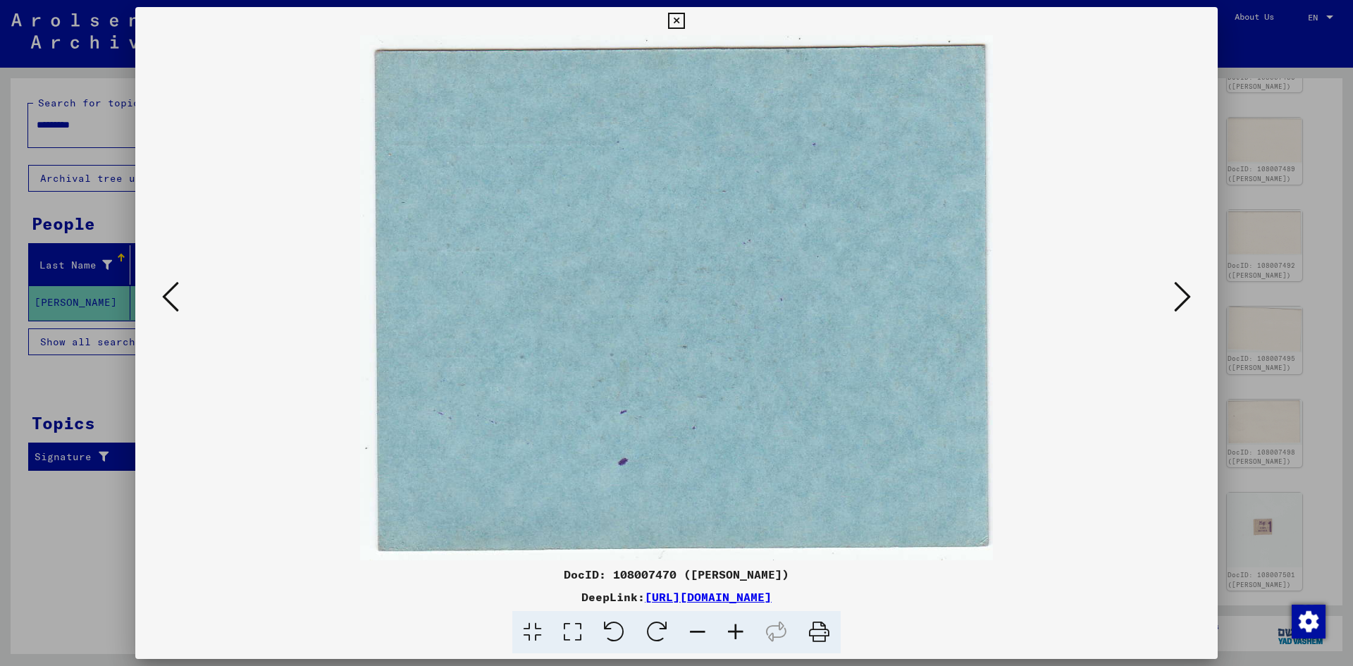
click at [166, 288] on icon at bounding box center [170, 297] width 17 height 34
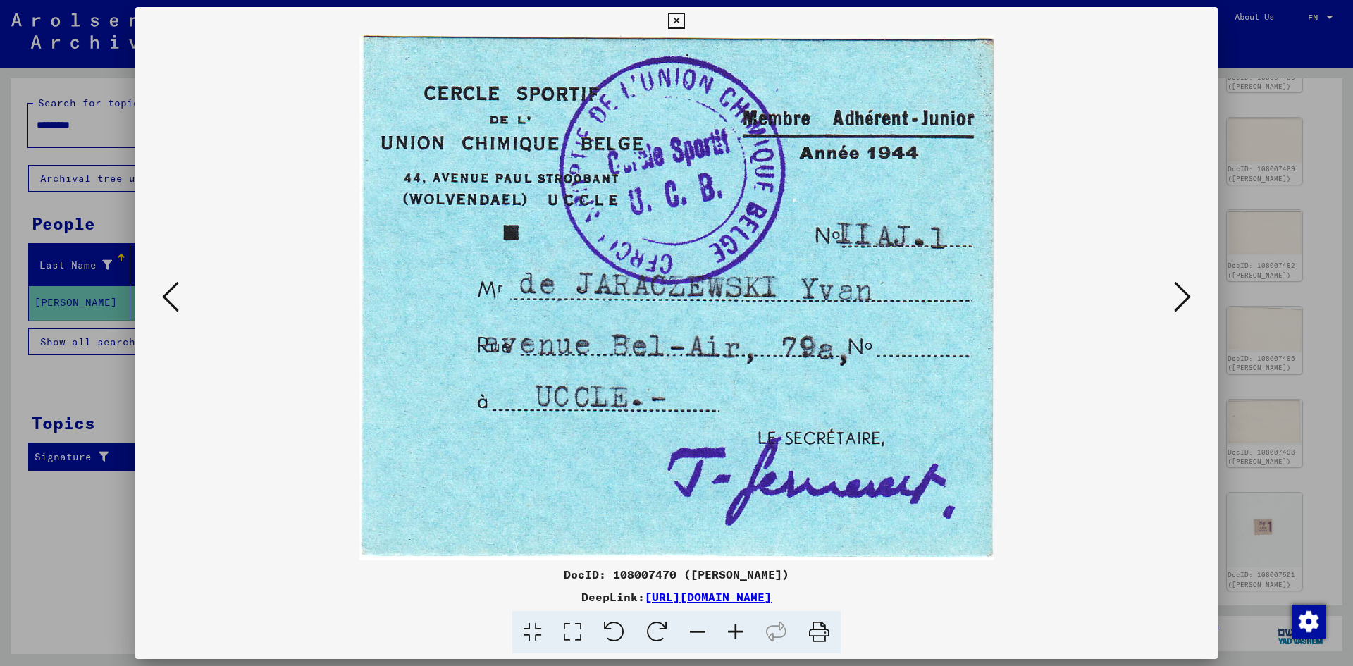
click at [166, 288] on icon at bounding box center [170, 297] width 17 height 34
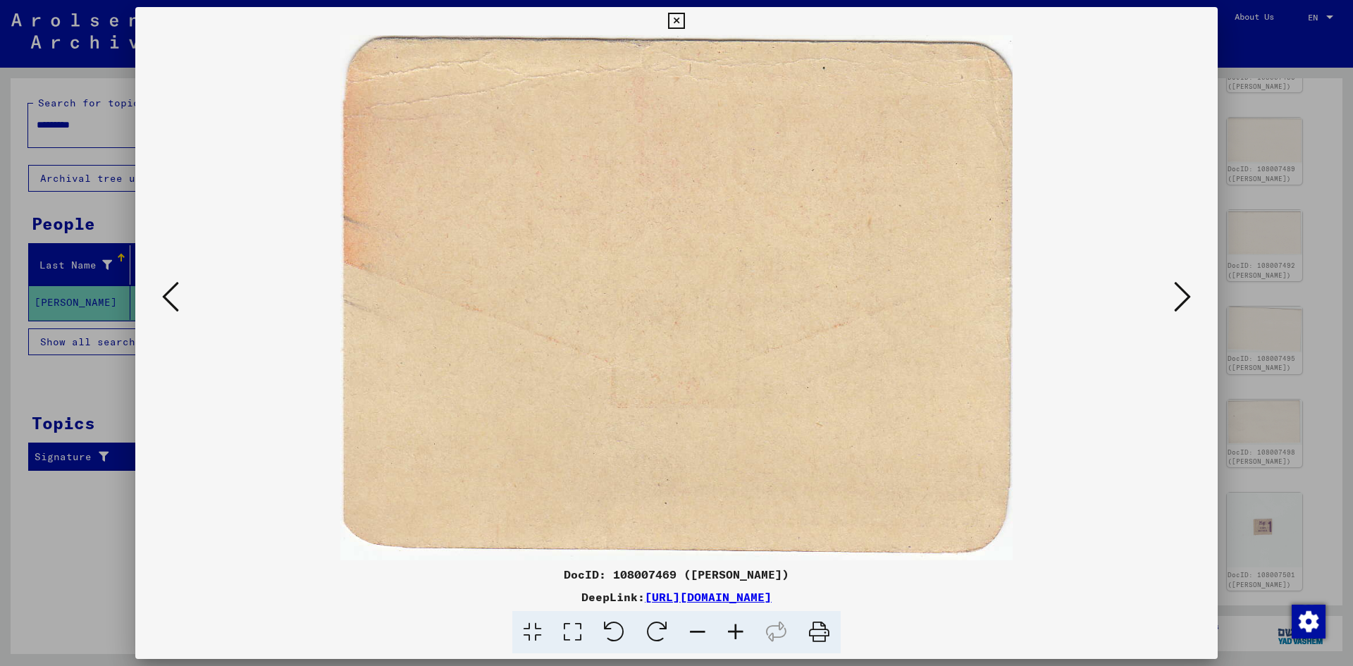
click at [166, 288] on icon at bounding box center [170, 297] width 17 height 34
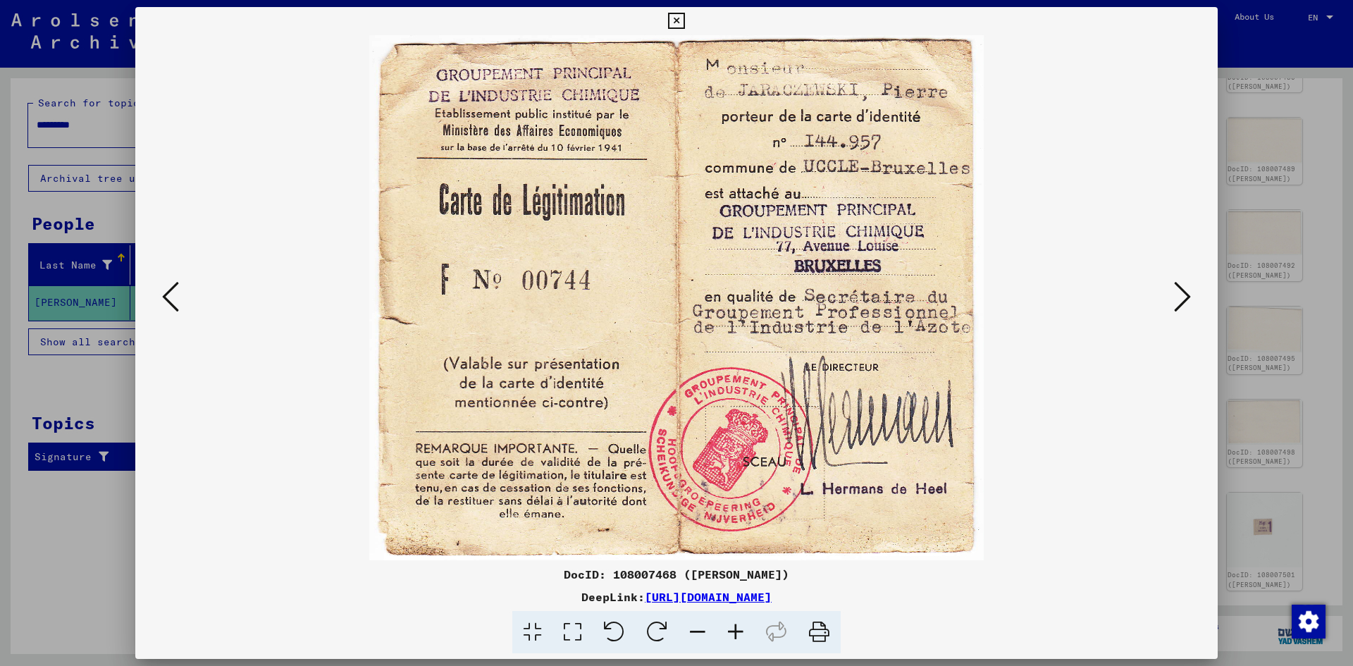
click at [166, 288] on icon at bounding box center [170, 297] width 17 height 34
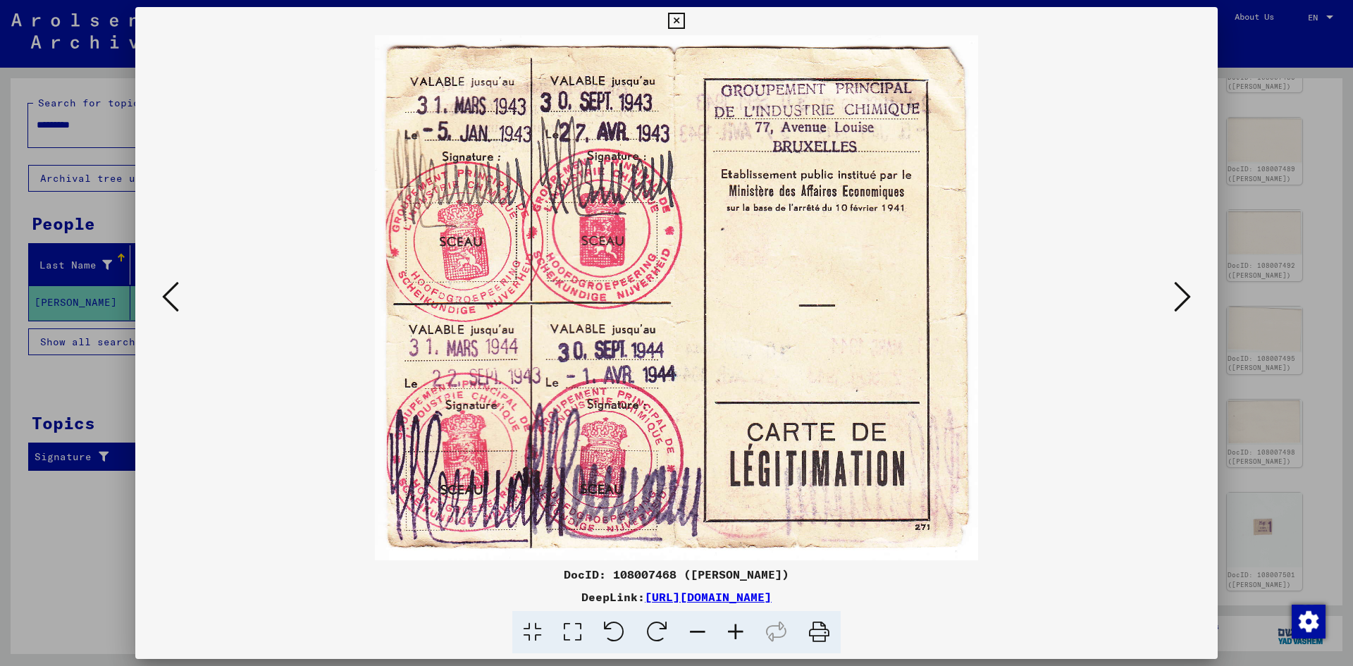
click at [167, 288] on icon at bounding box center [170, 297] width 17 height 34
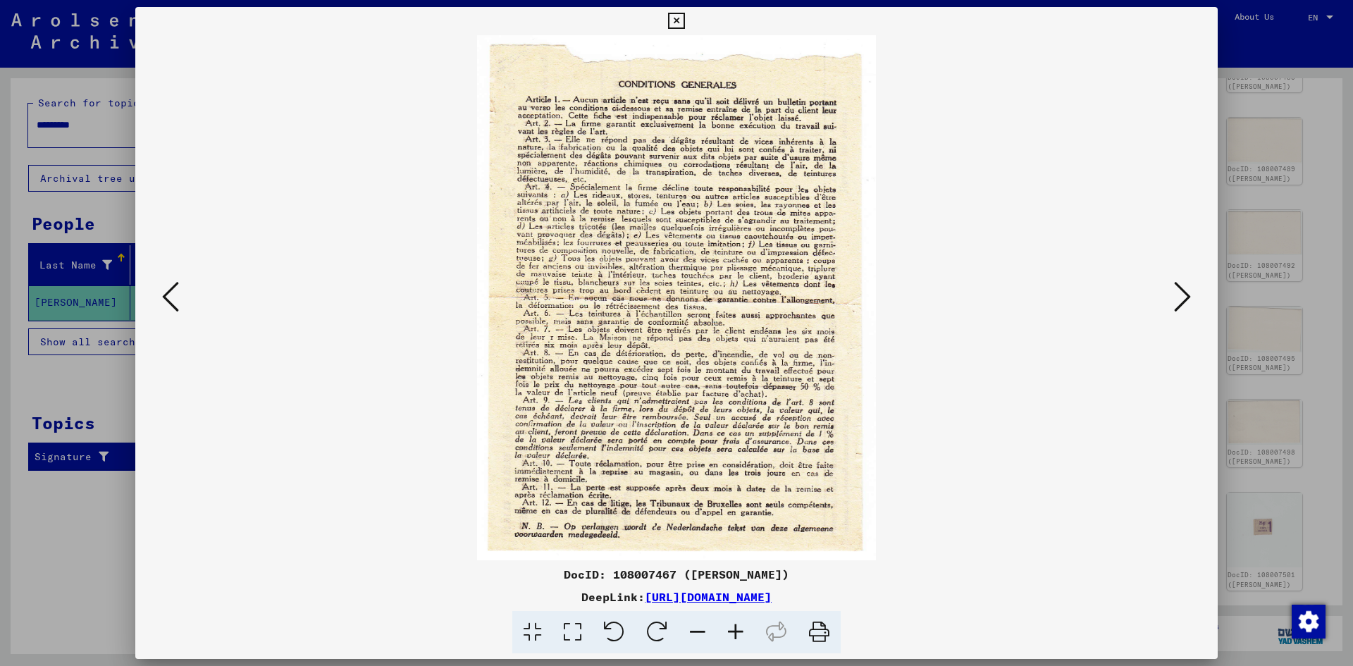
click at [167, 288] on icon at bounding box center [170, 297] width 17 height 34
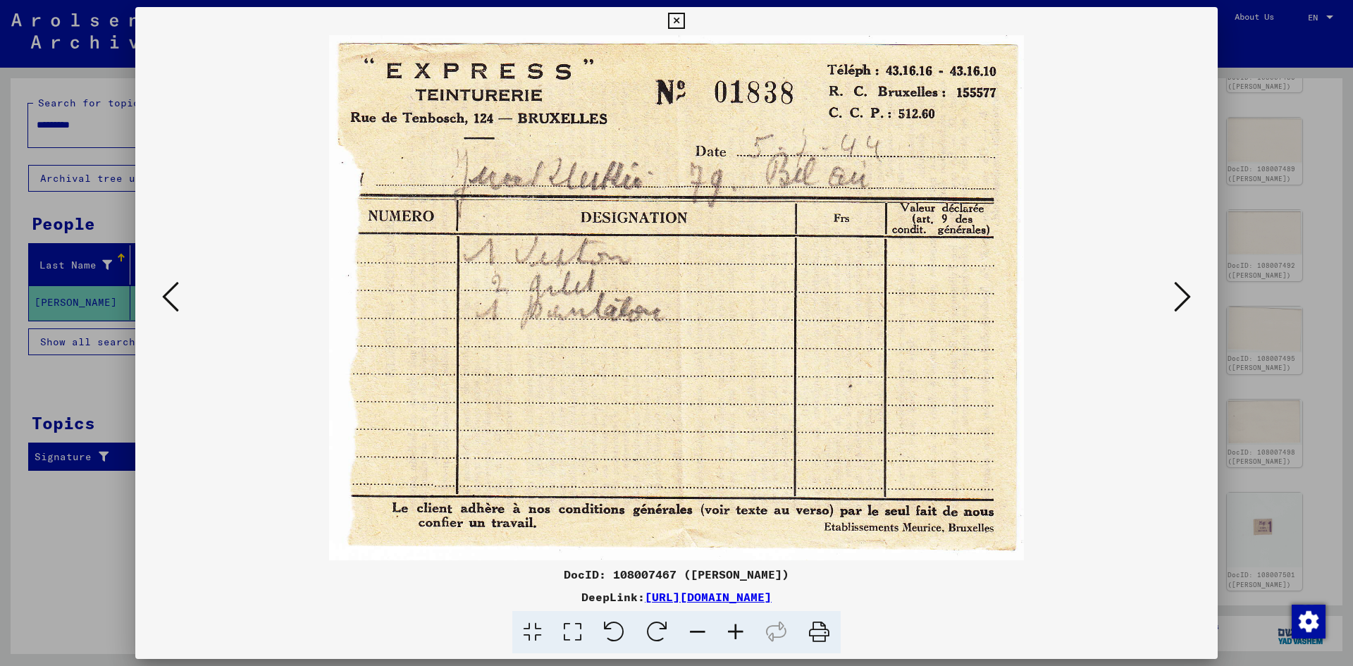
click at [167, 288] on icon at bounding box center [170, 297] width 17 height 34
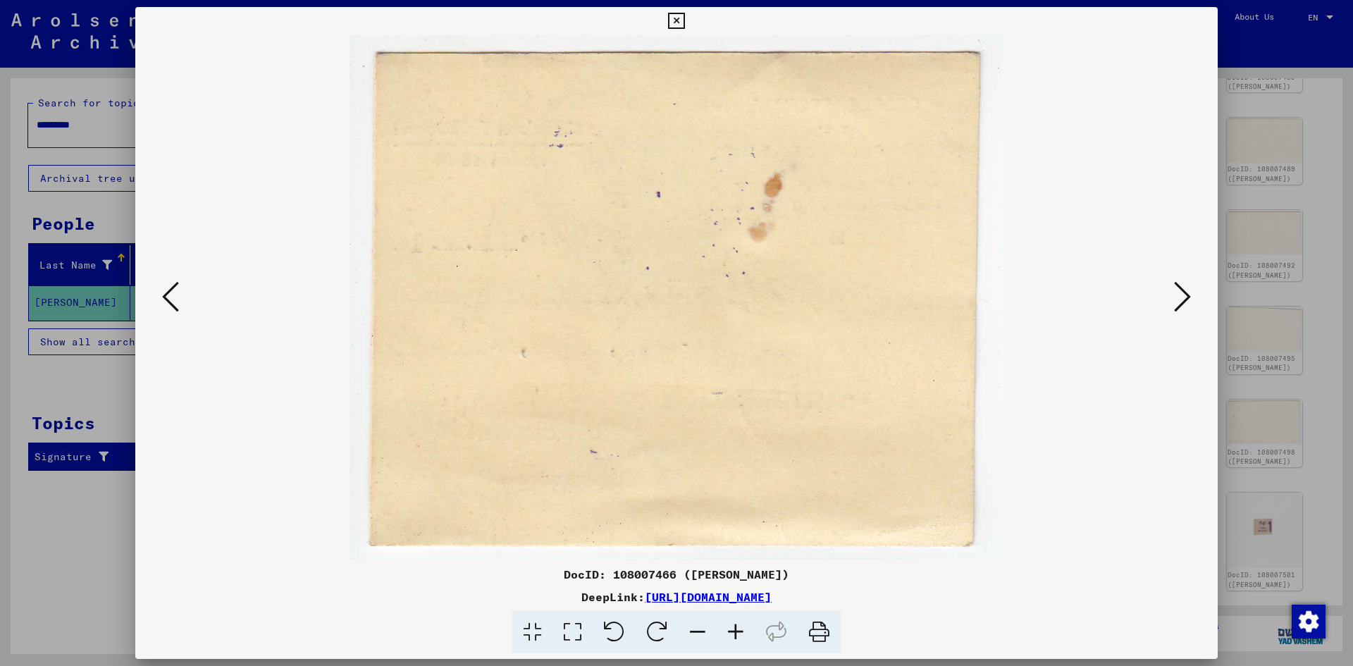
click at [1191, 313] on button at bounding box center [1182, 298] width 25 height 40
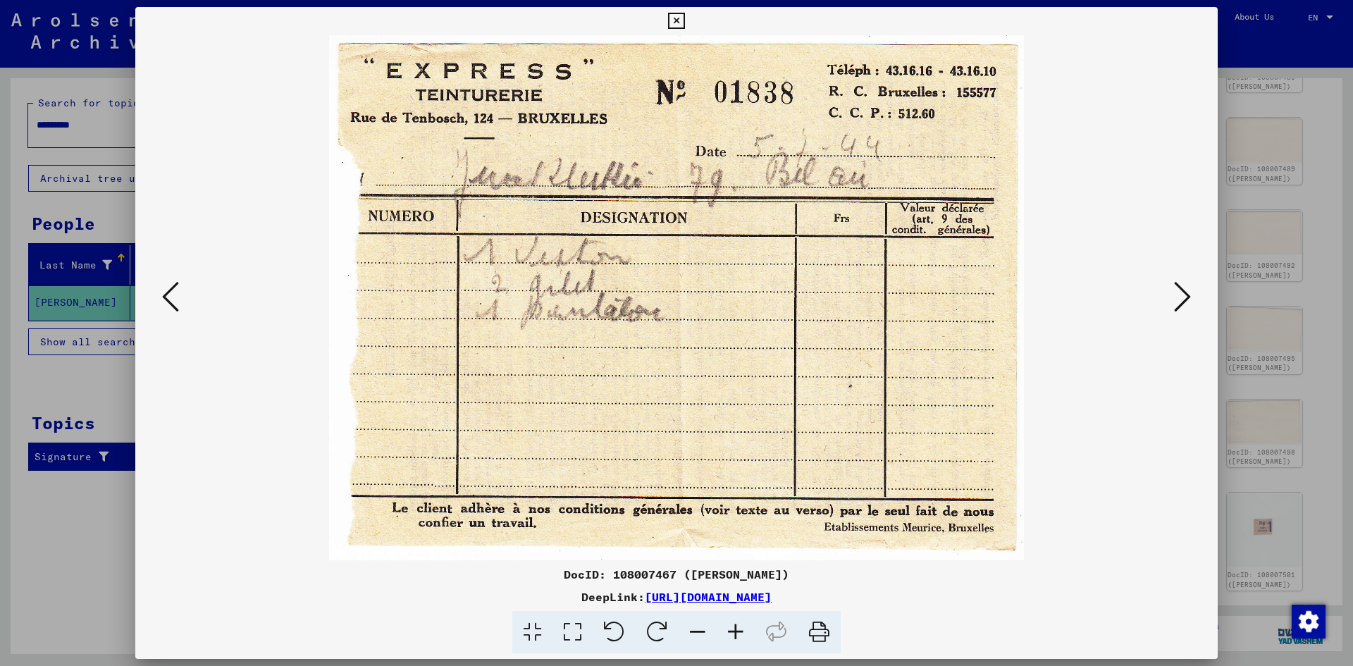
click at [1183, 295] on icon at bounding box center [1182, 297] width 17 height 34
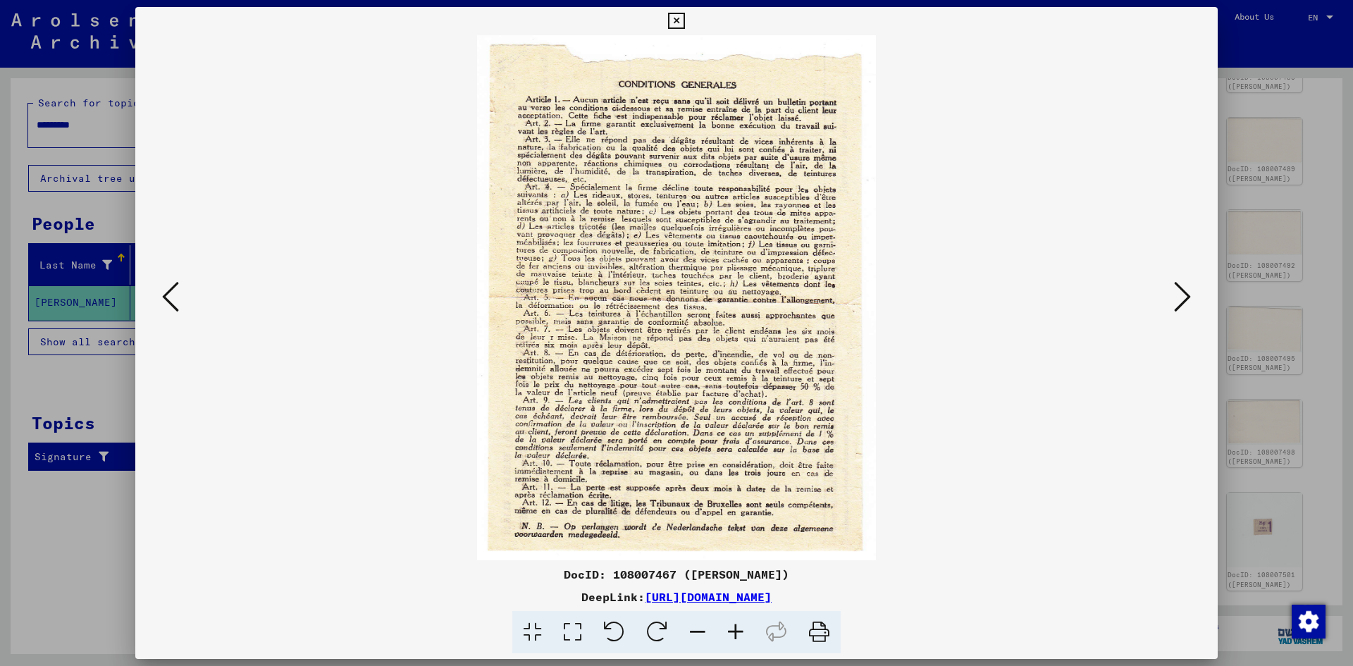
click at [180, 296] on button at bounding box center [170, 298] width 25 height 40
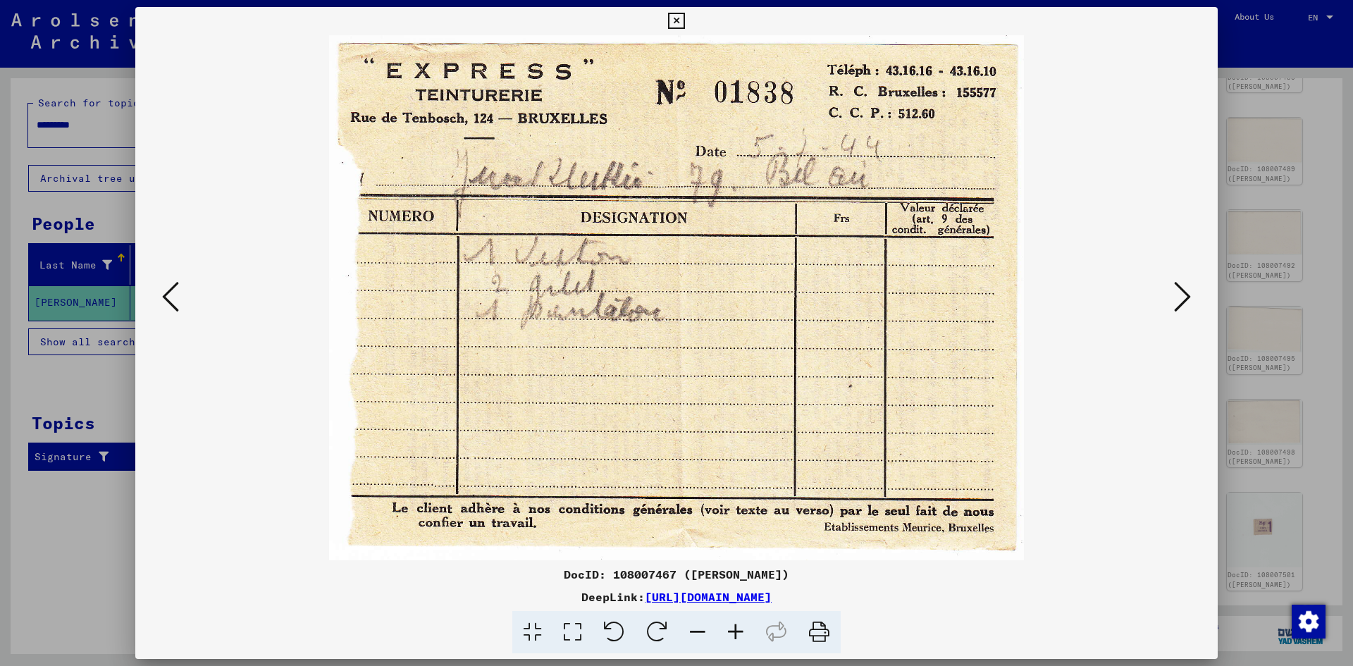
click at [180, 296] on button at bounding box center [170, 298] width 25 height 40
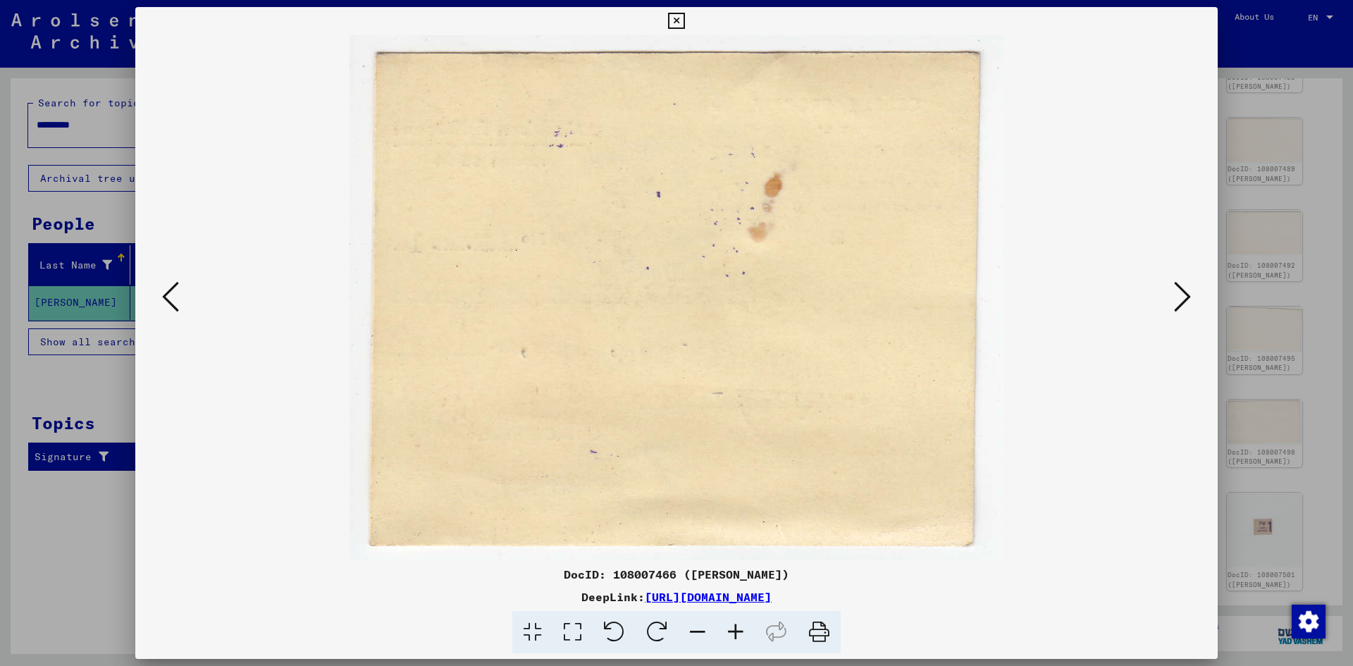
click at [176, 297] on button at bounding box center [170, 298] width 25 height 40
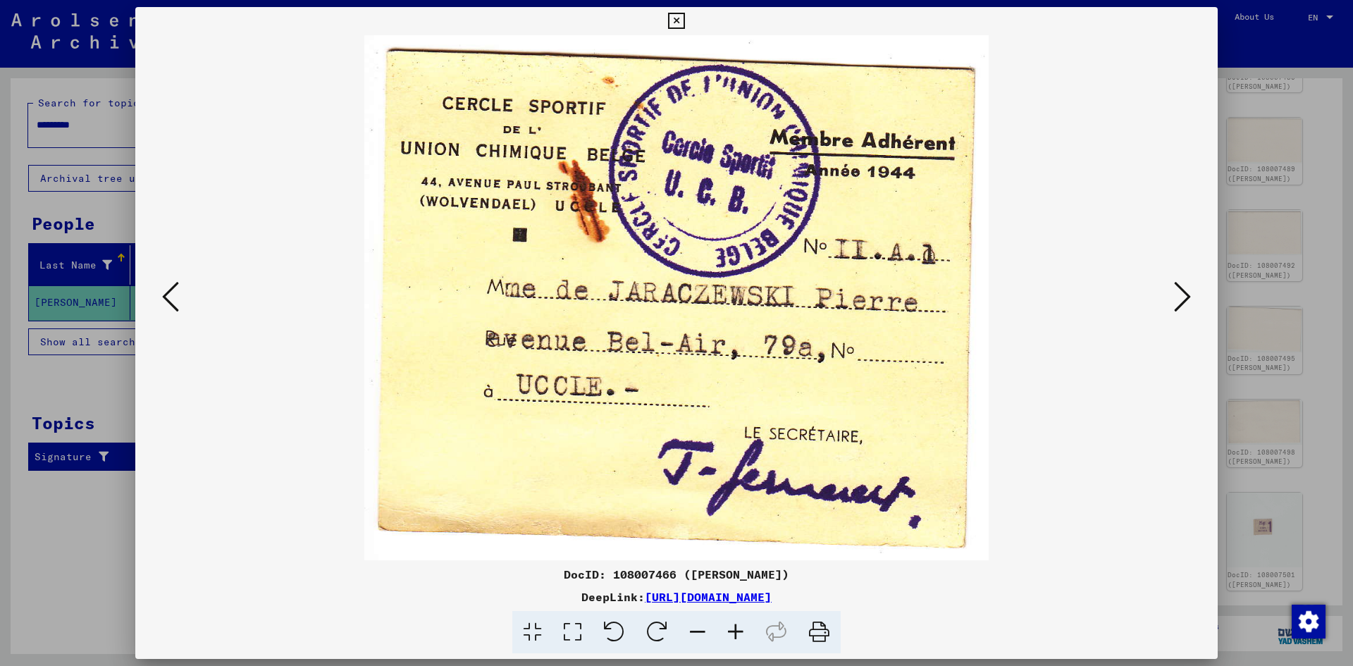
click at [176, 299] on icon at bounding box center [170, 297] width 17 height 34
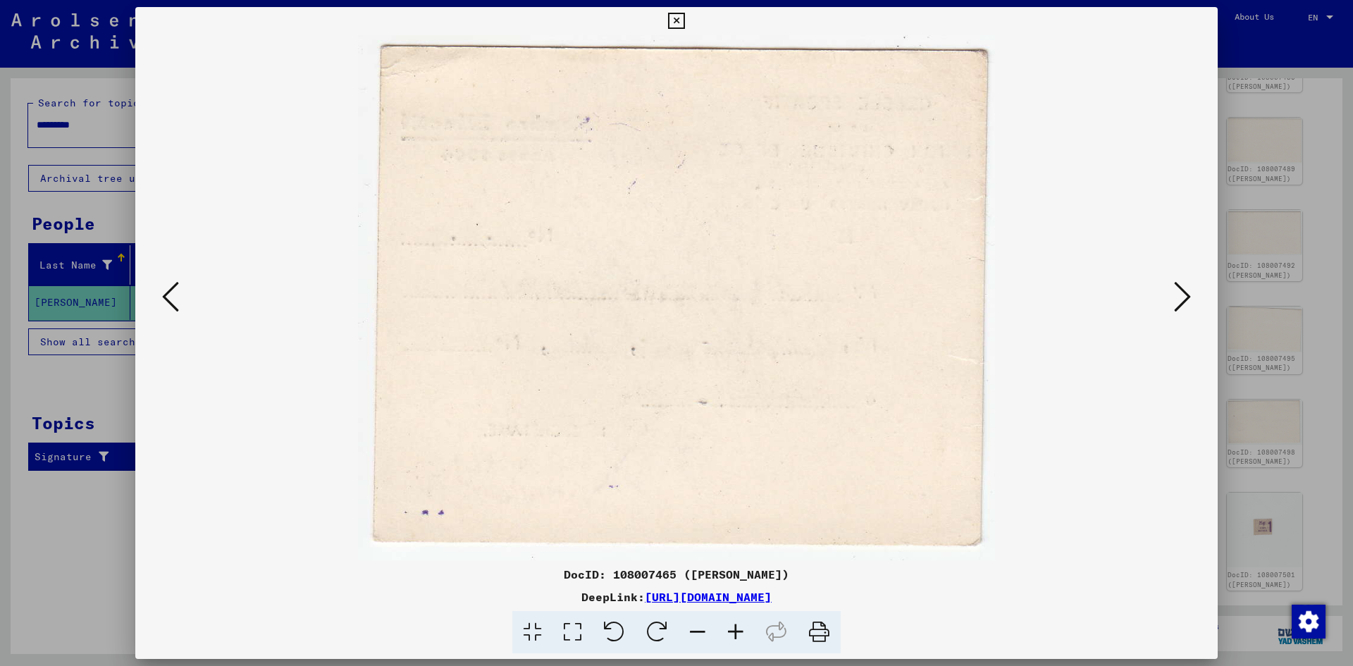
click at [176, 299] on icon at bounding box center [170, 297] width 17 height 34
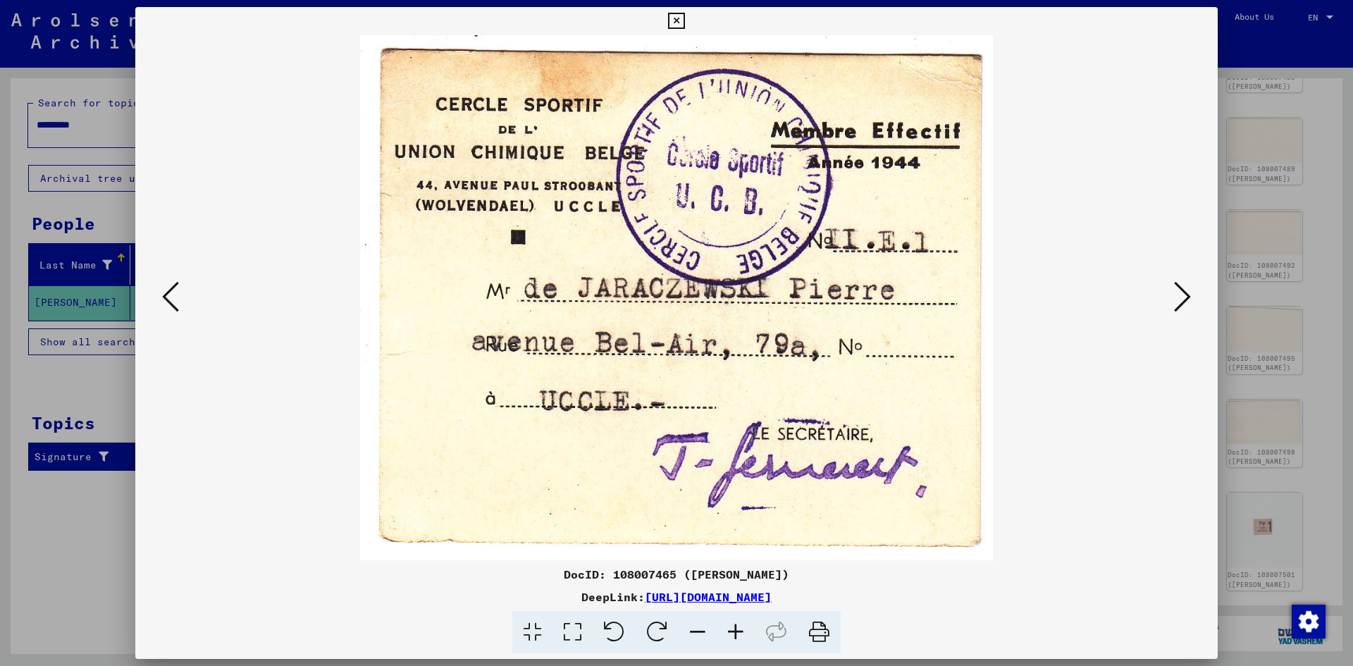
click at [176, 299] on icon at bounding box center [170, 297] width 17 height 34
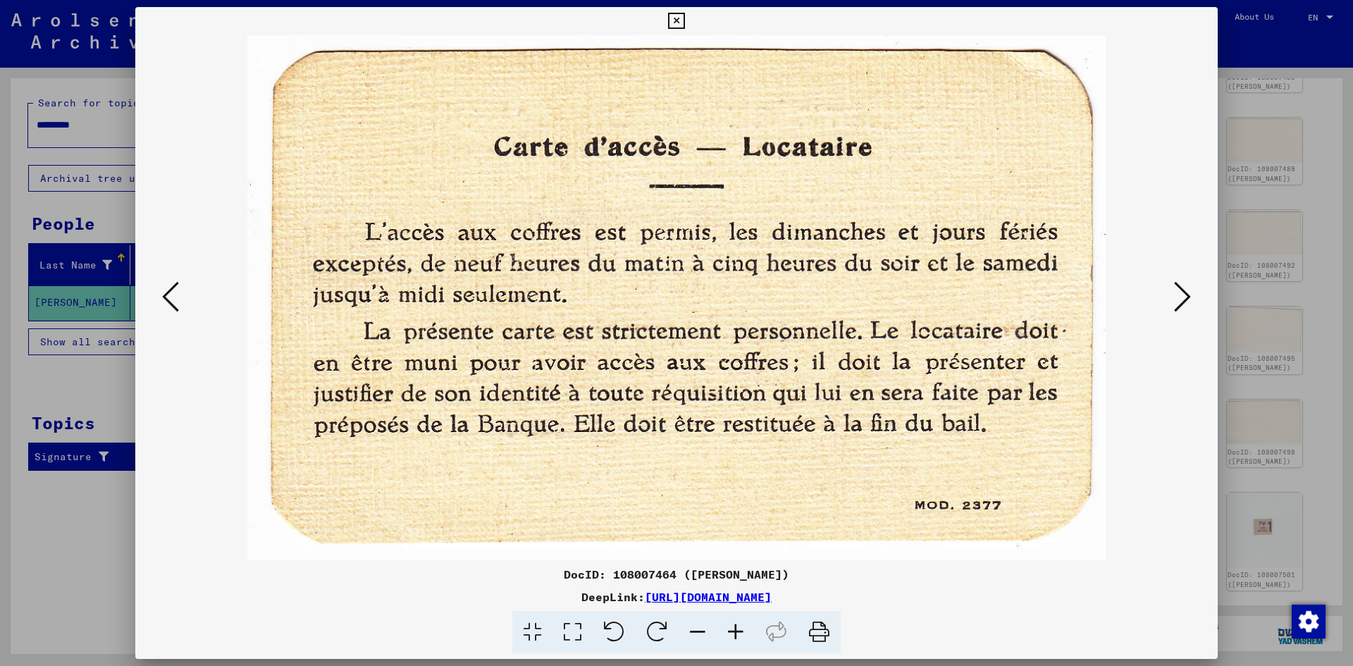
click at [179, 303] on button at bounding box center [170, 298] width 25 height 40
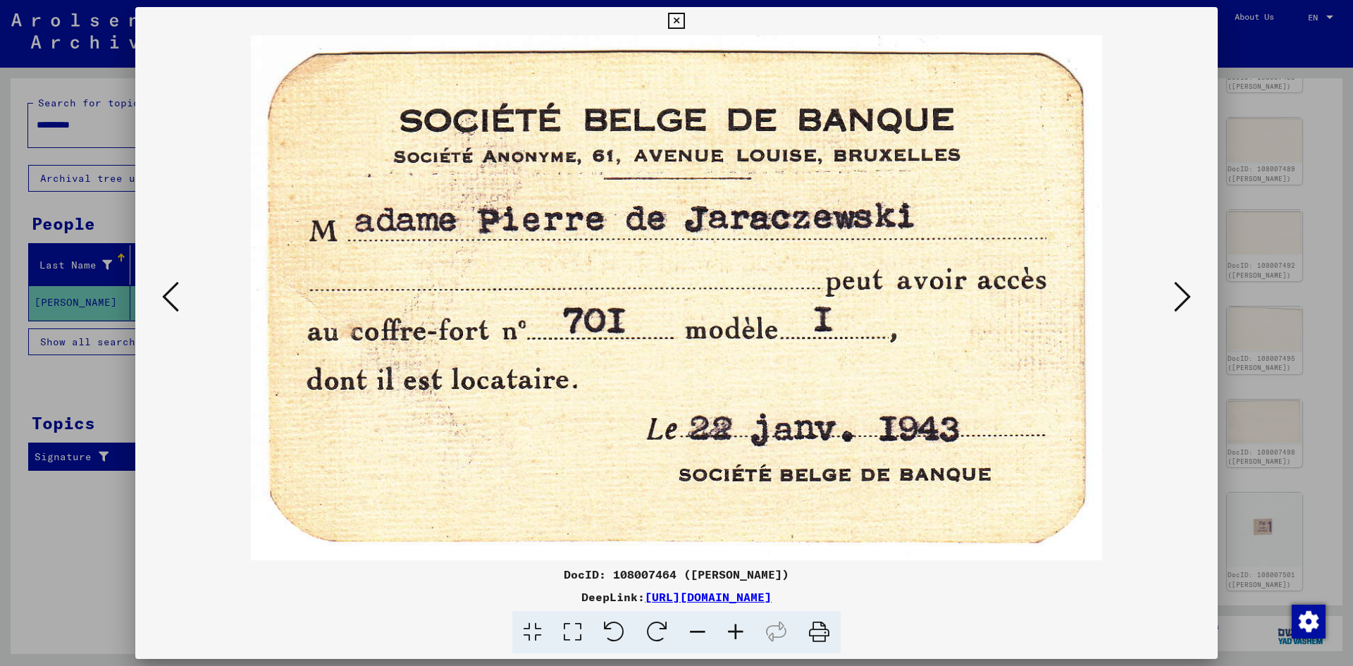
click at [179, 303] on button at bounding box center [170, 298] width 25 height 40
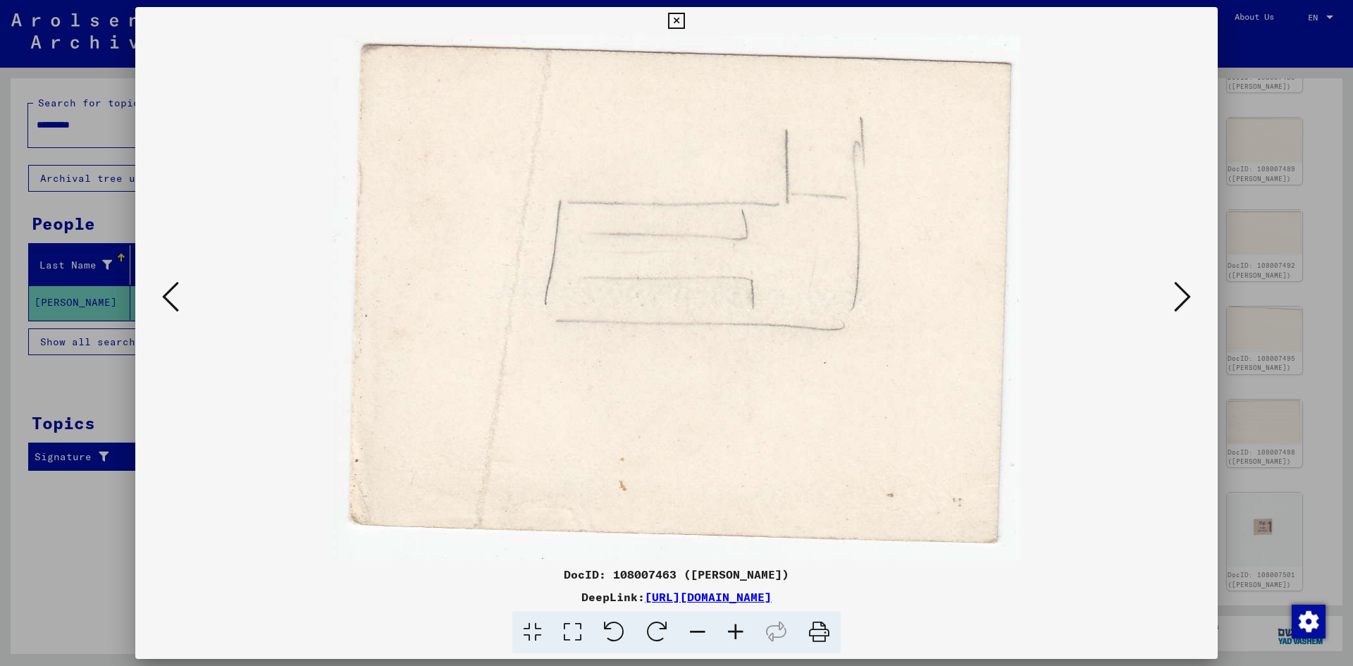
click at [179, 303] on button at bounding box center [170, 298] width 25 height 40
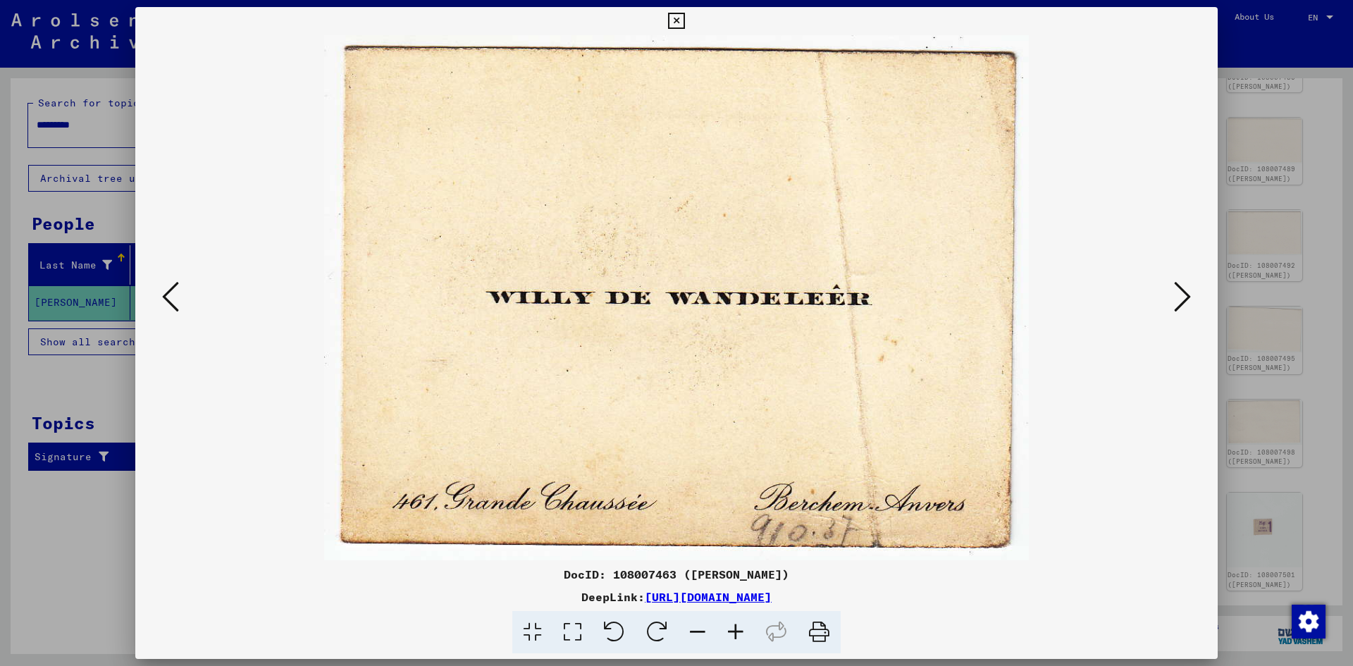
click at [179, 303] on button at bounding box center [170, 298] width 25 height 40
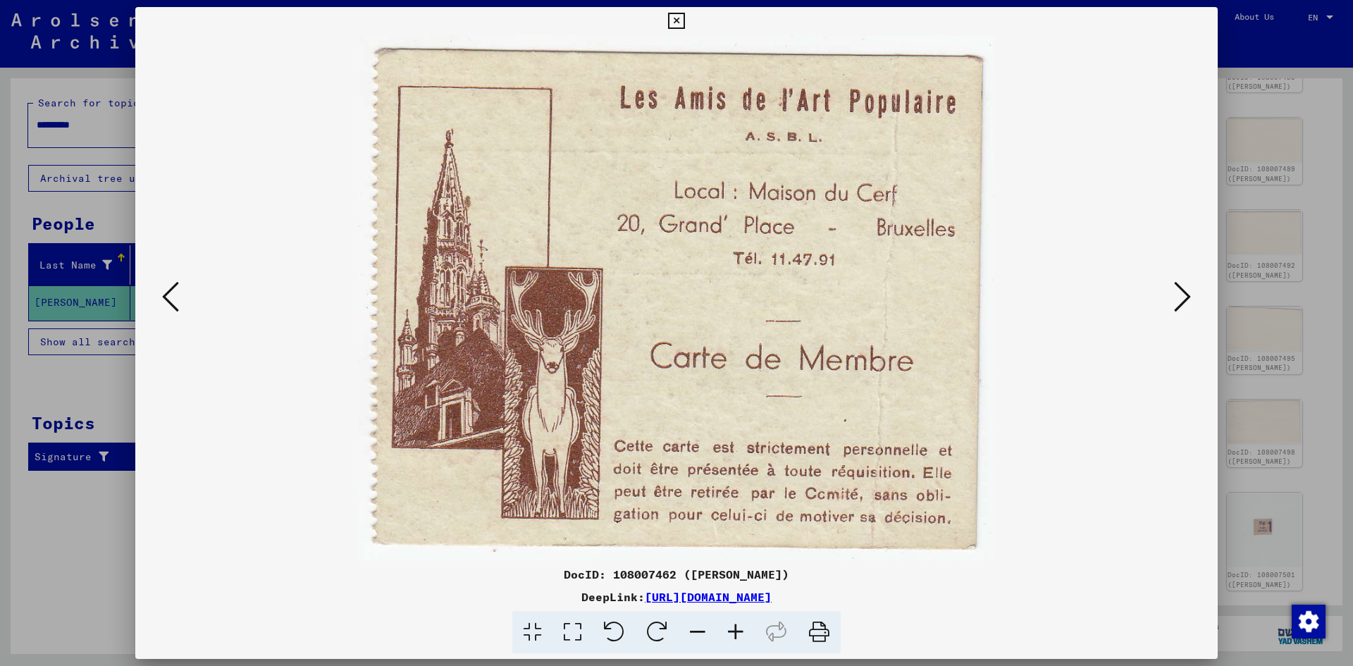
click at [179, 303] on button at bounding box center [170, 298] width 25 height 40
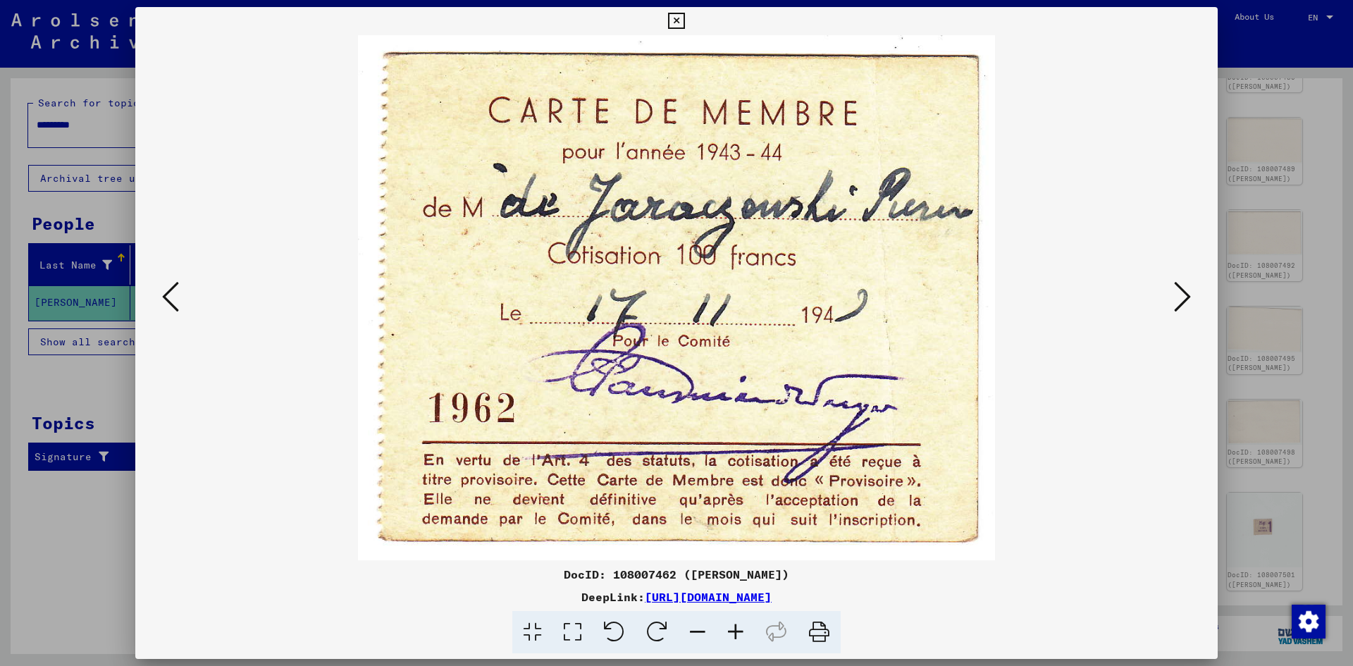
click at [179, 303] on button at bounding box center [170, 298] width 25 height 40
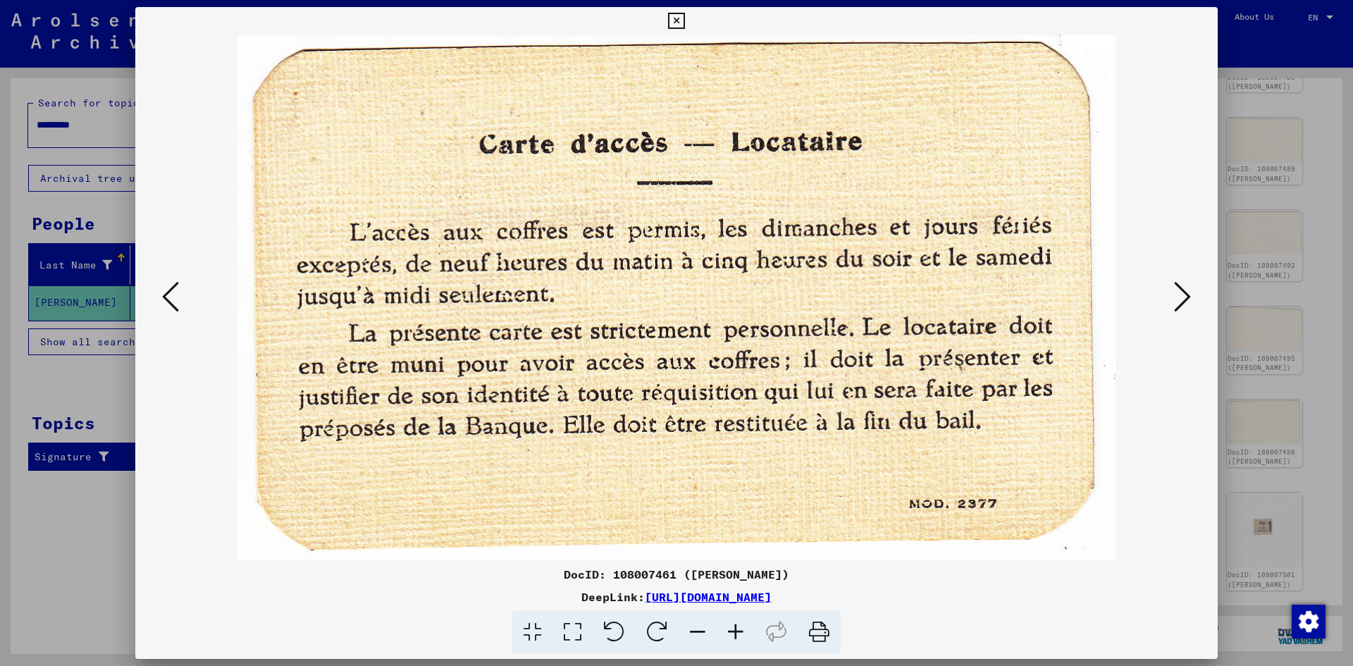
click at [179, 303] on button at bounding box center [170, 298] width 25 height 40
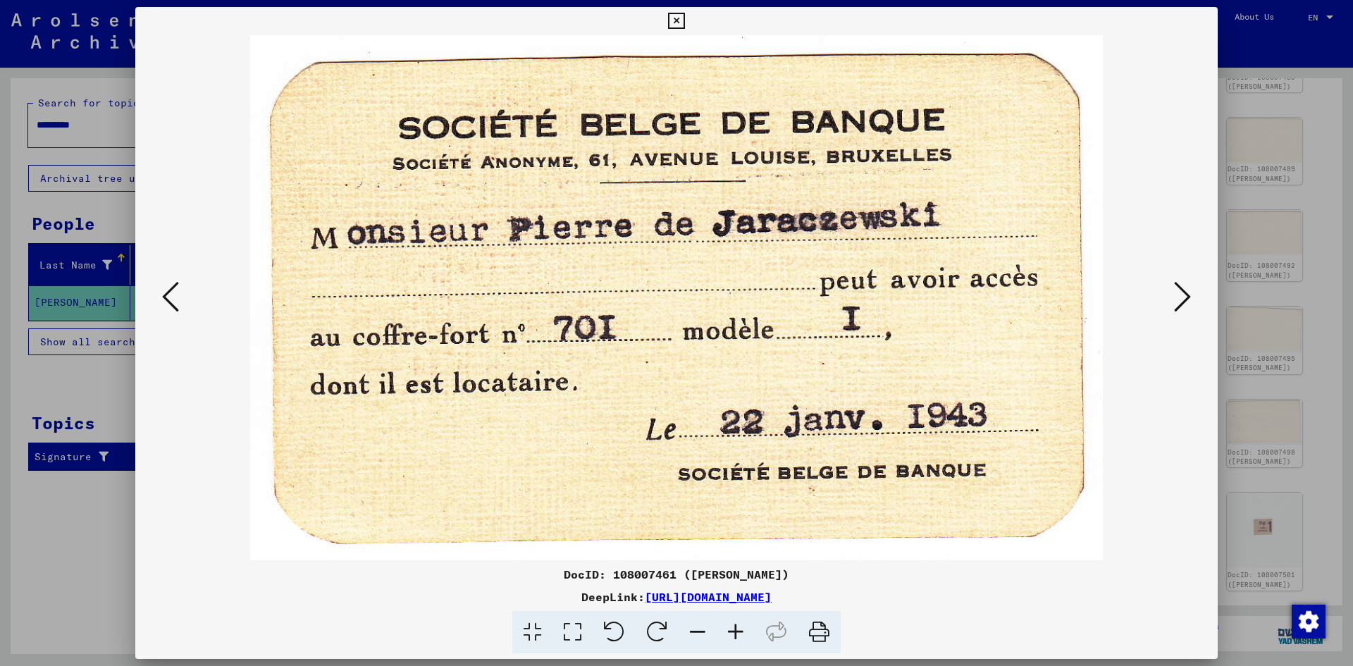
click at [179, 303] on button at bounding box center [170, 298] width 25 height 40
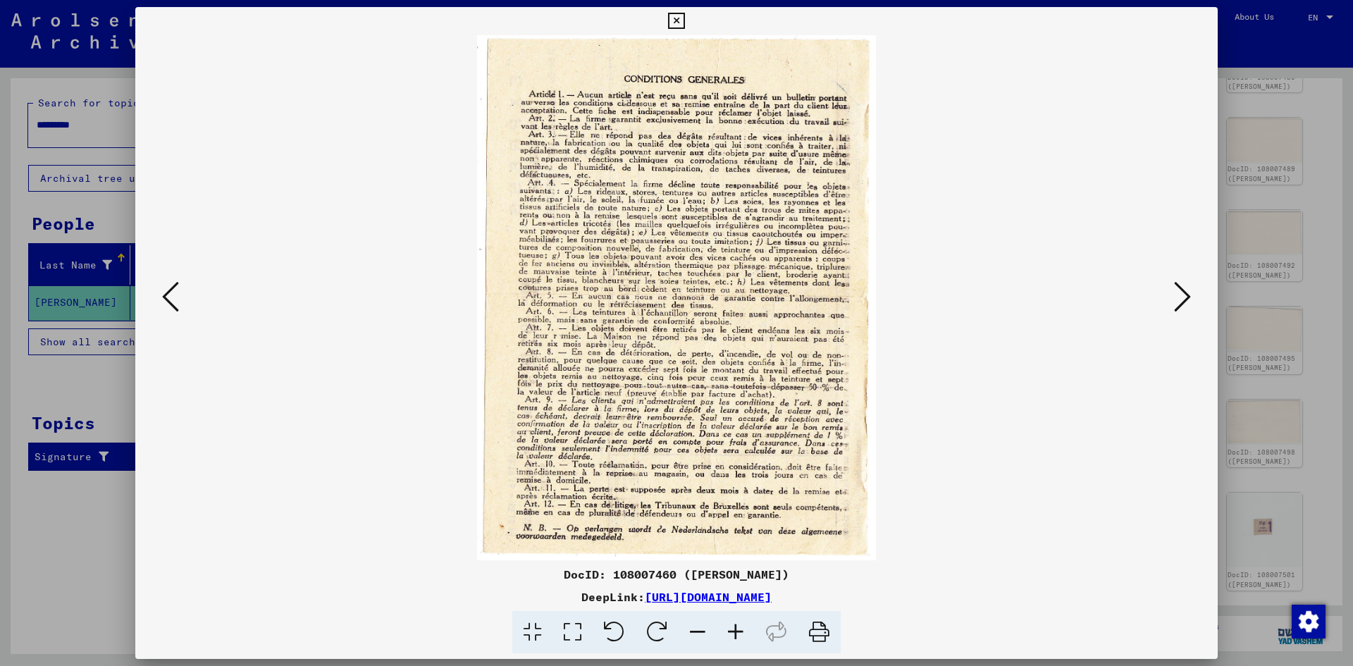
click at [179, 303] on button at bounding box center [170, 298] width 25 height 40
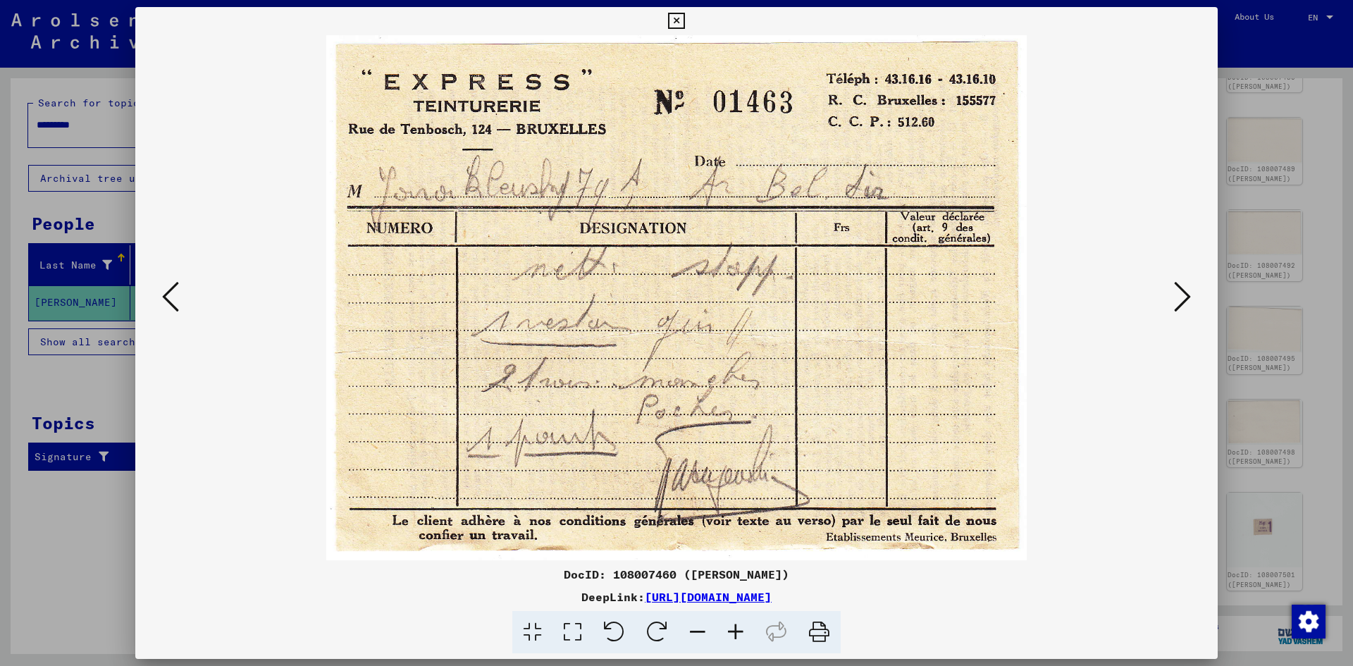
click at [179, 303] on button at bounding box center [170, 298] width 25 height 40
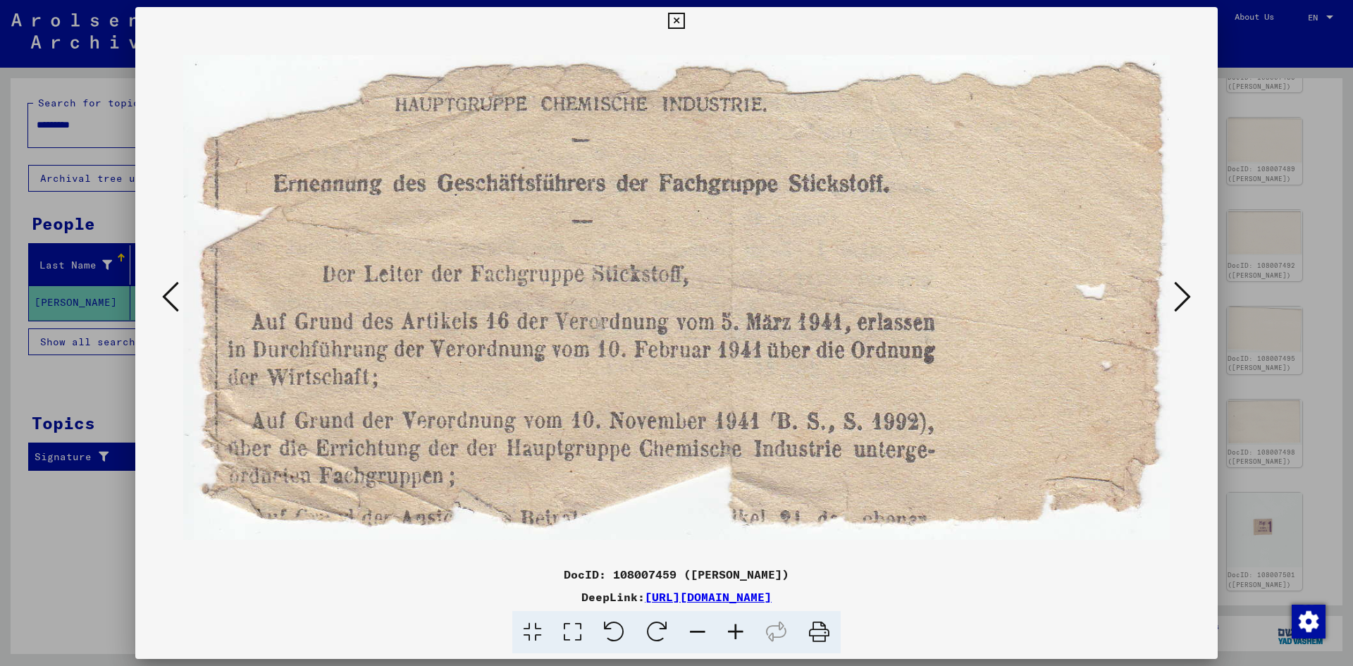
click at [179, 303] on button at bounding box center [170, 298] width 25 height 40
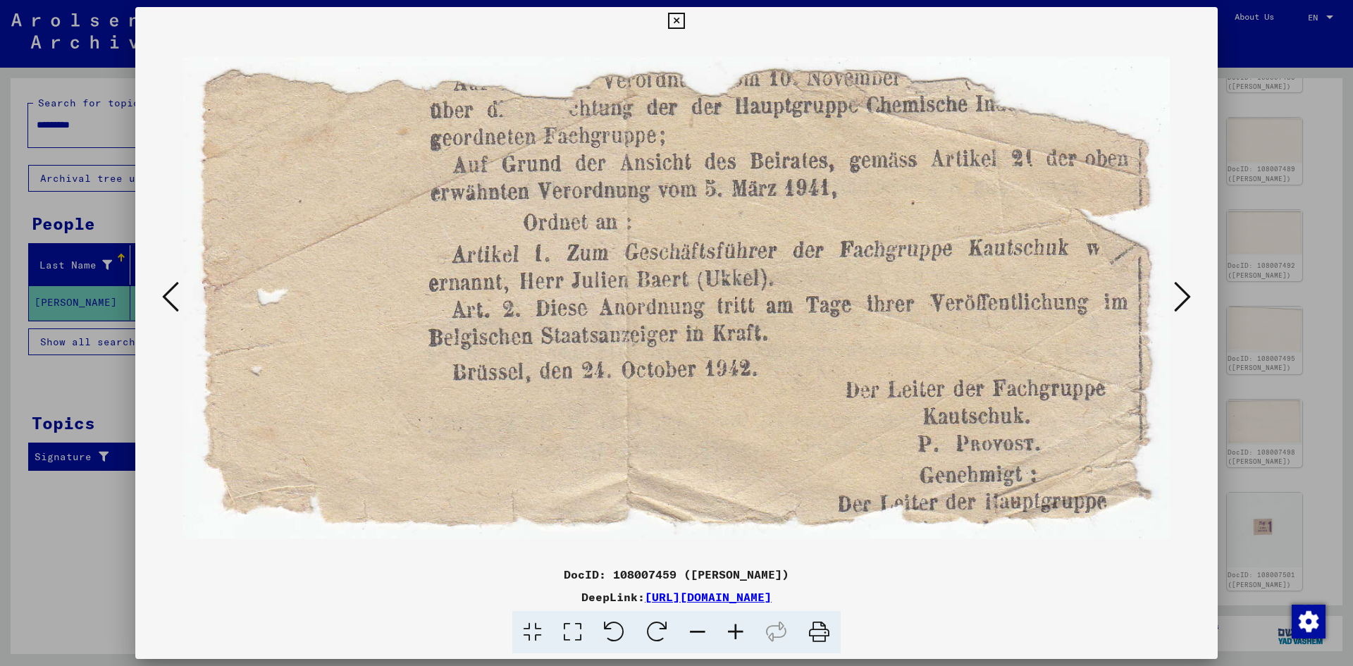
click at [179, 303] on button at bounding box center [170, 298] width 25 height 40
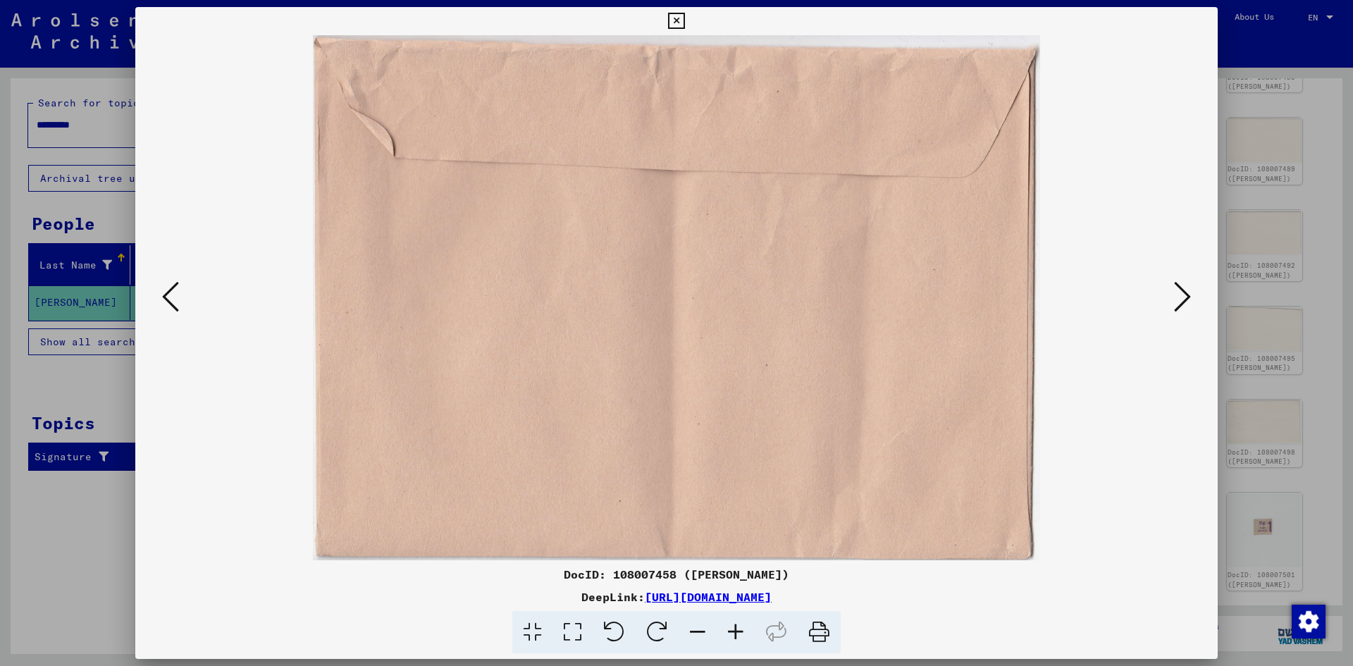
click at [179, 303] on button at bounding box center [170, 298] width 25 height 40
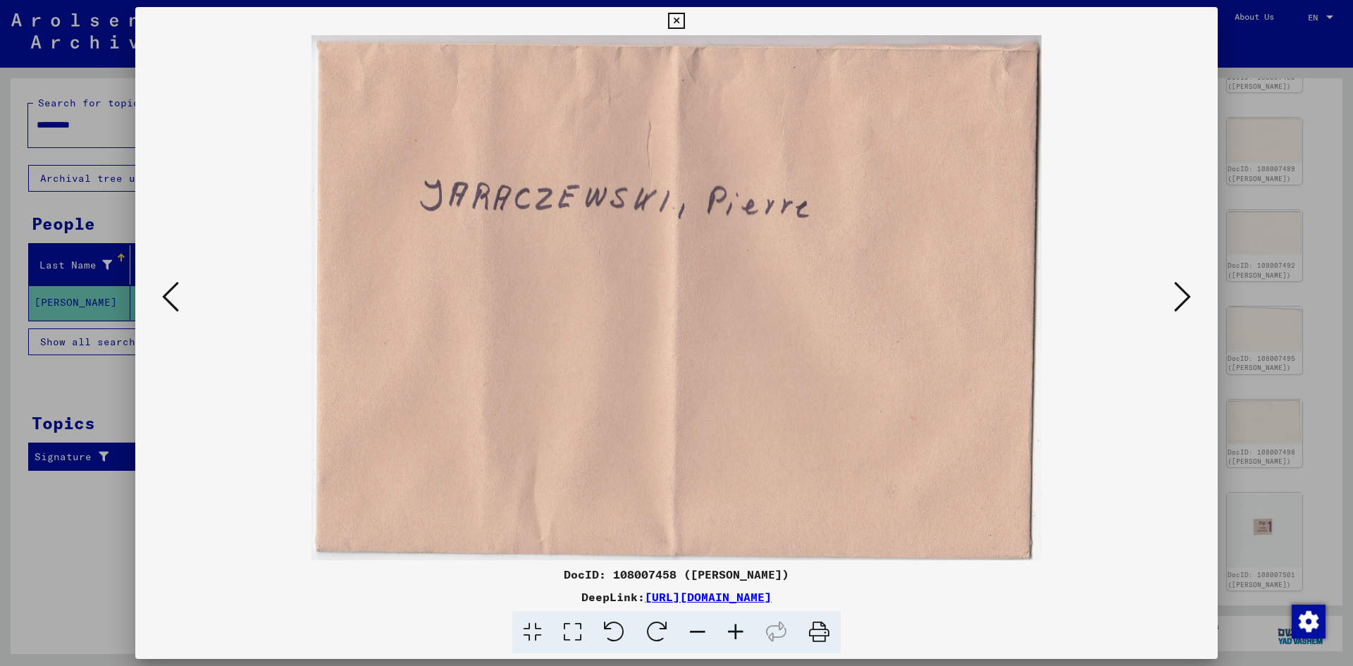
click at [179, 303] on button at bounding box center [170, 298] width 25 height 40
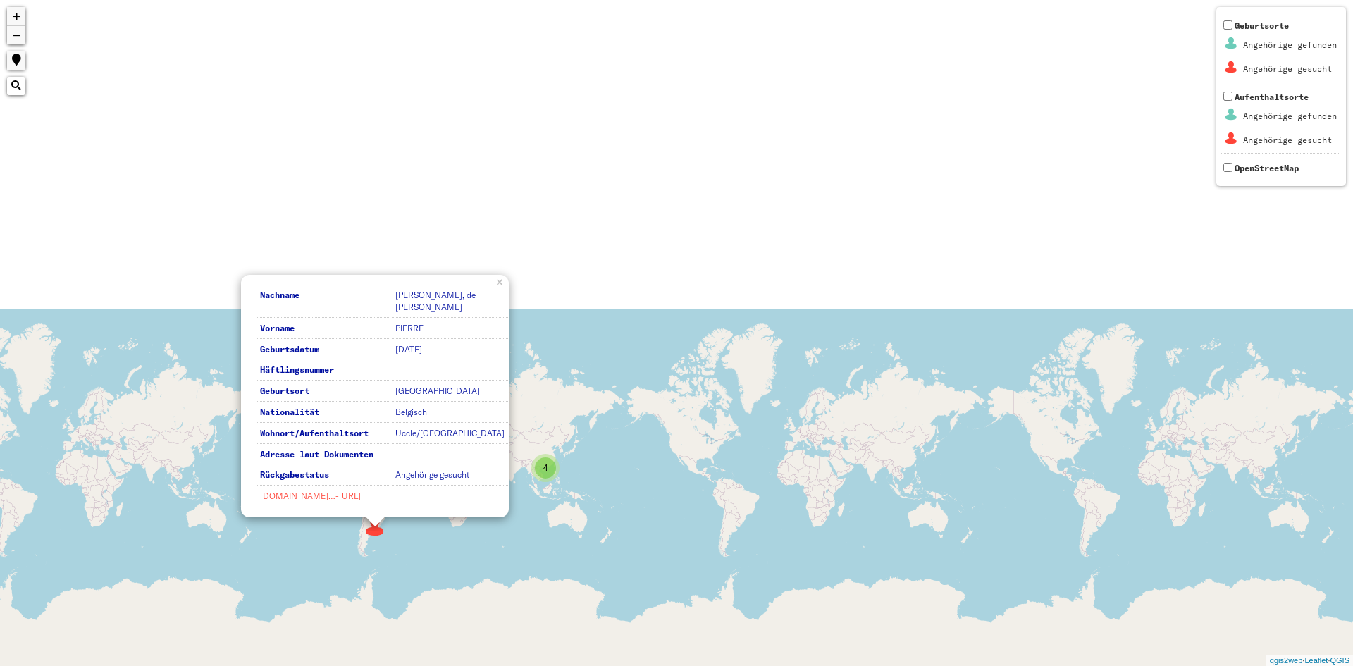
click at [569, 371] on div "526 4 1496 Nachname [PERSON_NAME], de [PERSON_NAME] Vorname [PERSON_NAME] Gebur…" at bounding box center [676, 333] width 1353 height 666
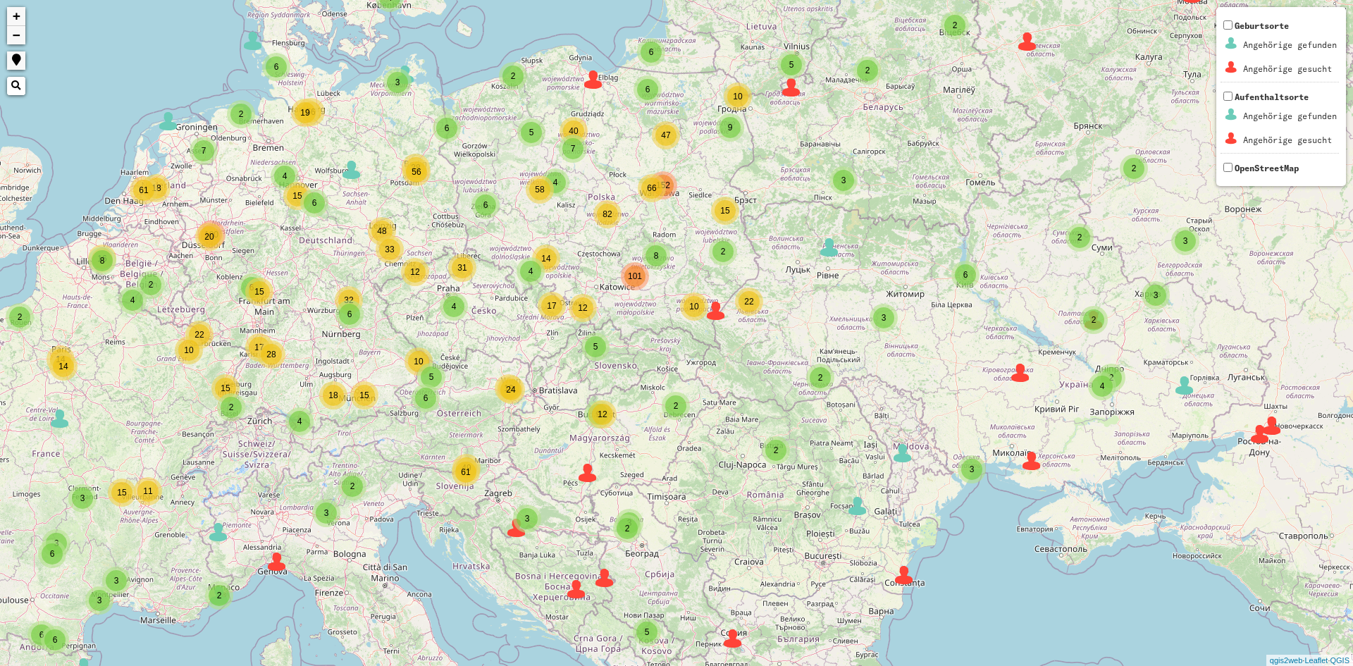
drag, startPoint x: 900, startPoint y: 577, endPoint x: 895, endPoint y: 593, distance: 16.9
click at [900, 578] on img at bounding box center [904, 575] width 21 height 21
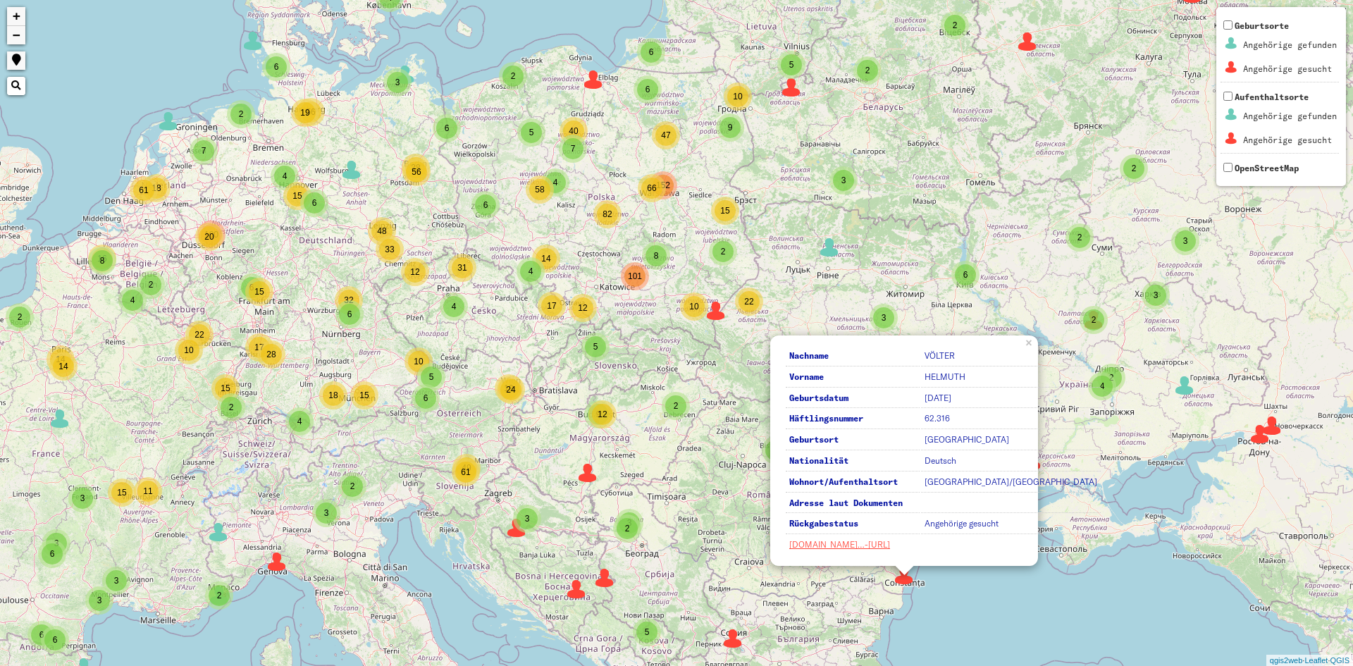
click at [140, 286] on div "2" at bounding box center [151, 285] width 28 height 28
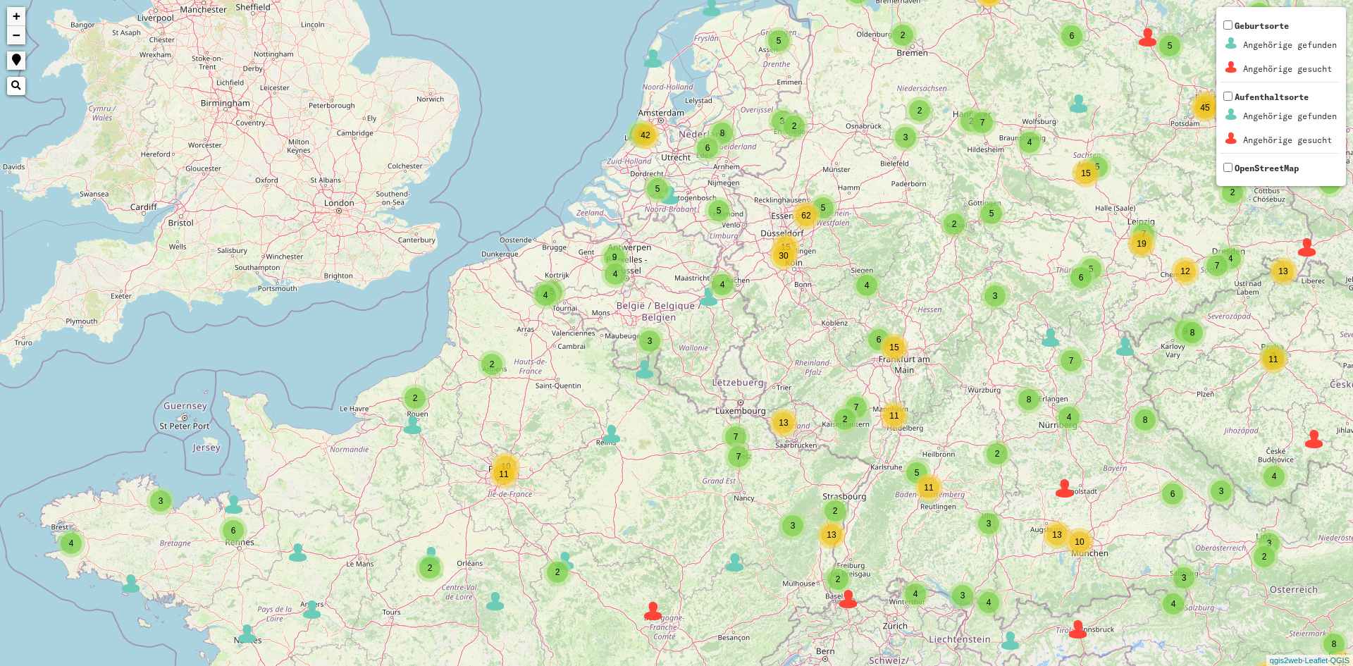
click at [546, 298] on span "4" at bounding box center [545, 295] width 5 height 10
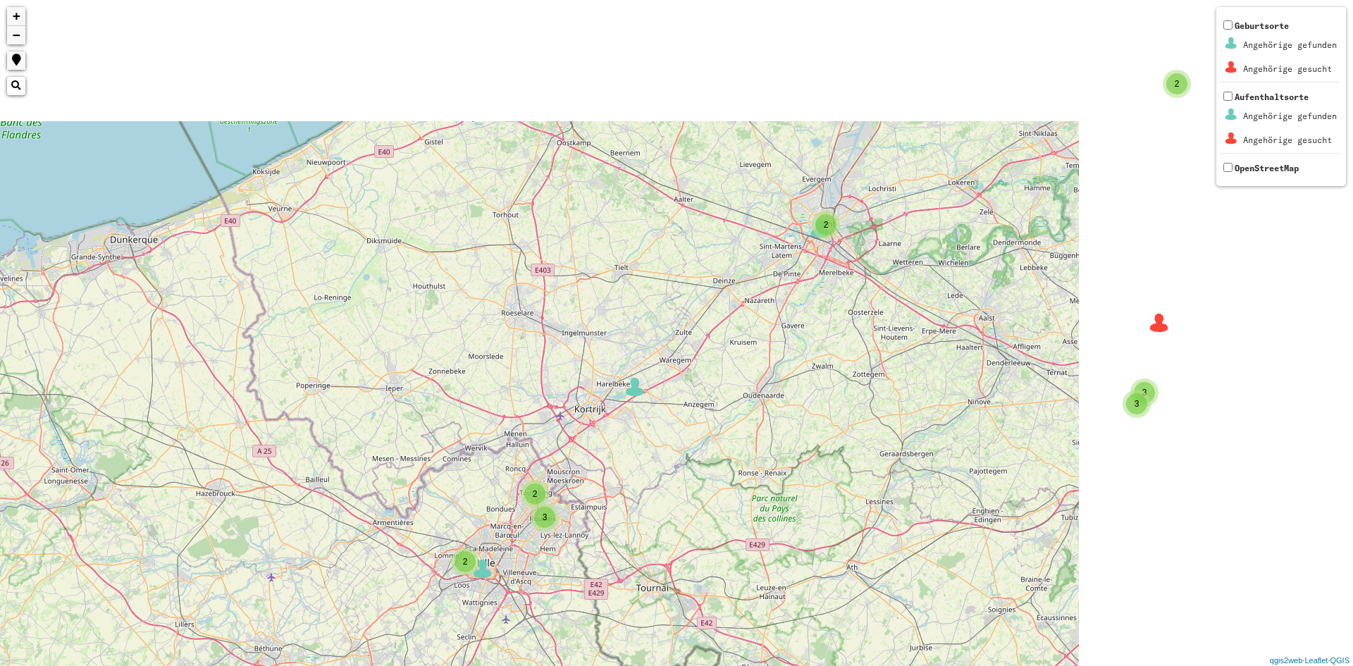
drag, startPoint x: 931, startPoint y: 240, endPoint x: 601, endPoint y: 467, distance: 401.0
click at [579, 505] on div "2 3 2 2 2 2 2 3 3 2 2 2 5 4 + − Nothing found. Geburtsorte Angehörige gefunden …" at bounding box center [676, 333] width 1353 height 666
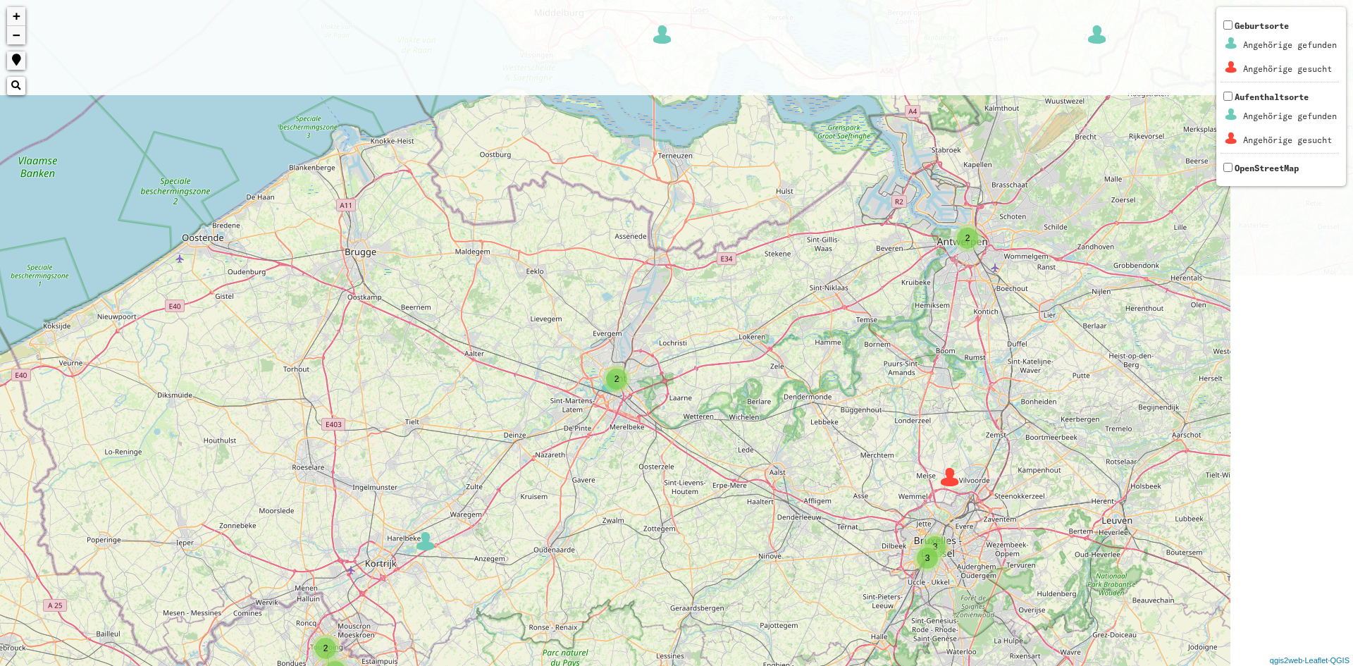
drag, startPoint x: 805, startPoint y: 283, endPoint x: 602, endPoint y: 413, distance: 240.9
click at [602, 413] on div "2 3 2 2 2 2 2 3 3 2 2 5 4 2 4 2 2 2 2 4 3 8 2 5 2 6 4 2 4 3 6 3 4 3 5 9 + − Not…" at bounding box center [676, 333] width 1353 height 666
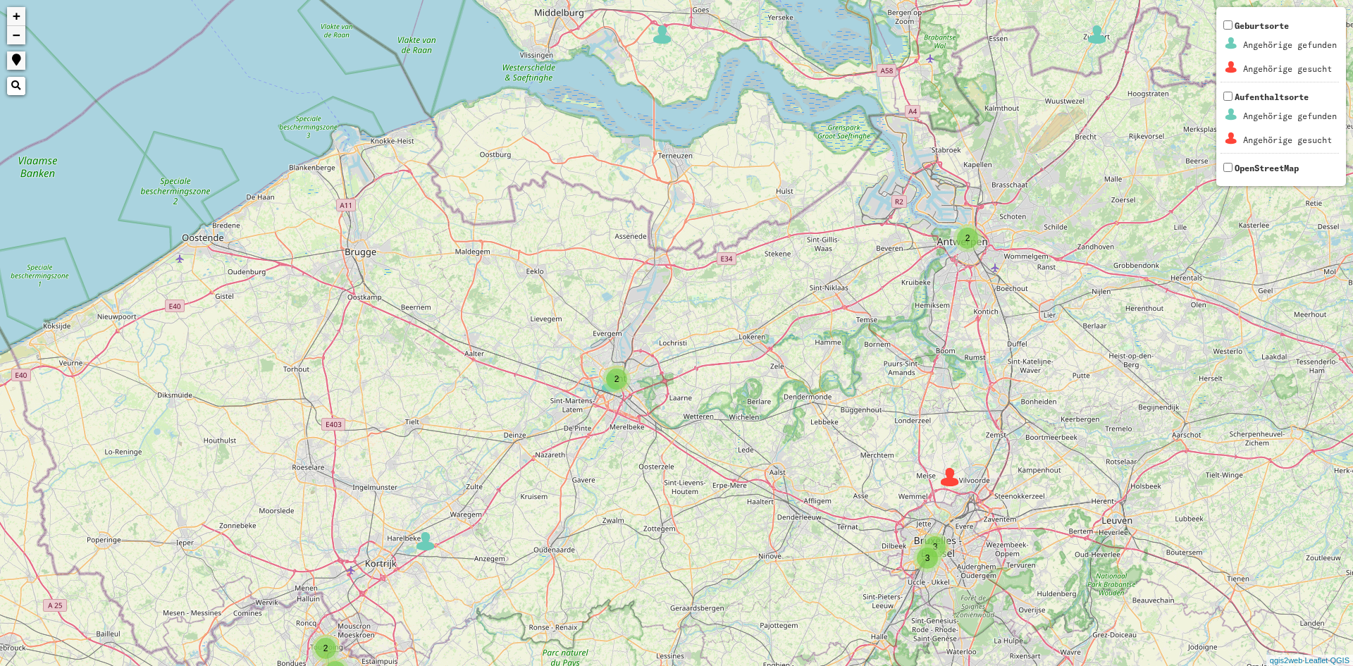
click at [592, 383] on div "2 3 2 2 2 2 2 3 3 2 2 5 4 2 4 2 2 2 2 4 3 8 2 5 2 6 4 2 4 3 6 3 4 3 5 9 2 4 2 5…" at bounding box center [676, 333] width 1353 height 666
click at [619, 383] on span "2" at bounding box center [617, 379] width 5 height 10
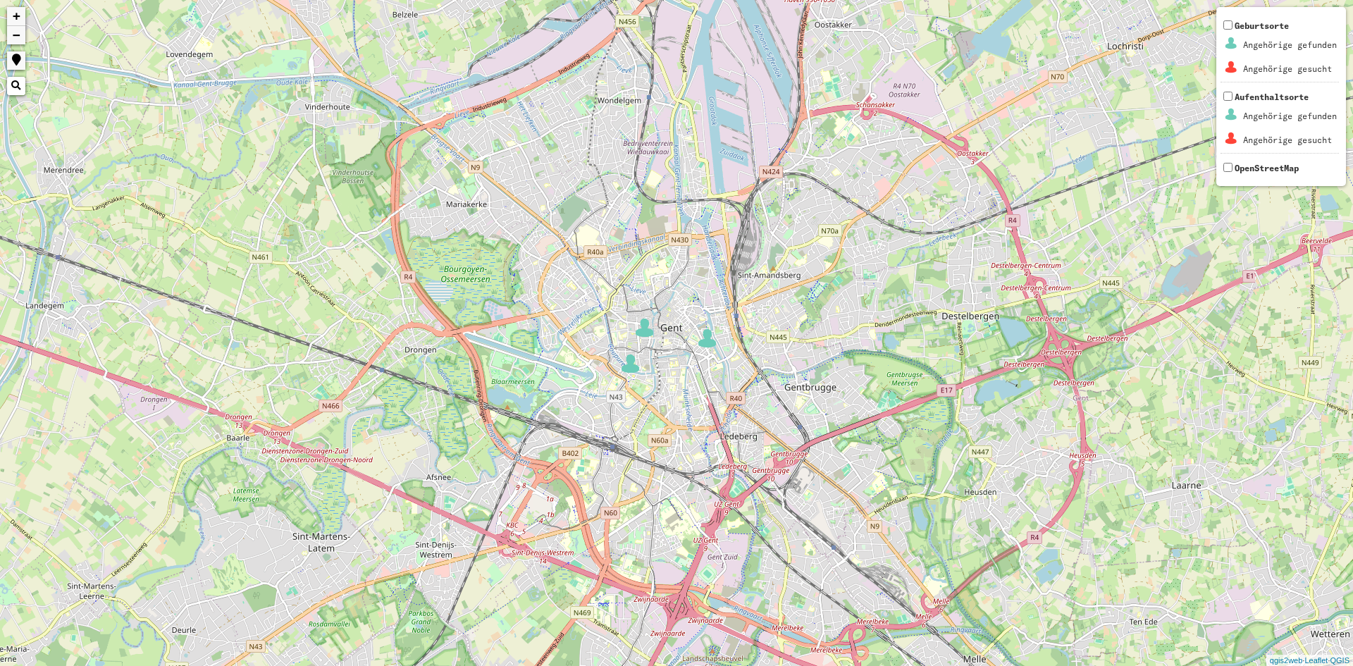
click at [624, 359] on img at bounding box center [630, 363] width 21 height 21
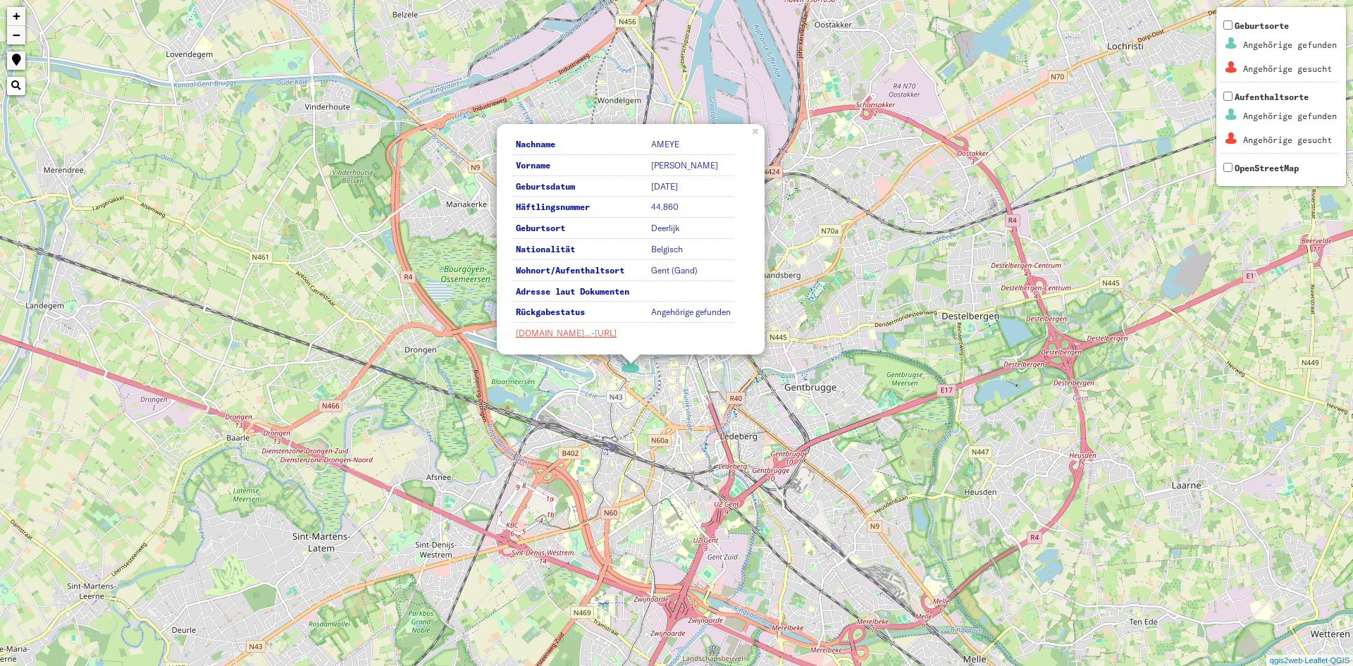
click at [689, 387] on div "Nachname AMEYE Vorname [PERSON_NAME] Geburtsdatum [DATE] Häftlingsnummer 44.860…" at bounding box center [676, 333] width 1353 height 666
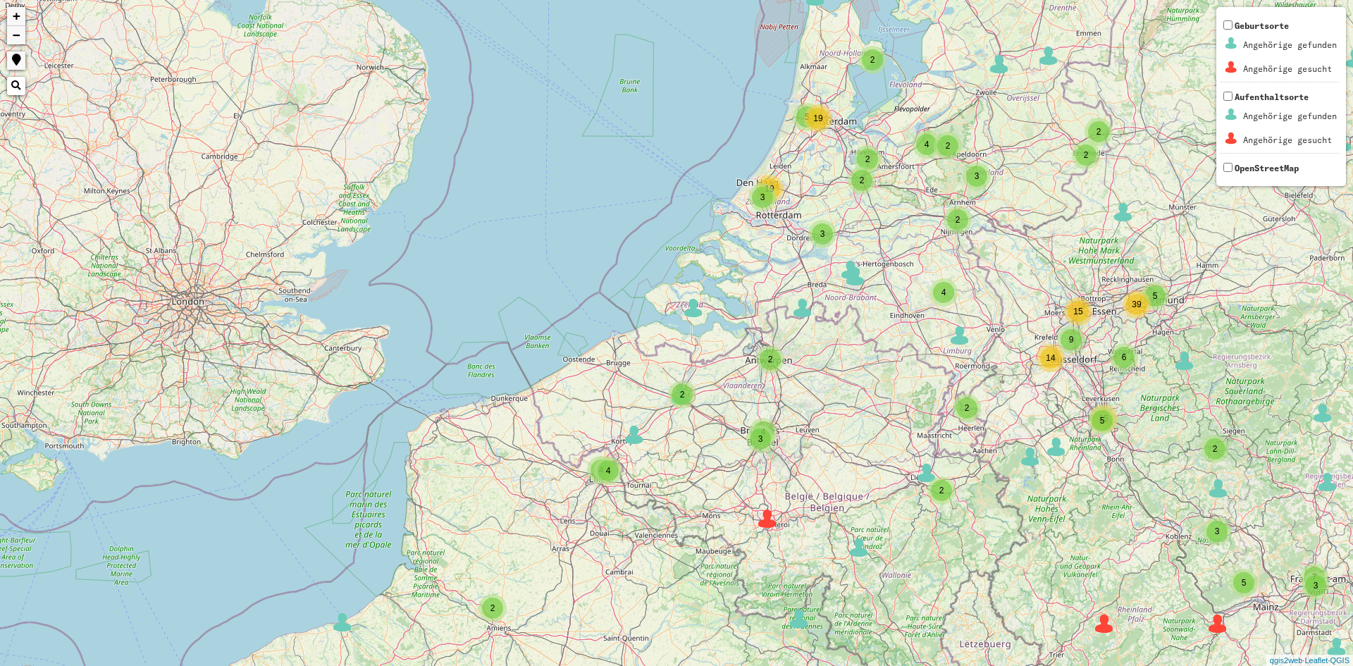
click at [765, 355] on div "2" at bounding box center [770, 359] width 21 height 21
click at [756, 359] on img at bounding box center [750, 355] width 21 height 21
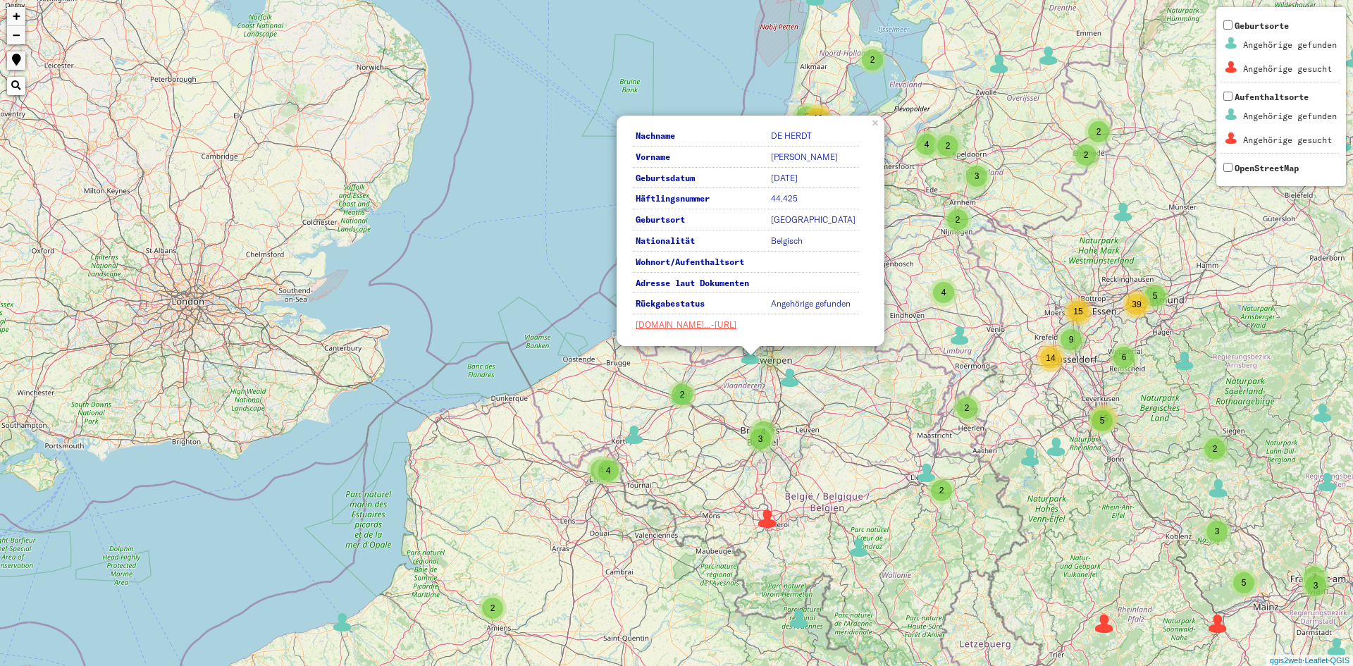
click at [768, 451] on div "3" at bounding box center [760, 439] width 28 height 28
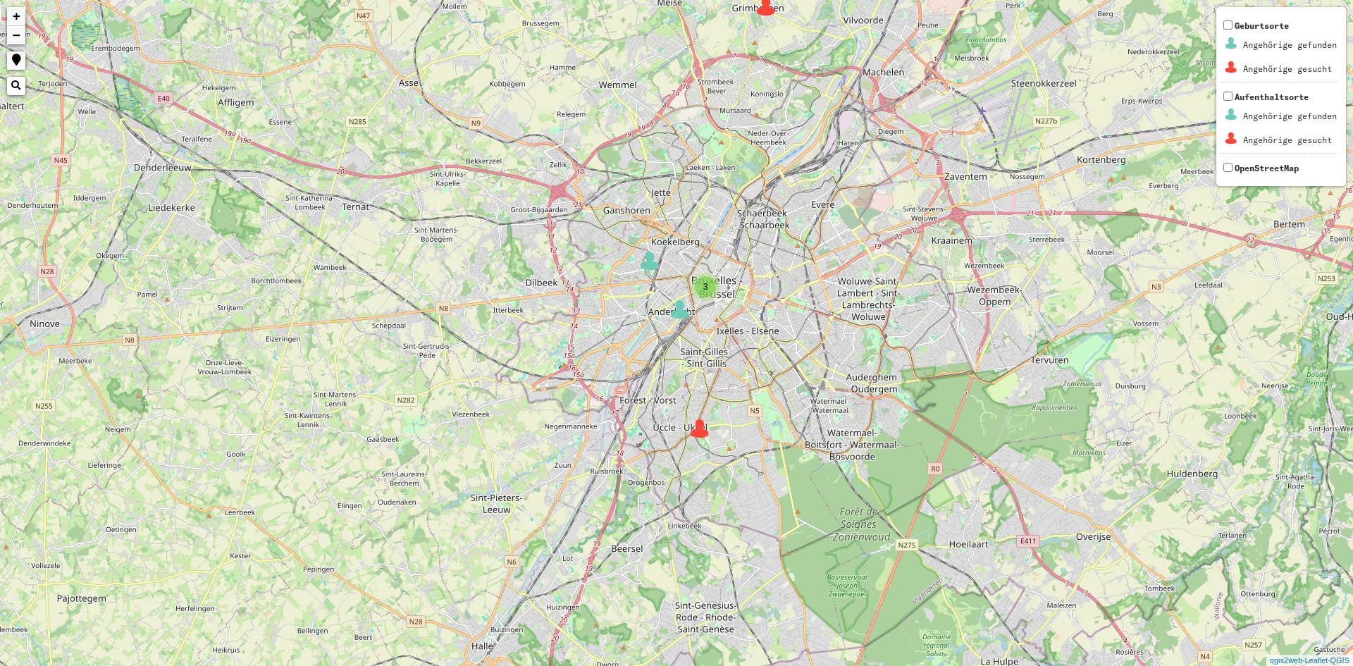
click at [698, 440] on div "2 3 + − Nothing found. Geburtsorte Angehörige gefunden Angehörige gesucht Aufen…" at bounding box center [676, 333] width 1353 height 666
click at [705, 441] on div "2 3 + − Nothing found. Geburtsorte Angehörige gefunden Angehörige gesucht Aufen…" at bounding box center [676, 333] width 1353 height 666
click at [708, 431] on img at bounding box center [699, 428] width 21 height 21
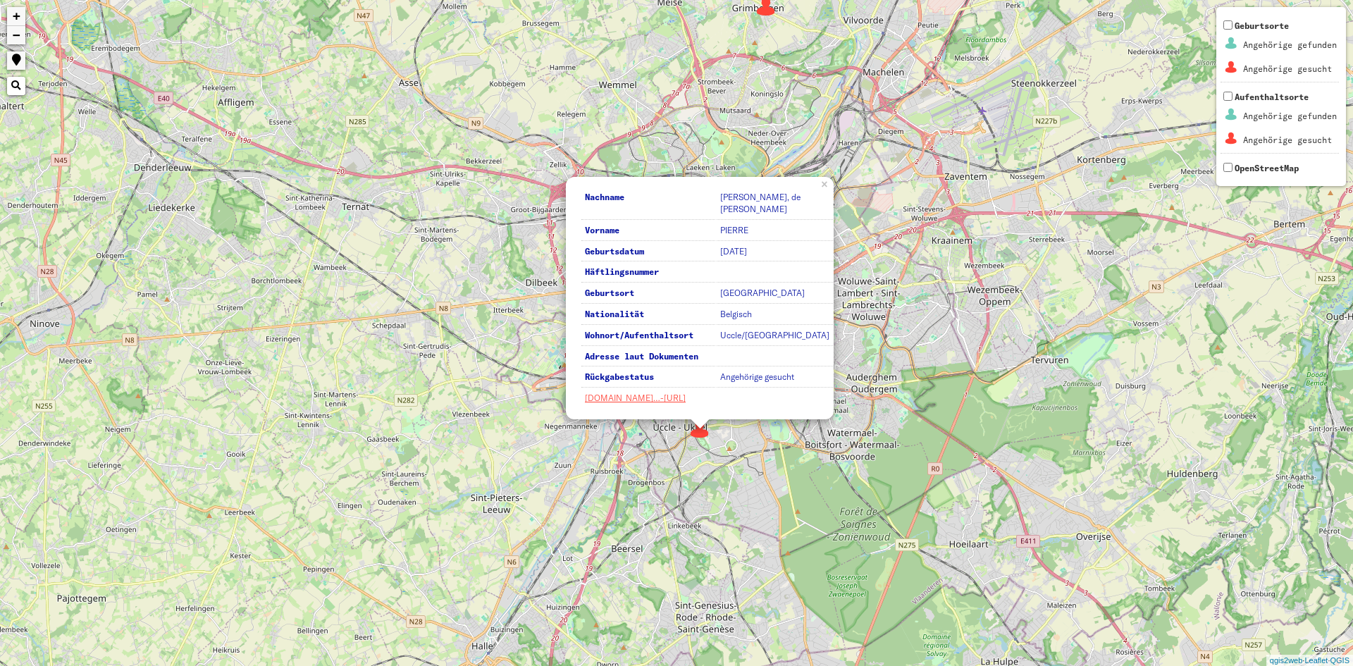
click at [658, 430] on div "2 3 Nachname [PERSON_NAME], de [PERSON_NAME] Vorname [PERSON_NAME] Geburtsdatum…" at bounding box center [676, 333] width 1353 height 666
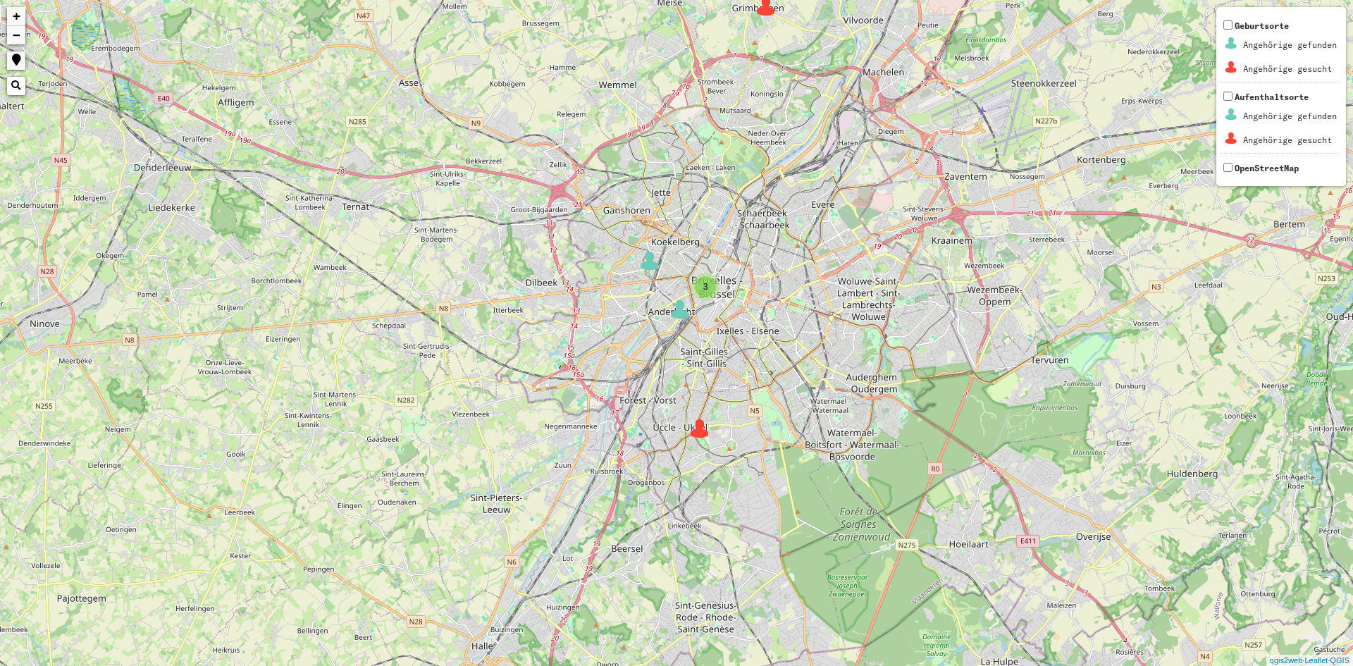
click at [710, 295] on div "3" at bounding box center [705, 286] width 21 height 21
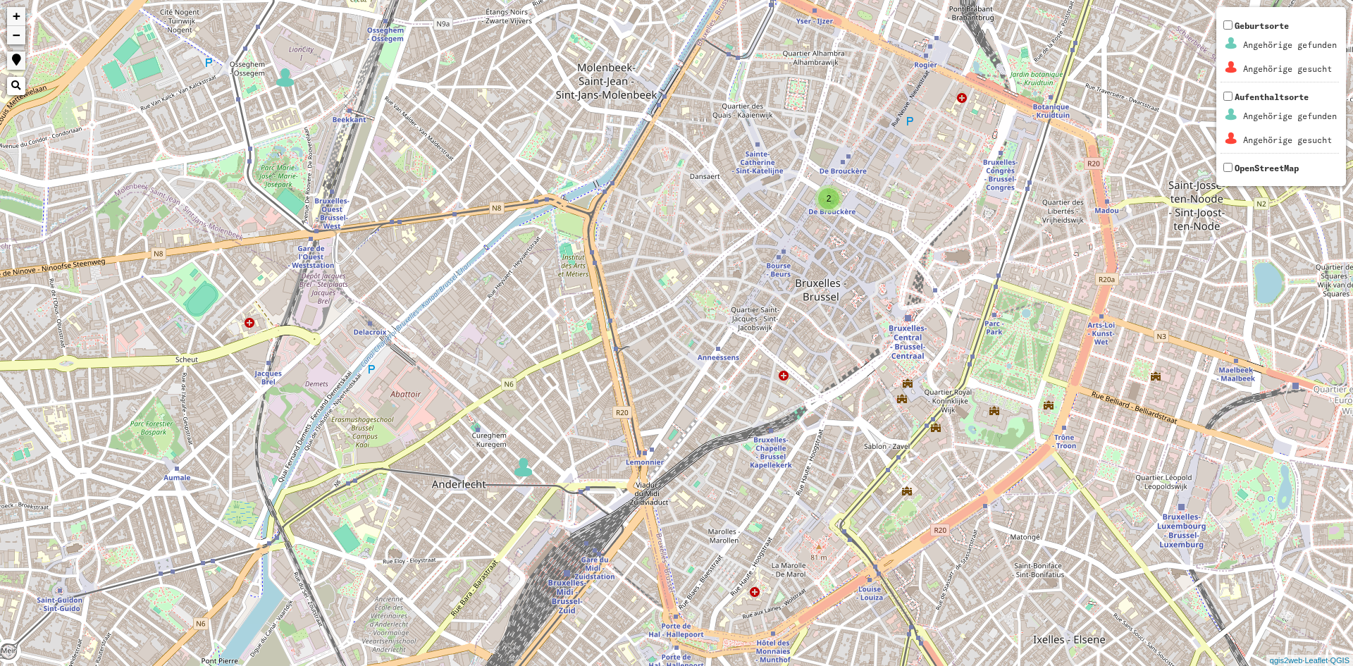
click at [835, 211] on div "2 + − Nothing found. Geburtsorte Angehörige gefunden Angehörige gesucht Aufenth…" at bounding box center [676, 333] width 1353 height 666
click at [830, 208] on div "2" at bounding box center [828, 198] width 21 height 21
click at [843, 219] on img at bounding box center [848, 217] width 21 height 21
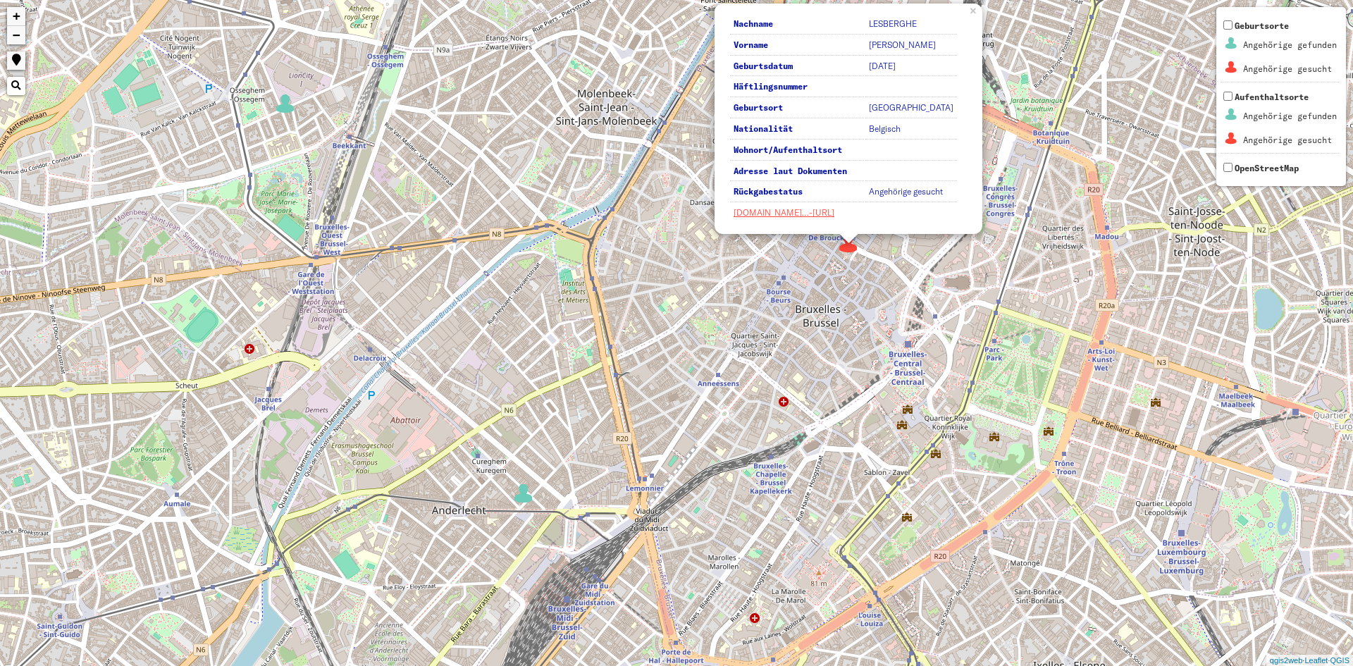
click at [521, 501] on img at bounding box center [523, 493] width 21 height 21
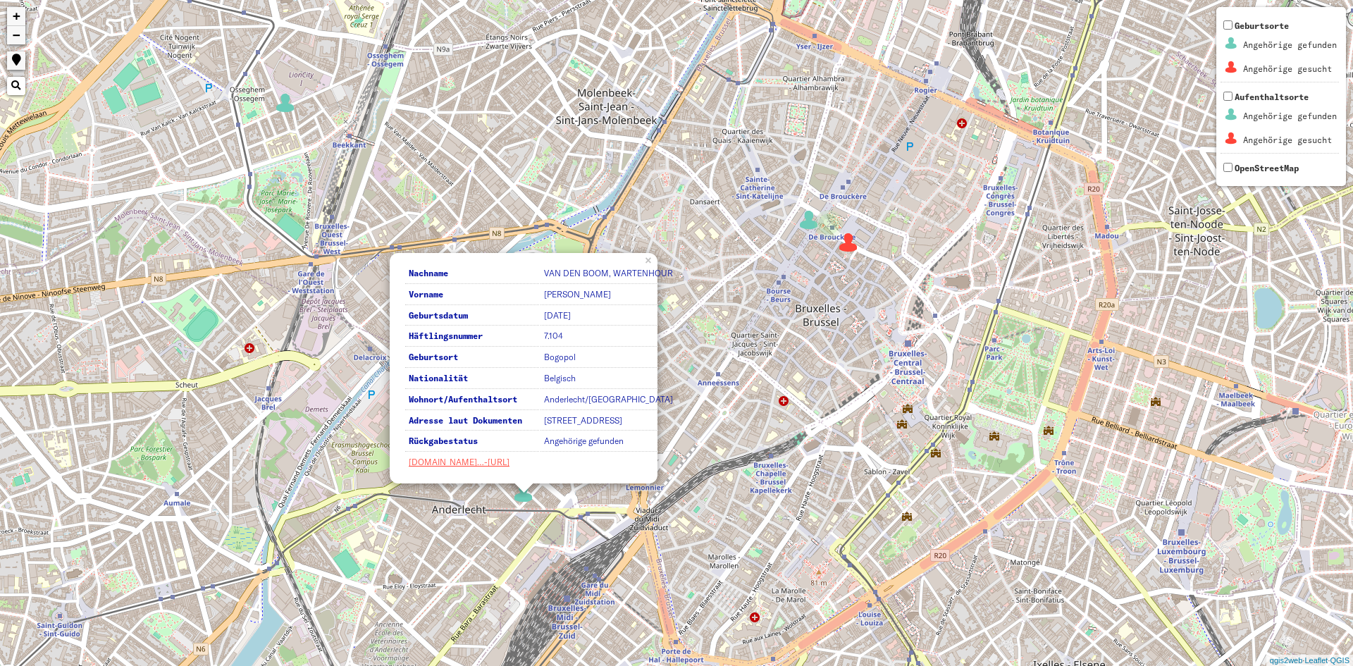
click at [714, 481] on div "2 Nachname [PERSON_NAME], WARTENHOUR Vorname [PERSON_NAME] Geburtsdatum [DATE] …" at bounding box center [676, 333] width 1353 height 666
click at [652, 425] on div "Nachname [PERSON_NAME], WARTENHOUR Vorname [PERSON_NAME] Geburtsdatum [DATE] Hä…" at bounding box center [524, 368] width 268 height 230
click at [683, 517] on div "2 Nachname [PERSON_NAME], WARTENHOUR Vorname [PERSON_NAME] Geburtsdatum [DATE] …" at bounding box center [676, 333] width 1353 height 666
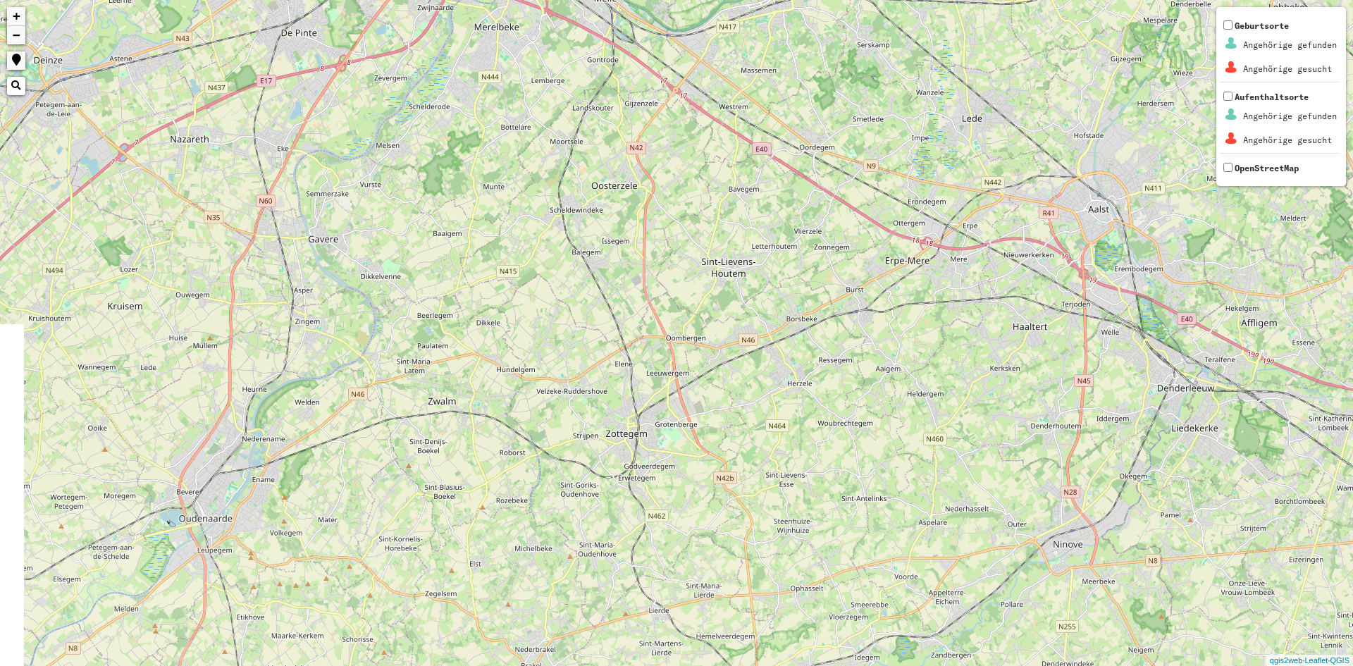
drag, startPoint x: 618, startPoint y: 323, endPoint x: 264, endPoint y: -61, distance: 522.3
click at [264, 0] on html "2 2 3 + − Nothing found. Geburtsorte Angehörige gefunden Angehörige gesucht Auf…" at bounding box center [676, 333] width 1353 height 666
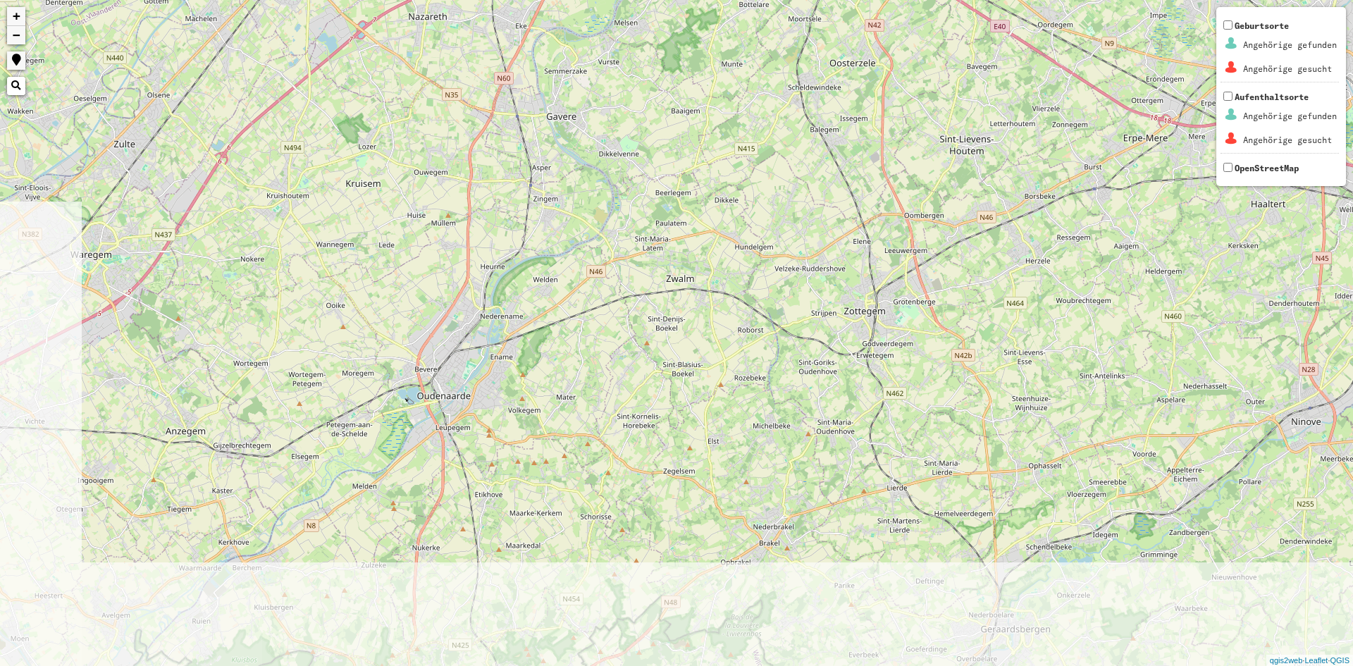
drag, startPoint x: 369, startPoint y: 440, endPoint x: 564, endPoint y: 331, distance: 223.4
click at [564, 331] on div "2 3 2 3 + − Nothing found. Geburtsorte Angehörige gefunden Angehörige gesucht A…" at bounding box center [676, 333] width 1353 height 666
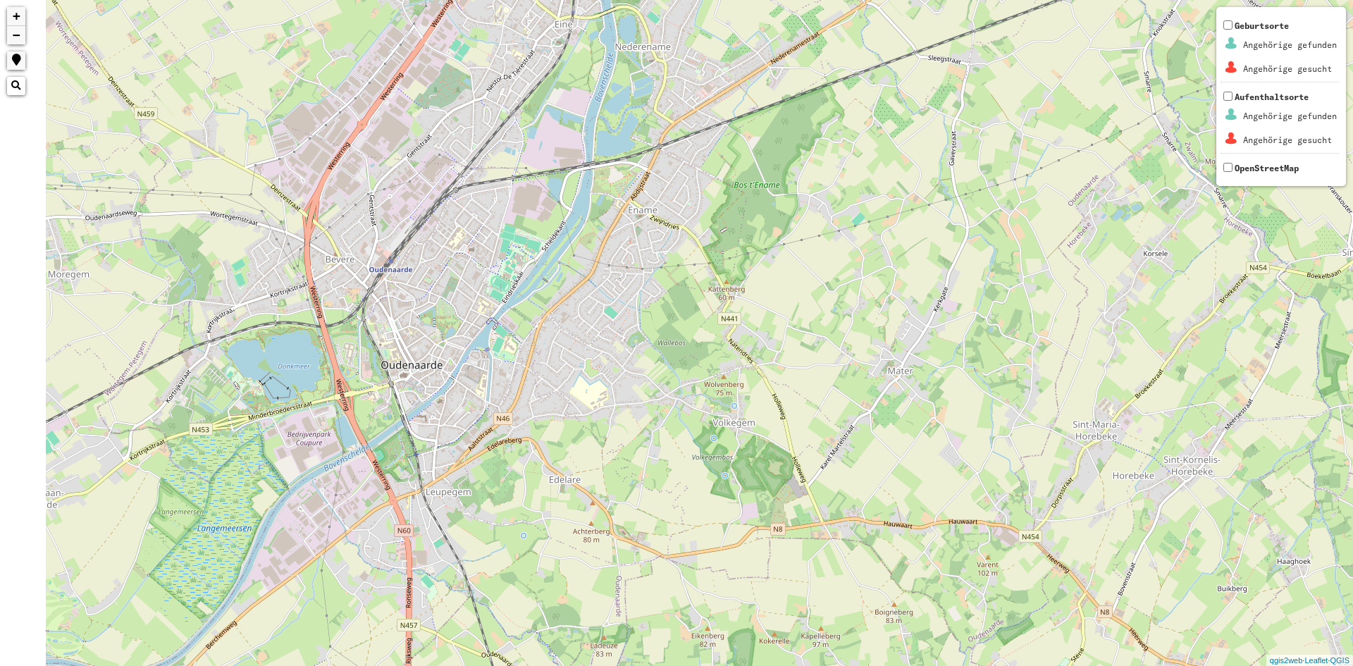
drag, startPoint x: 214, startPoint y: 320, endPoint x: 405, endPoint y: 370, distance: 198.1
click at [405, 370] on div "+ − Nothing found. Geburtsorte Angehörige gefunden Angehörige gesucht Aufenthal…" at bounding box center [676, 333] width 1353 height 666
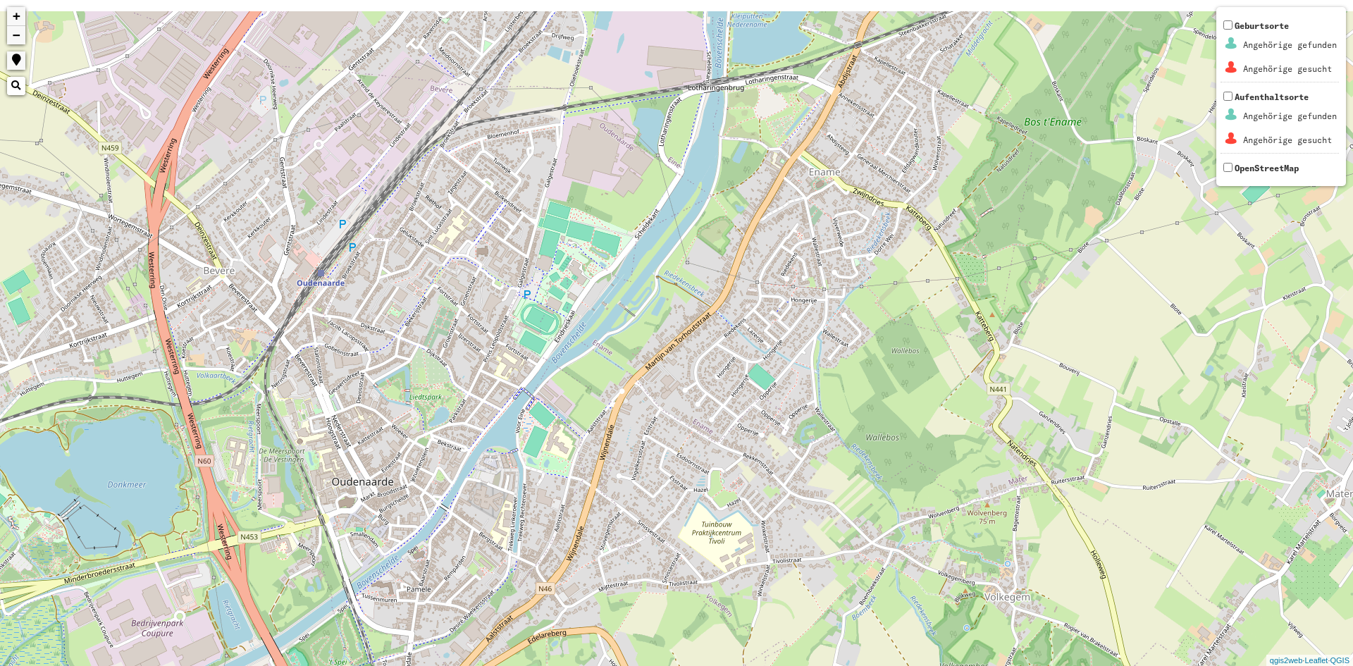
drag, startPoint x: 579, startPoint y: 327, endPoint x: 524, endPoint y: 448, distance: 132.8
click at [524, 448] on div "+ − Nothing found. Geburtsorte Angehörige gefunden Angehörige gesucht Aufenthal…" at bounding box center [676, 333] width 1353 height 666
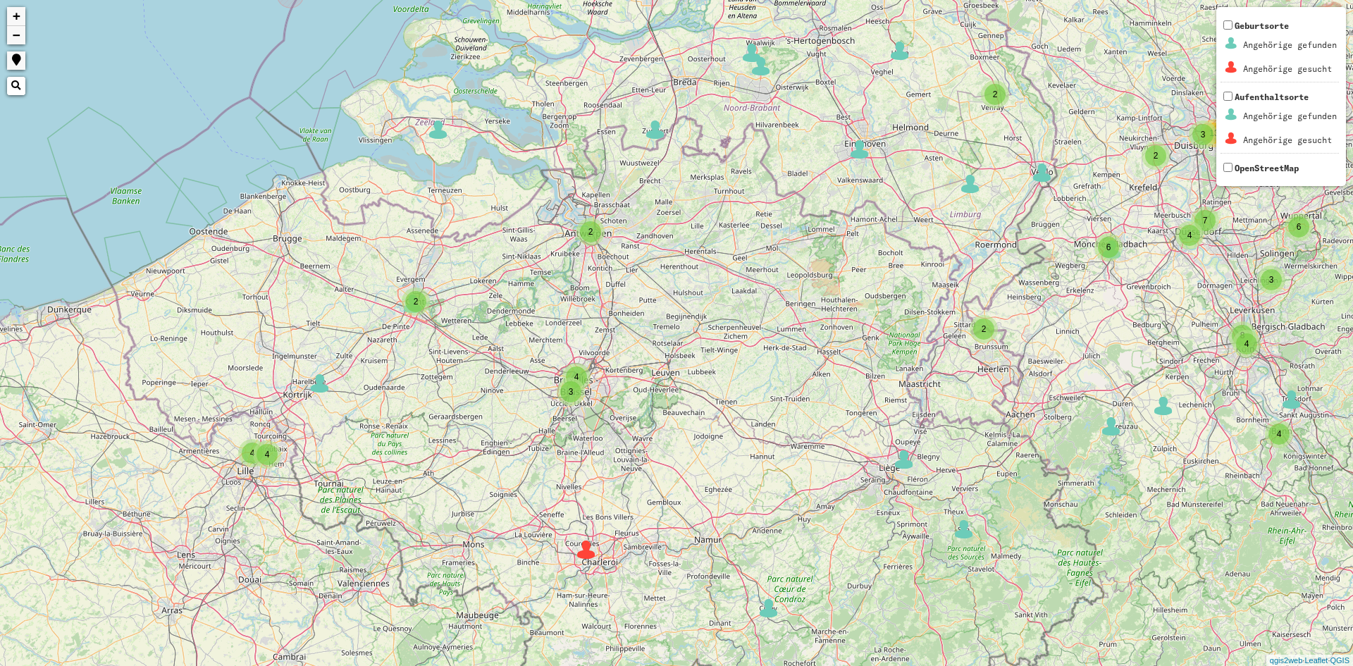
click at [424, 304] on div "2" at bounding box center [415, 301] width 21 height 21
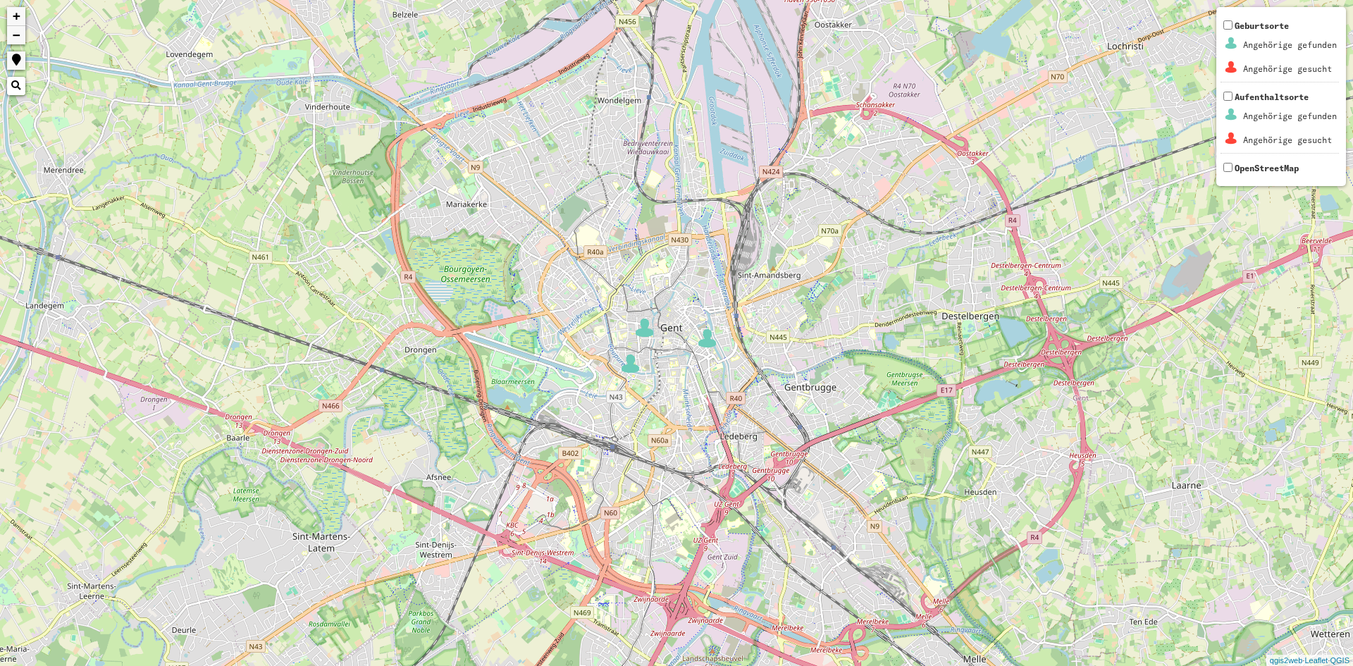
click at [653, 341] on div "+ − Nothing found. Geburtsorte Angehörige gefunden Angehörige gesucht Aufenthal…" at bounding box center [676, 333] width 1353 height 666
click at [621, 328] on div "+ − Nothing found. Geburtsorte Angehörige gefunden Angehörige gesucht Aufenthal…" at bounding box center [676, 333] width 1353 height 666
click at [712, 369] on div "+ − Nothing found. Geburtsorte Angehörige gefunden Angehörige gesucht Aufenthal…" at bounding box center [676, 333] width 1353 height 666
click at [660, 387] on div "+ − Nothing found. Geburtsorte Angehörige gefunden Angehörige gesucht Aufenthal…" at bounding box center [676, 333] width 1353 height 666
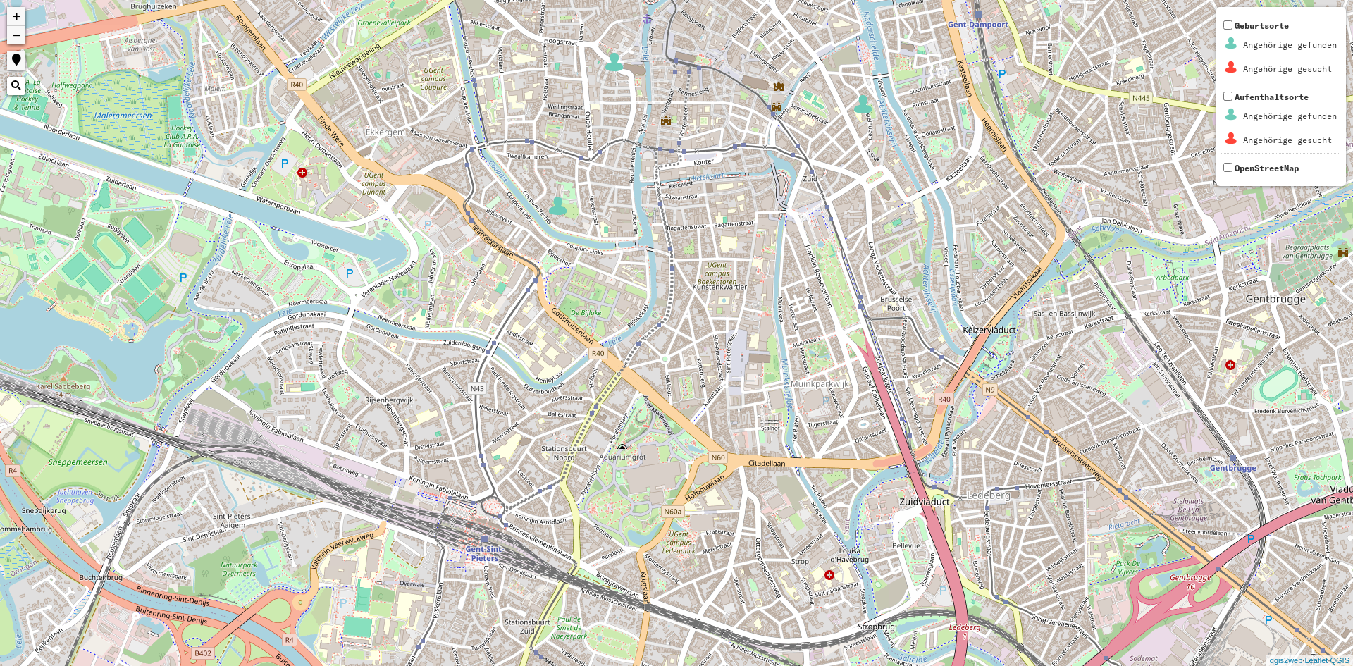
click at [507, 540] on div "+ − Nothing found. Geburtsorte Angehörige gefunden Angehörige gesucht Aufenthal…" at bounding box center [676, 333] width 1353 height 666
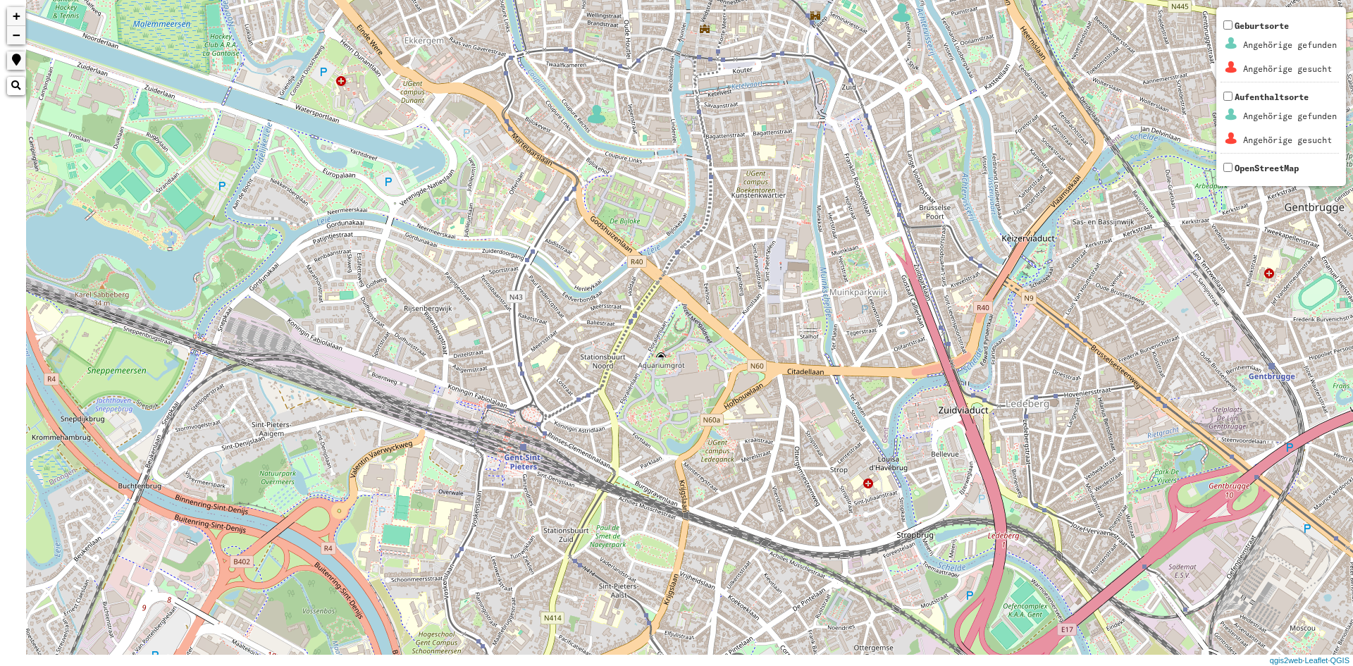
drag, startPoint x: 484, startPoint y: 542, endPoint x: 556, endPoint y: 467, distance: 104.7
click at [556, 467] on div "+ − Nothing found. Geburtsorte Angehörige gefunden Angehörige gesucht Aufenthal…" at bounding box center [676, 333] width 1353 height 666
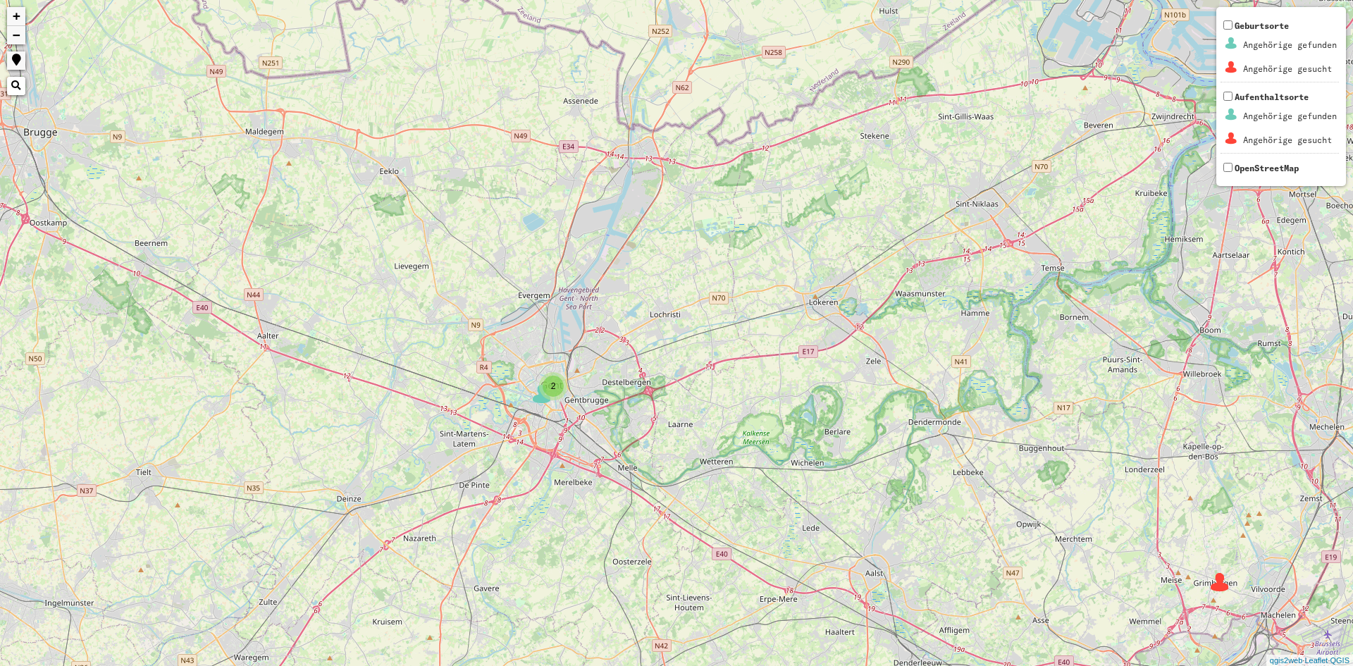
drag, startPoint x: 539, startPoint y: 421, endPoint x: 873, endPoint y: 450, distance: 334.7
drag, startPoint x: 873, startPoint y: 450, endPoint x: 276, endPoint y: 324, distance: 609.5
click at [274, 323] on div "2 2 2 2 3 3 + − Nothing found. Geburtsorte Angehörige gefunden Angehörige gesuc…" at bounding box center [676, 333] width 1353 height 666
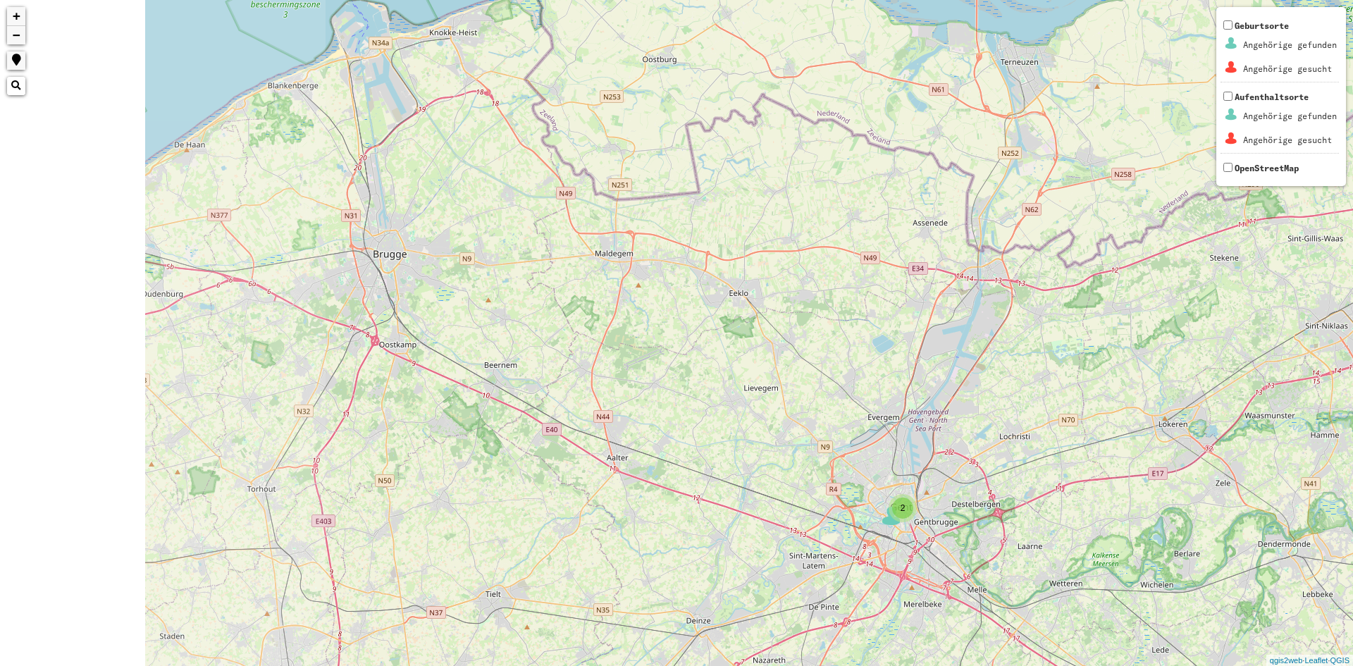
drag, startPoint x: 390, startPoint y: 387, endPoint x: 438, endPoint y: 370, distance: 50.2
click at [629, 446] on div "2 2 2 2 3 3 + − Nothing found. Geburtsorte Angehörige gefunden Angehörige gesuc…" at bounding box center [676, 333] width 1353 height 666
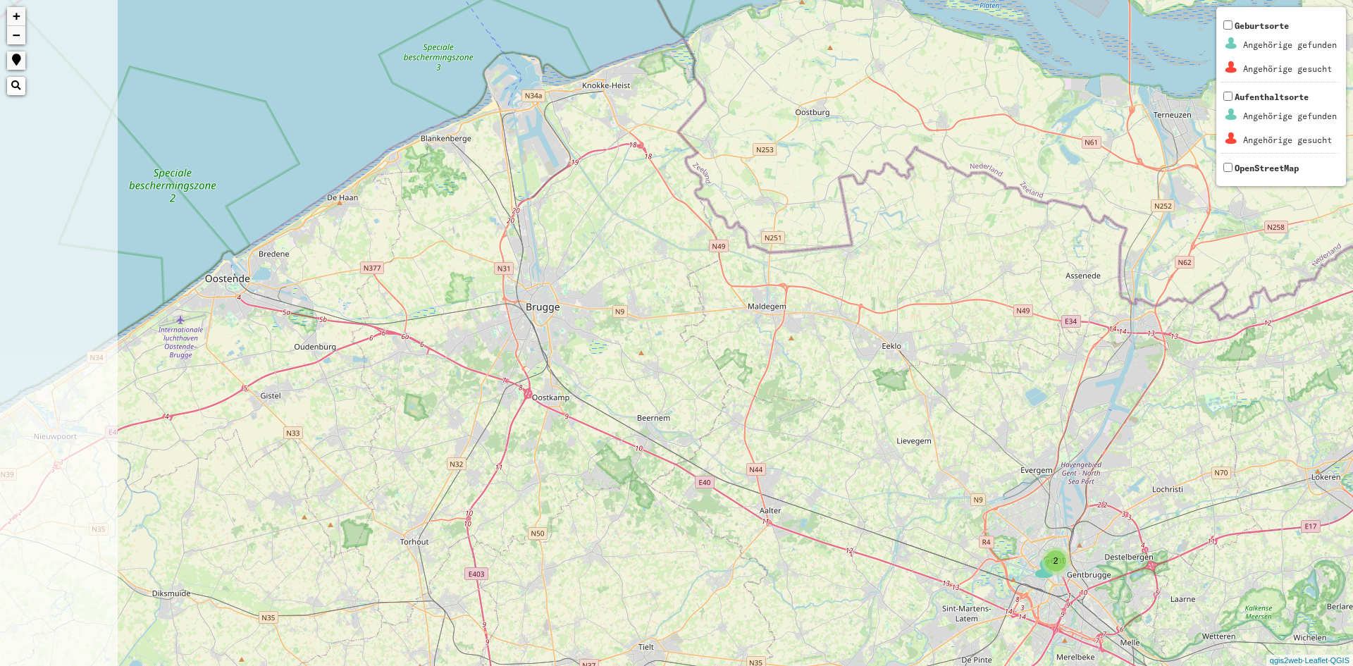
drag, startPoint x: 314, startPoint y: 309, endPoint x: 489, endPoint y: 359, distance: 182.3
click at [474, 364] on div "2 2 2 2 3 3 + − Nothing found. Geburtsorte Angehörige gefunden Angehörige gesuc…" at bounding box center [676, 333] width 1353 height 666
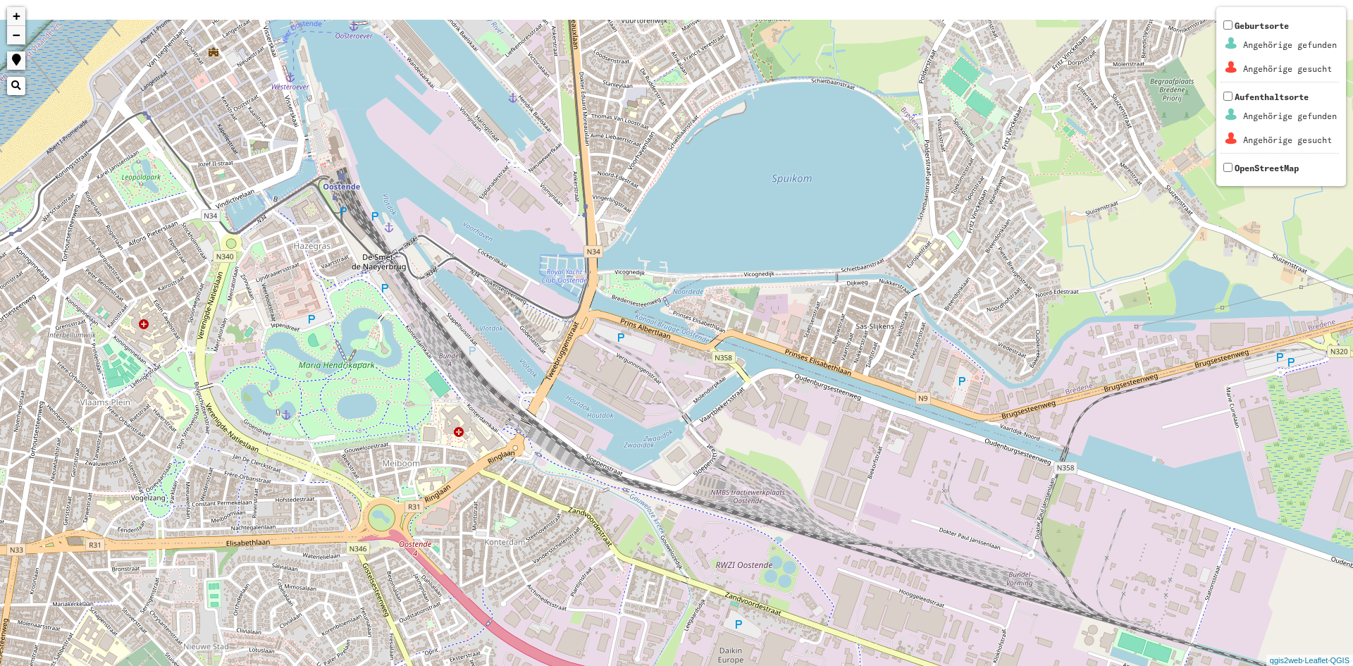
drag, startPoint x: 336, startPoint y: 264, endPoint x: 358, endPoint y: 306, distance: 47.6
click at [358, 306] on div "+ − Nothing found. Geburtsorte Angehörige gefunden Angehörige gesucht Aufenthal…" at bounding box center [676, 333] width 1353 height 666
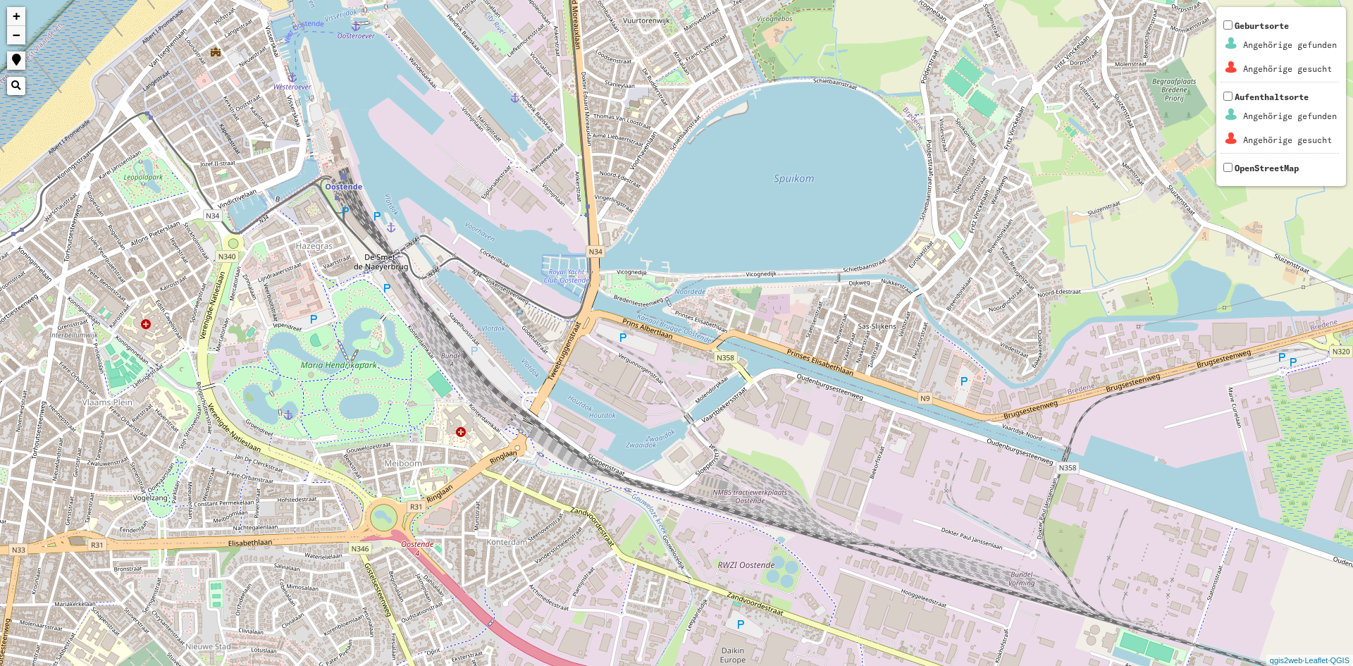
drag, startPoint x: 341, startPoint y: 140, endPoint x: 359, endPoint y: 260, distance: 121.9
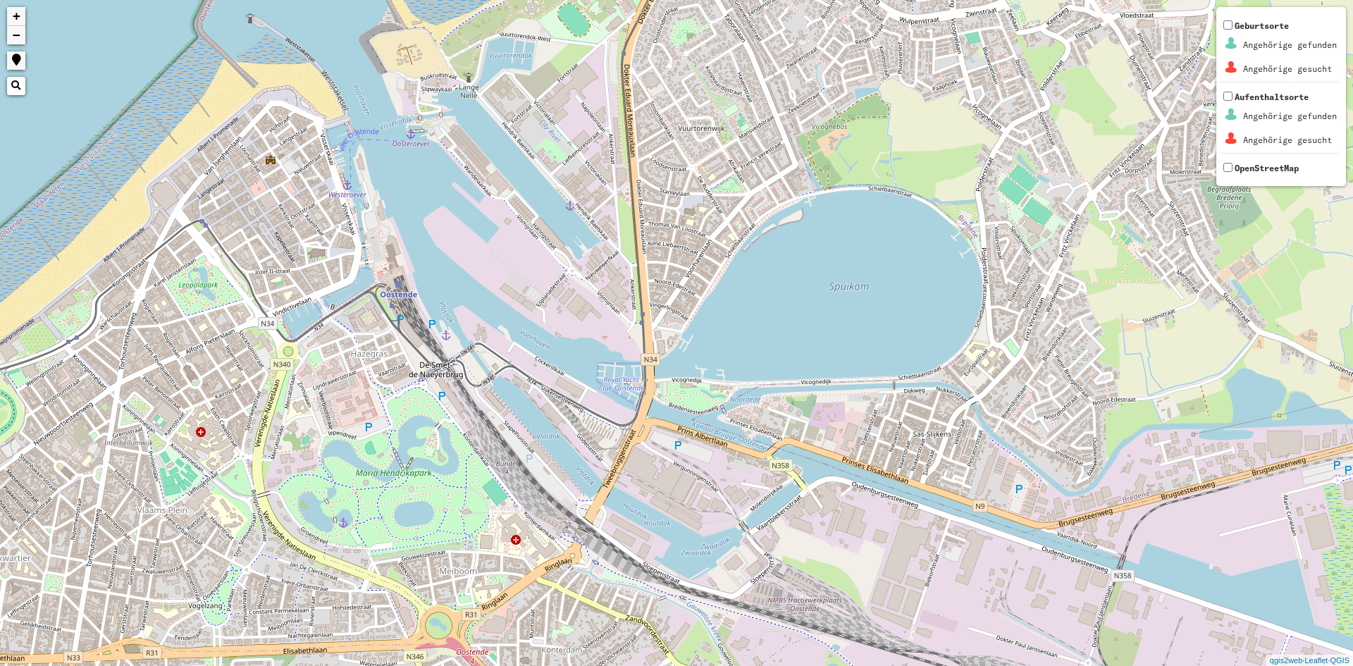
drag, startPoint x: 359, startPoint y: 260, endPoint x: 414, endPoint y: 257, distance: 55.1
click at [414, 257] on div "+ − Nothing found. Geburtsorte Angehörige gefunden Angehörige gesucht Aufenthal…" at bounding box center [676, 333] width 1353 height 666
click at [410, 136] on div "+ − Nothing found. Geburtsorte Angehörige gefunden Angehörige gesucht Aufenthal…" at bounding box center [676, 333] width 1353 height 666
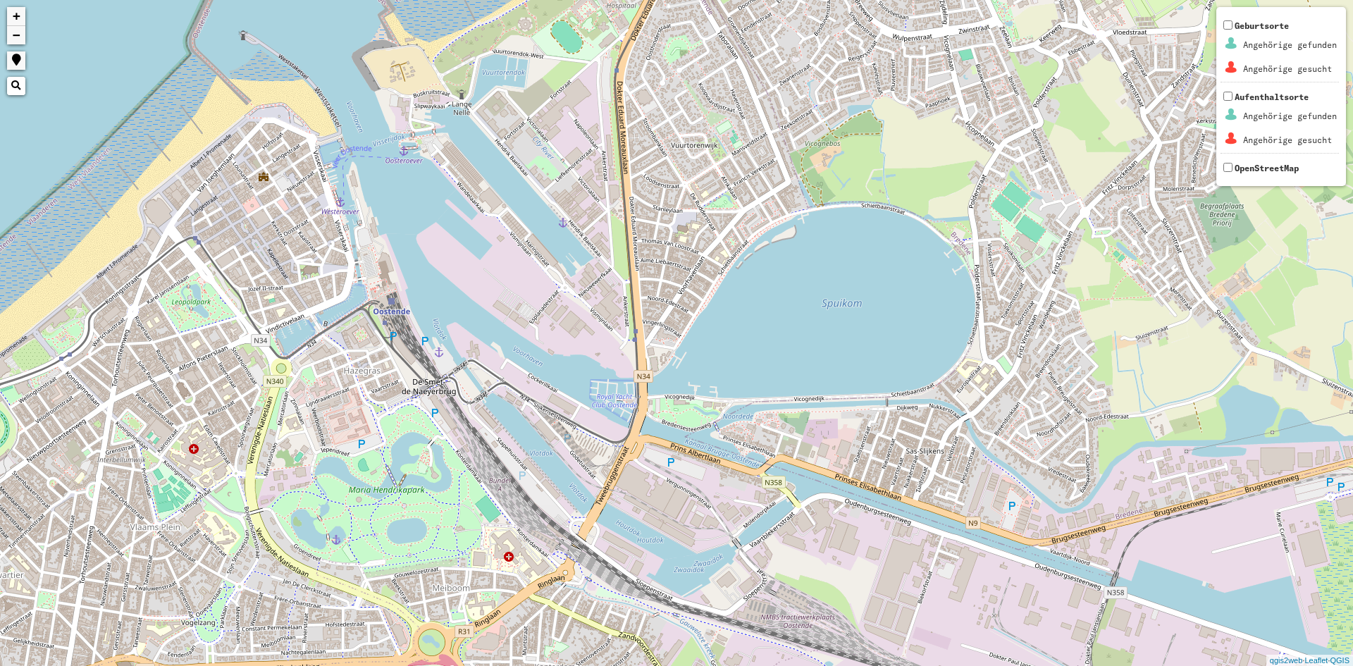
drag, startPoint x: 438, startPoint y: 290, endPoint x: 431, endPoint y: 309, distance: 20.3
click at [431, 309] on div "+ − Nothing found. Geburtsorte Angehörige gefunden Angehörige gesucht Aufenthal…" at bounding box center [676, 333] width 1353 height 666
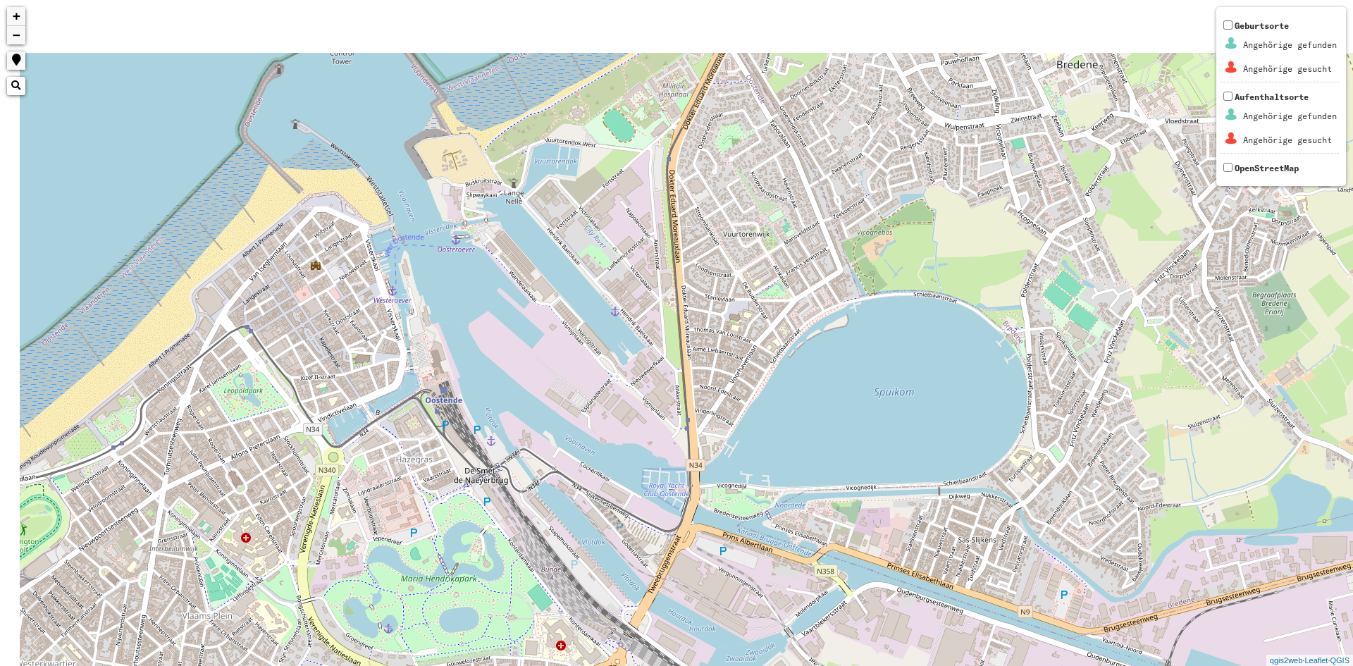
drag, startPoint x: 297, startPoint y: 264, endPoint x: 246, endPoint y: 154, distance: 120.5
click at [300, 266] on div "+ − Nothing found. Geburtsorte Angehörige gefunden Angehörige gesucht Aufenthal…" at bounding box center [676, 333] width 1353 height 666
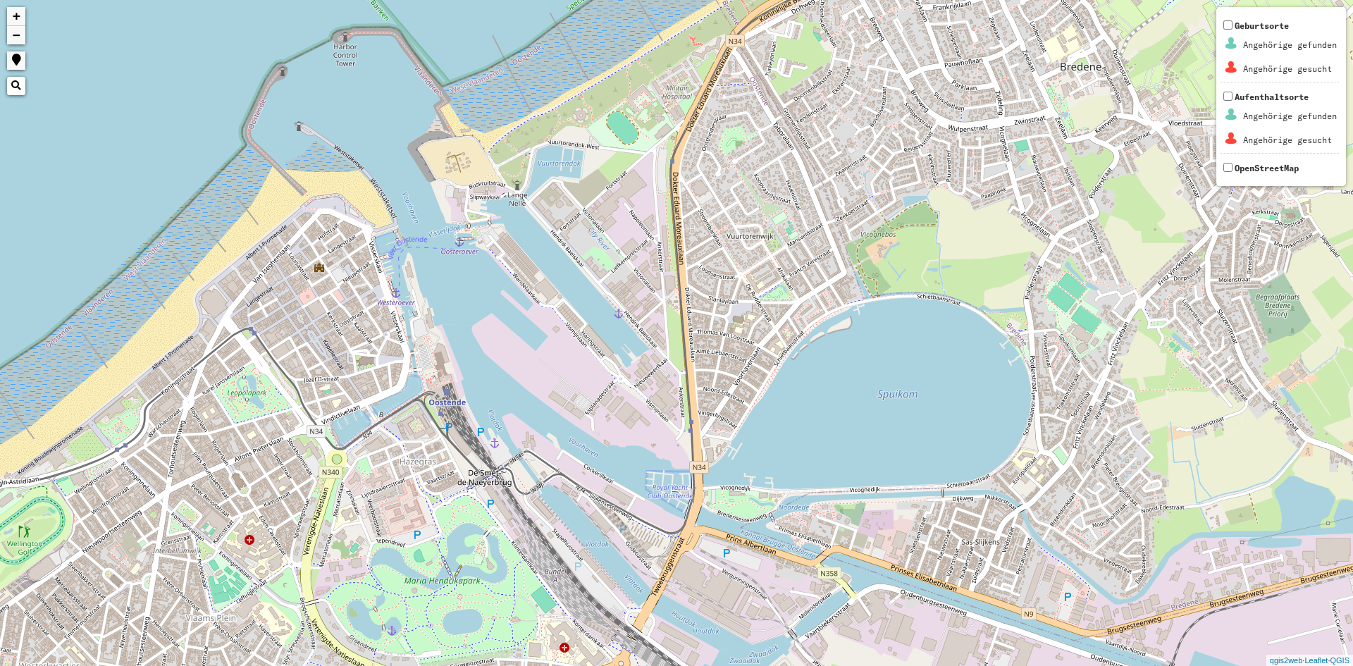
click at [522, 498] on div "+ − Nothing found. Geburtsorte Angehörige gefunden Angehörige gesucht Aufenthal…" at bounding box center [676, 333] width 1353 height 666
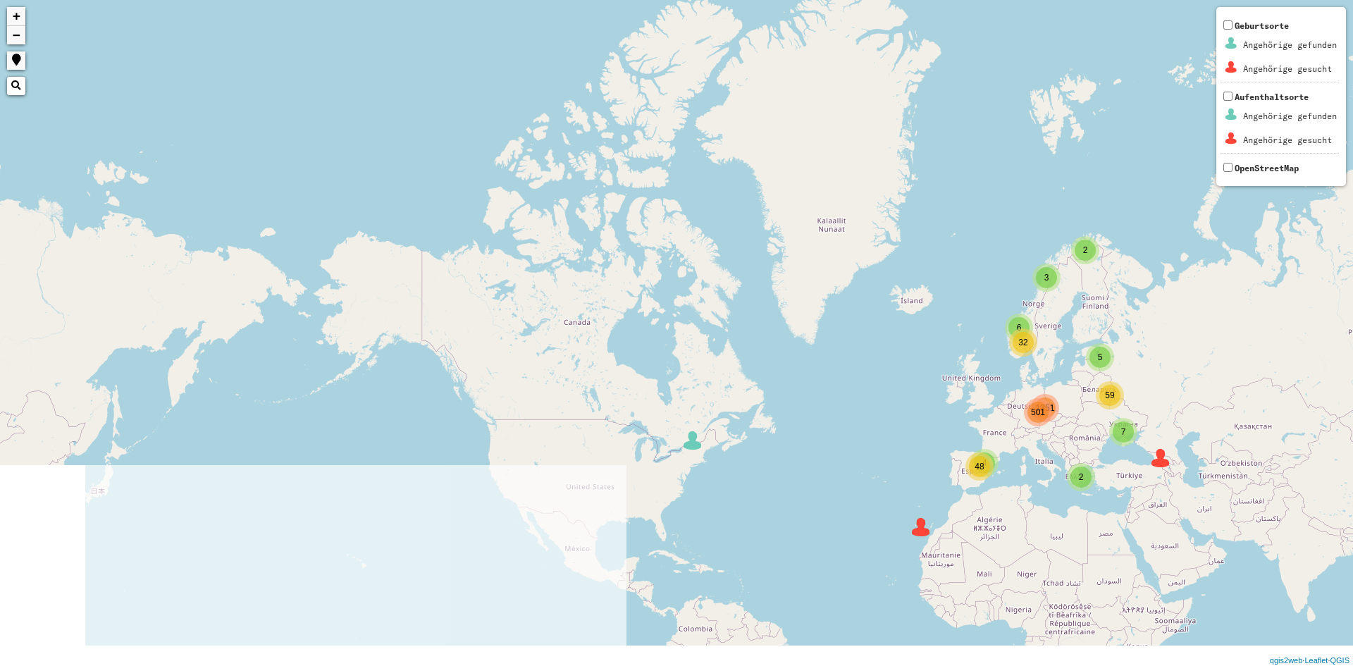
drag, startPoint x: 445, startPoint y: 424, endPoint x: 1268, endPoint y: -6, distance: 928.1
click at [1268, 0] on html "2 7 6 5 4 501 4 3 2 32 59 48 1351 + − Nothing found. Geburtsorte Angehörige gef…" at bounding box center [676, 333] width 1353 height 666
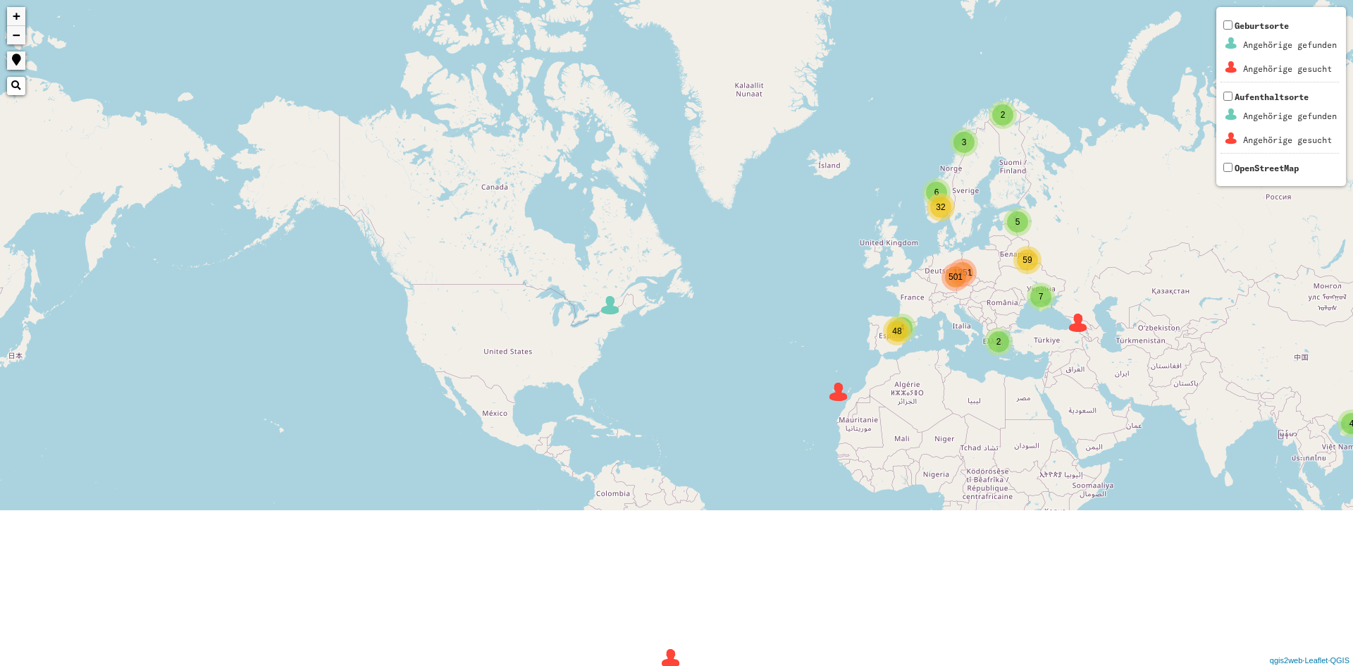
drag, startPoint x: 962, startPoint y: 227, endPoint x: 907, endPoint y: 97, distance: 141.5
click at [906, 129] on div "2 7 6 5 4 501 4 3 2 32 59 48 1351 + − Nothing found. Geburtsorte Angehörige gef…" at bounding box center [676, 333] width 1353 height 666
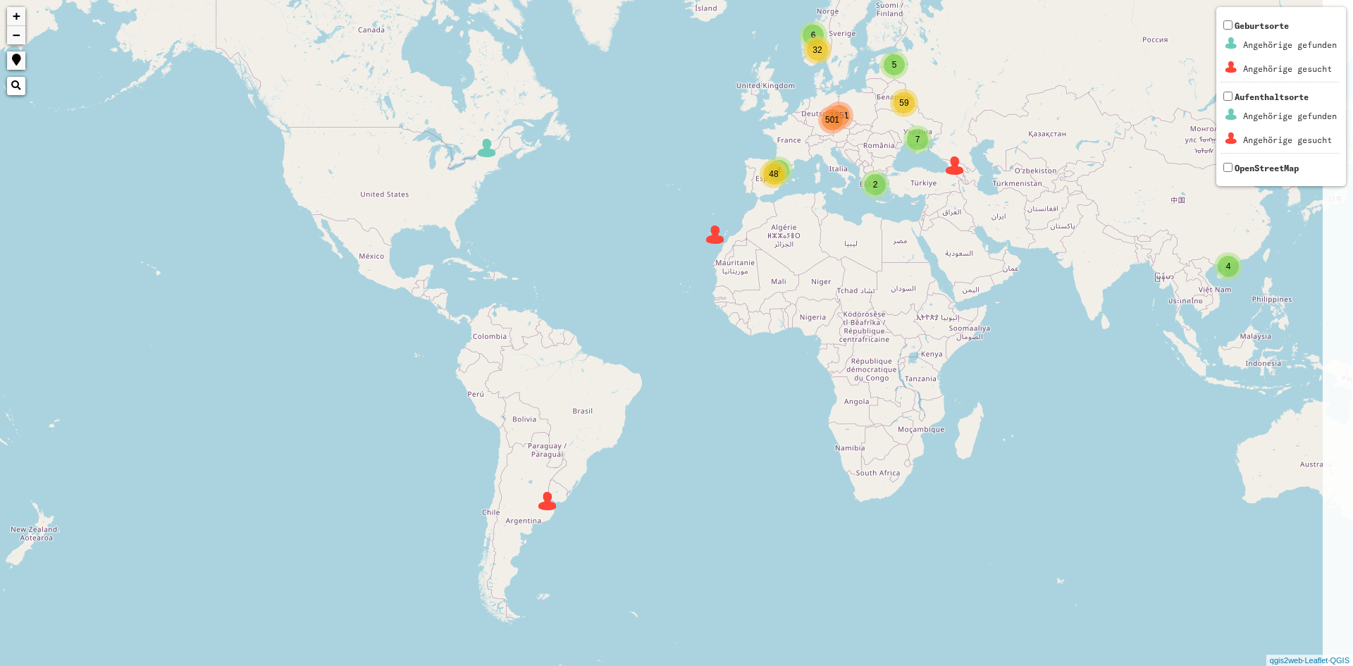
drag, startPoint x: 1047, startPoint y: 369, endPoint x: 989, endPoint y: 400, distance: 66.2
click at [989, 400] on div "2 7 6 5 4 501 4 3 2 32 59 48 1351 + − Nothing found. Geburtsorte Angehörige gef…" at bounding box center [676, 333] width 1353 height 666
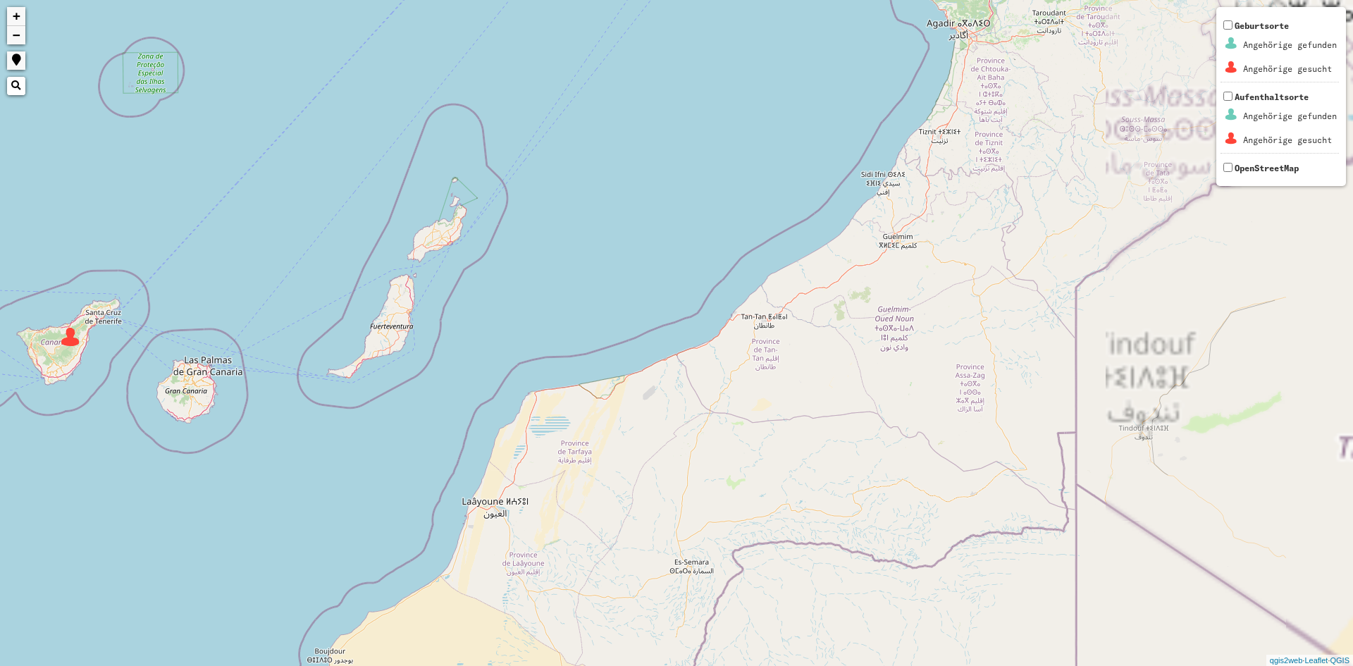
drag, startPoint x: 961, startPoint y: 267, endPoint x: 384, endPoint y: 390, distance: 589.5
click at [384, 390] on div "+ − Nothing found. Geburtsorte Angehörige gefunden Angehörige gesucht Aufenthal…" at bounding box center [676, 333] width 1353 height 666
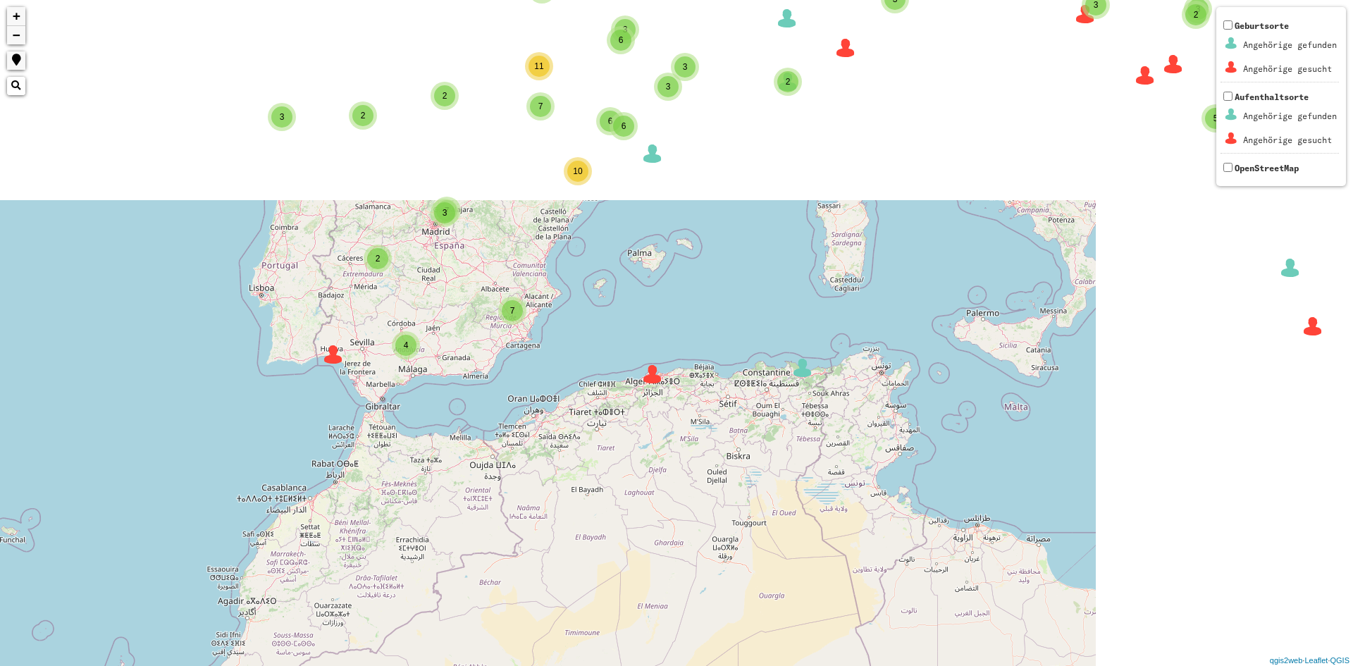
drag, startPoint x: 855, startPoint y: 347, endPoint x: 578, endPoint y: 542, distance: 338.5
click at [593, 565] on div "2 2 3 2 7 6 8 4 9 66 4 6 4 6 38 33 4 19 2 4 5 17 15 2 19 12 9 49 18 6 6 20 2 10…" at bounding box center [676, 333] width 1353 height 666
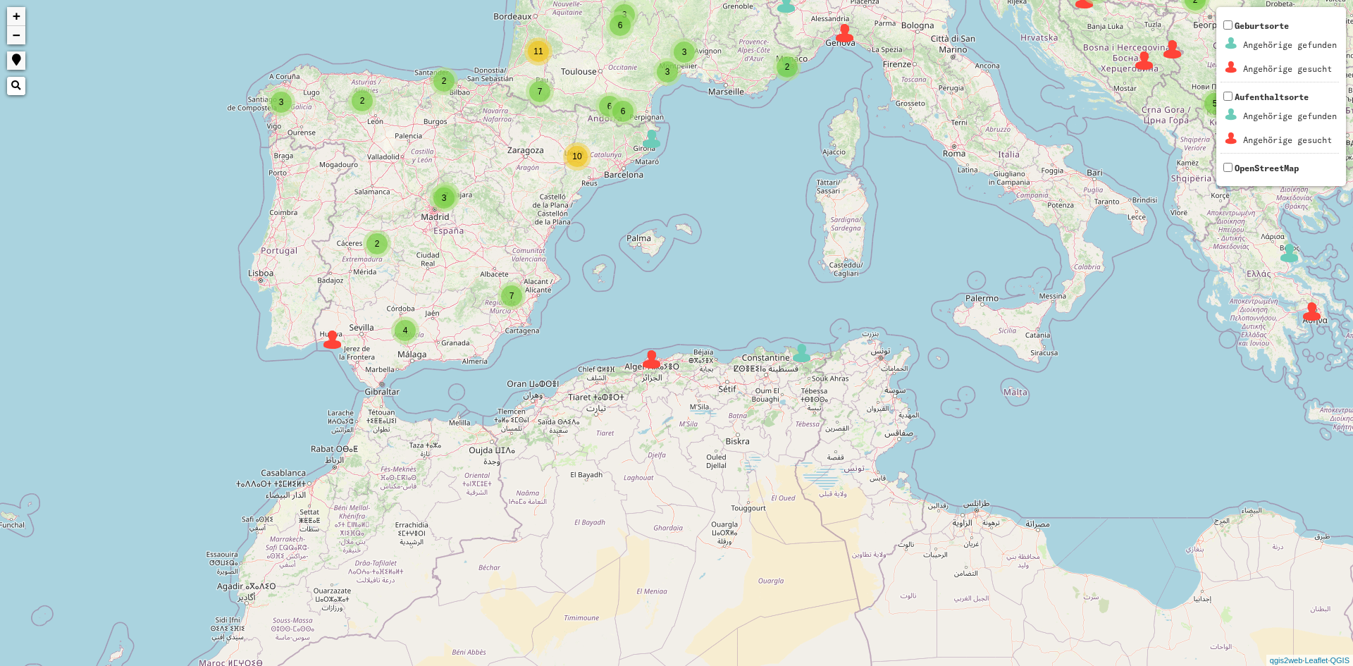
click at [652, 362] on img at bounding box center [651, 359] width 21 height 21
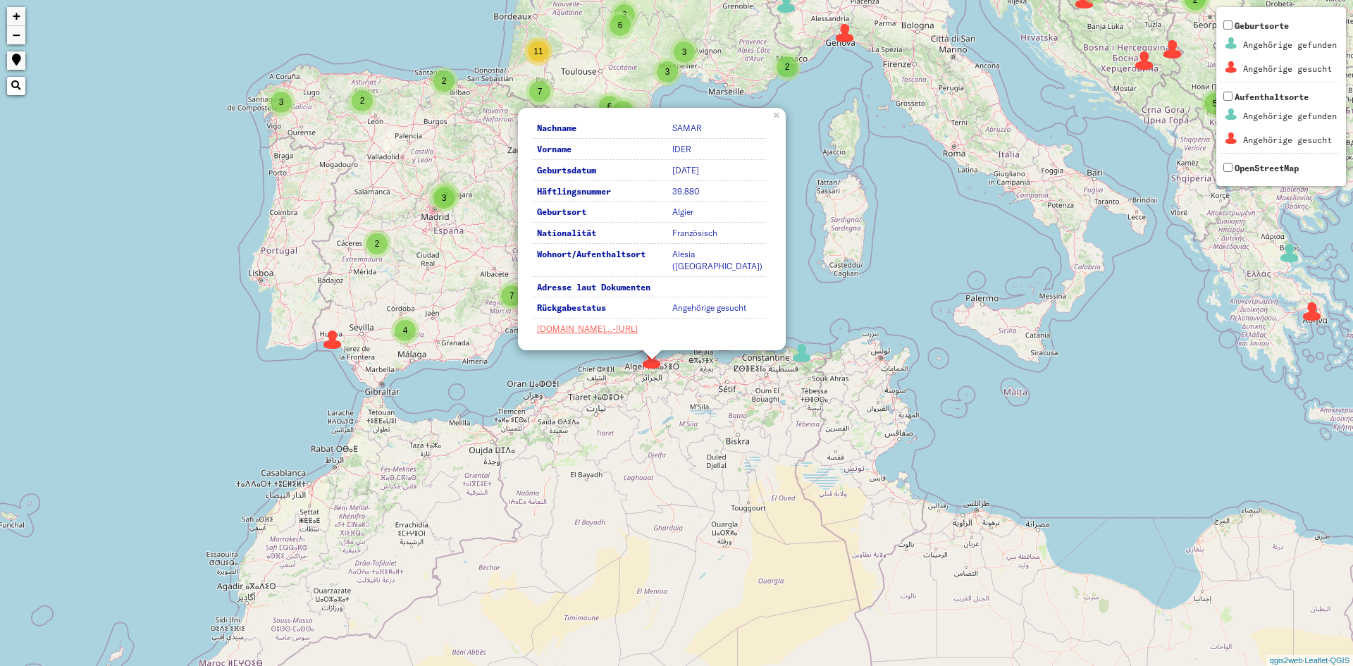
click at [956, 288] on div "2 2 3 2 7 6 8 4 9 66 4 6 4 6 38 33 4 19 2 4 5 17 15 2 19 12 9 49 18 6 6 20 2 10…" at bounding box center [676, 333] width 1353 height 666
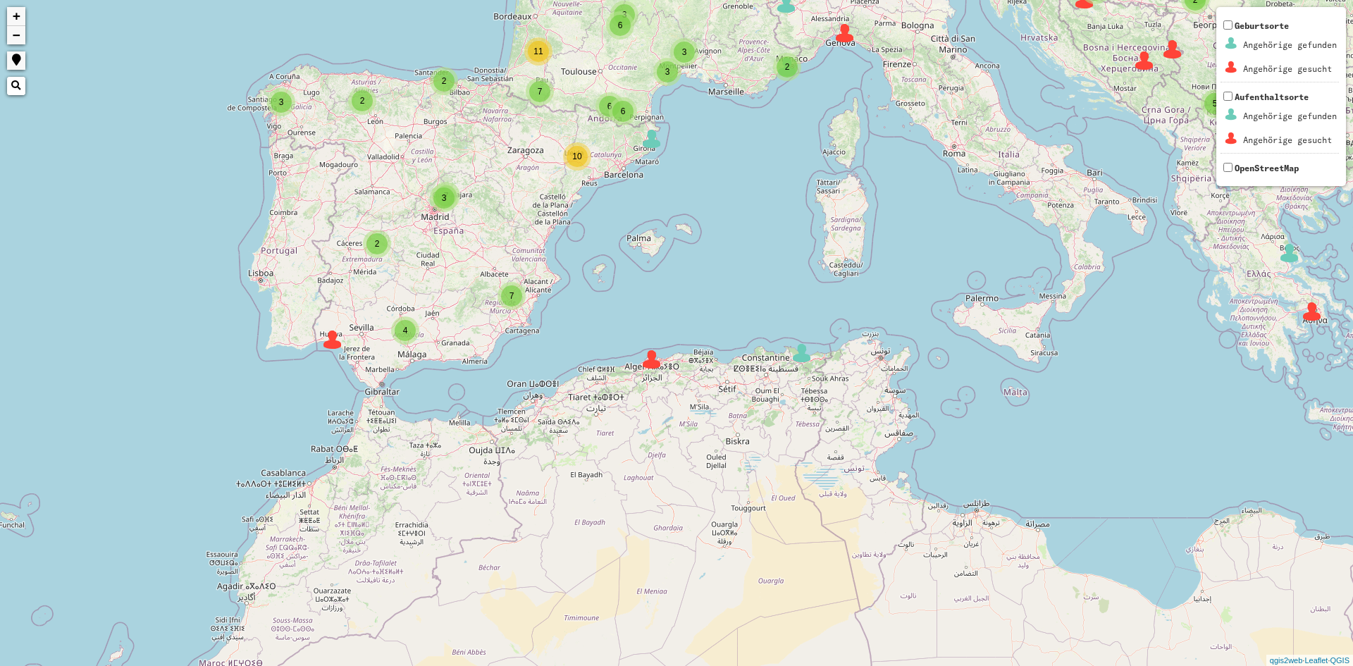
click at [1324, 319] on div "2 2 3 2 7 6 8 4 9 66 4 6 4 6 38 33 4 19 2 4 5 17 15 2 19 12 9 49 18 6 6 20 2 10…" at bounding box center [676, 333] width 1353 height 666
click at [1319, 321] on img at bounding box center [1312, 311] width 21 height 21
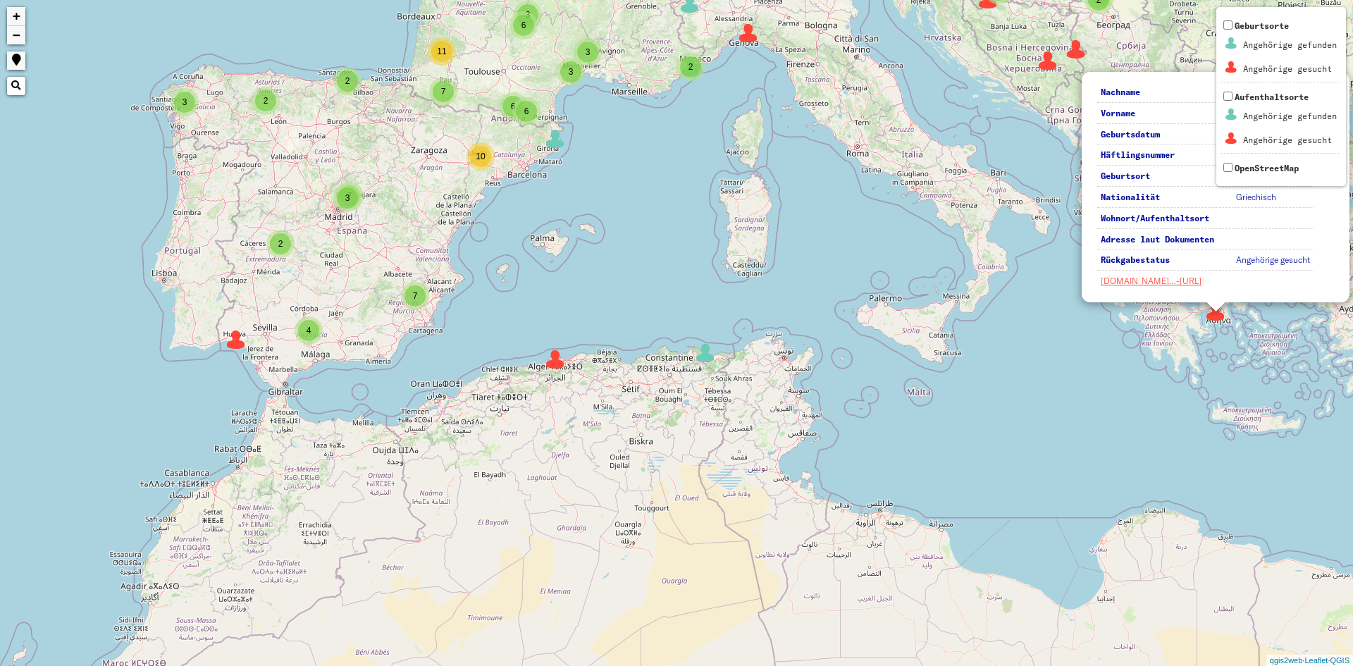
drag, startPoint x: 1155, startPoint y: 364, endPoint x: 1133, endPoint y: 374, distance: 23.6
click at [1150, 367] on div "2 2 3 2 7 6 8 4 9 66 4 6 4 6 38 33 4 19 2 4 5 17 15 2 19 12 9 49 18 6 6 20 2 10…" at bounding box center [676, 333] width 1353 height 666
